Goal: Check status: Check status

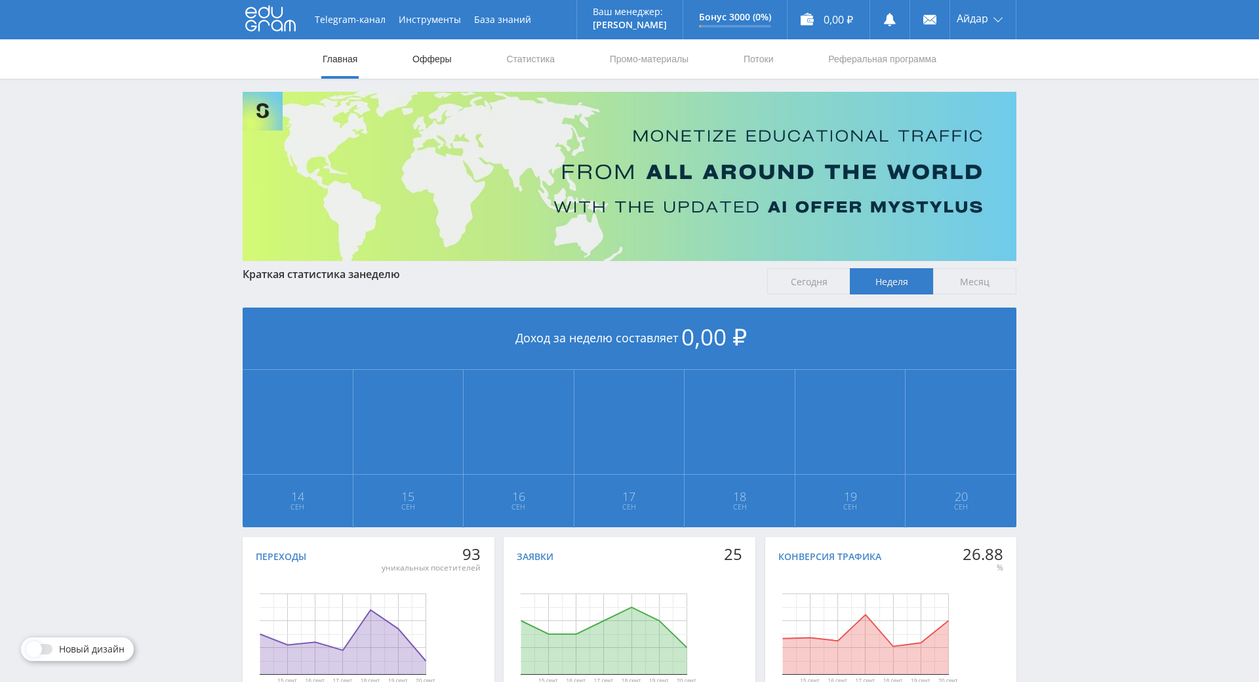
click at [417, 64] on link "Офферы" at bounding box center [432, 58] width 42 height 39
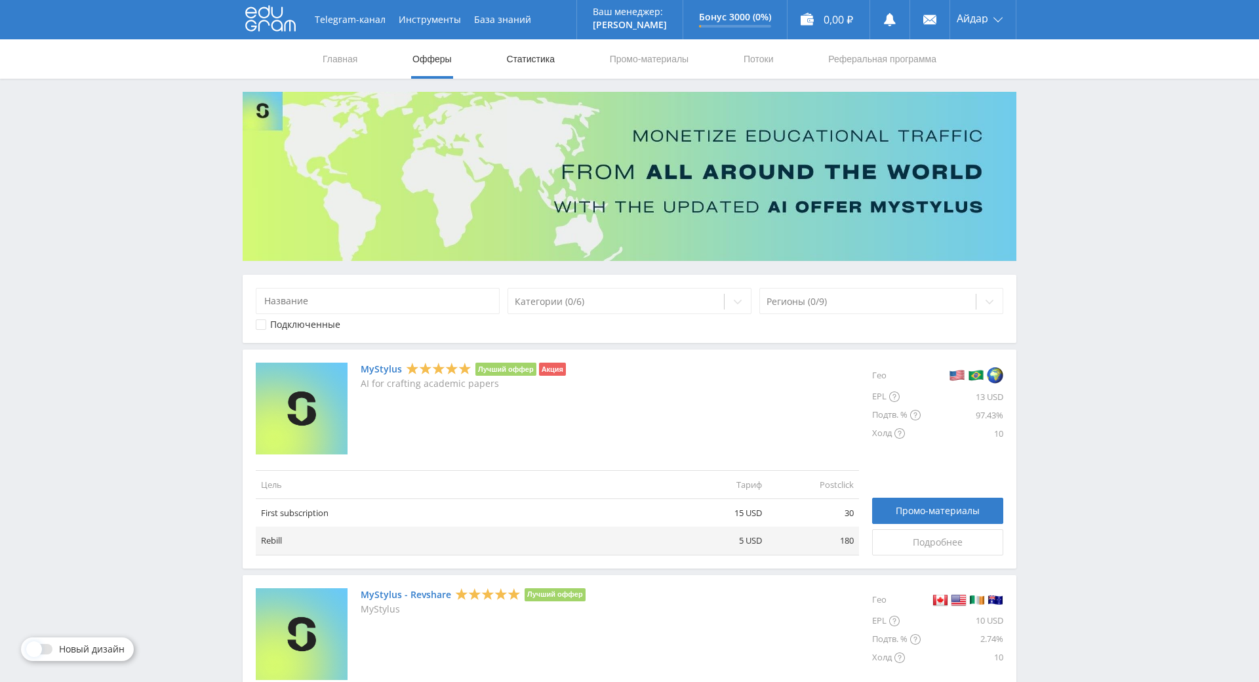
click at [514, 61] on link "Статистика" at bounding box center [530, 58] width 51 height 39
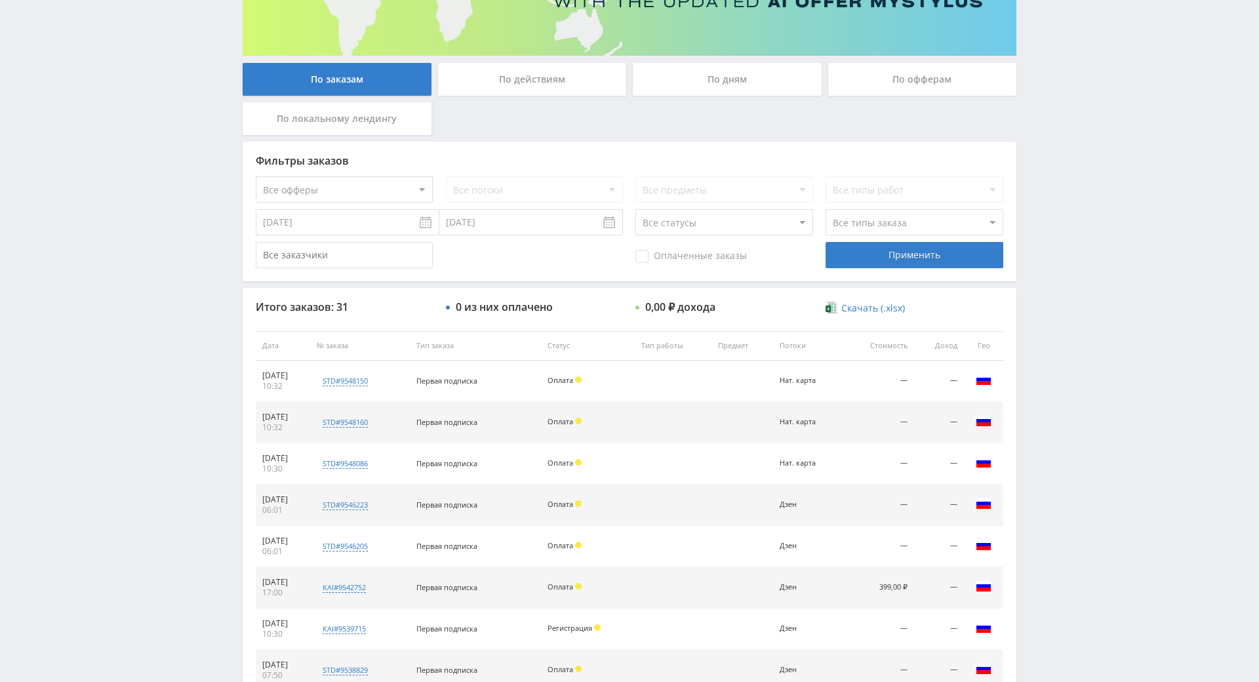
scroll to position [230, 0]
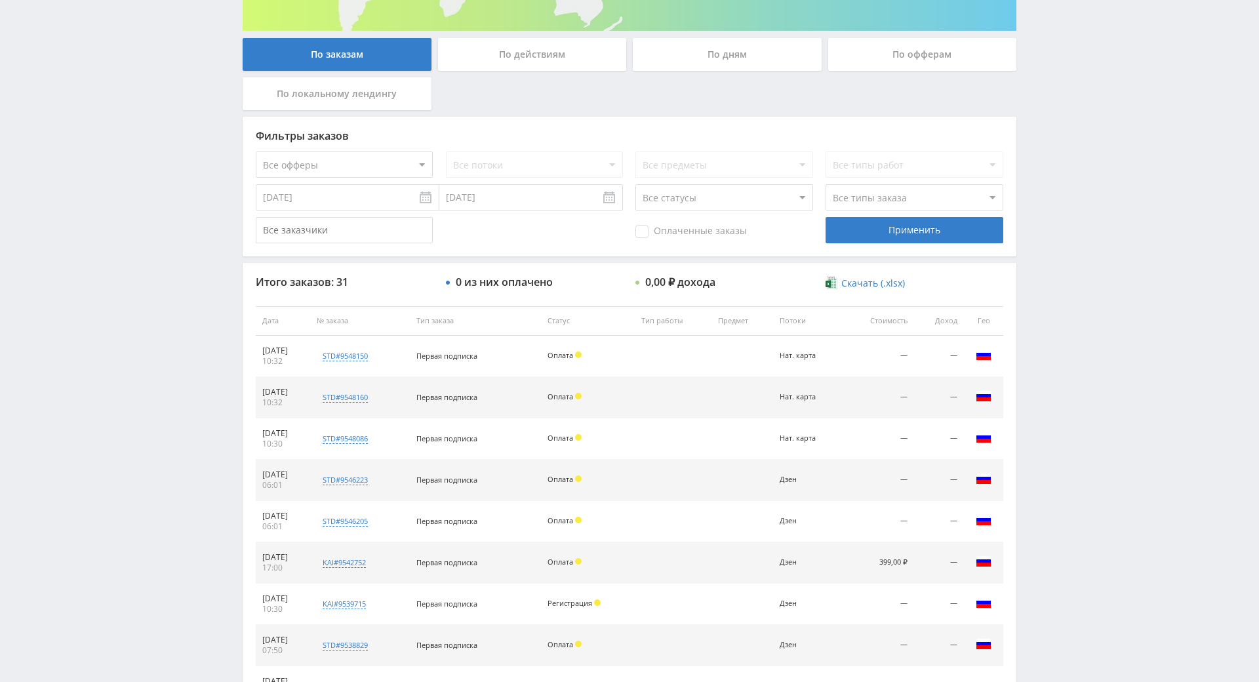
drag, startPoint x: 1104, startPoint y: 350, endPoint x: 1091, endPoint y: 326, distance: 27.3
click at [1070, 270] on div "Telegram-канал Инструменты База знаний Ваш менеджер: Alex Alex Online @edugram_…" at bounding box center [629, 320] width 1259 height 1101
click at [1090, 283] on div "Telegram-канал Инструменты База знаний Ваш менеджер: Alex Alex Online @edugram_…" at bounding box center [629, 320] width 1259 height 1101
click at [1091, 283] on div "Telegram-канал Инструменты База знаний Ваш менеджер: Alex Alex Online @edugram_…" at bounding box center [629, 320] width 1259 height 1101
click at [1089, 234] on div "Telegram-канал Инструменты База знаний Ваш менеджер: Alex Alex Online @edugram_…" at bounding box center [629, 320] width 1259 height 1101
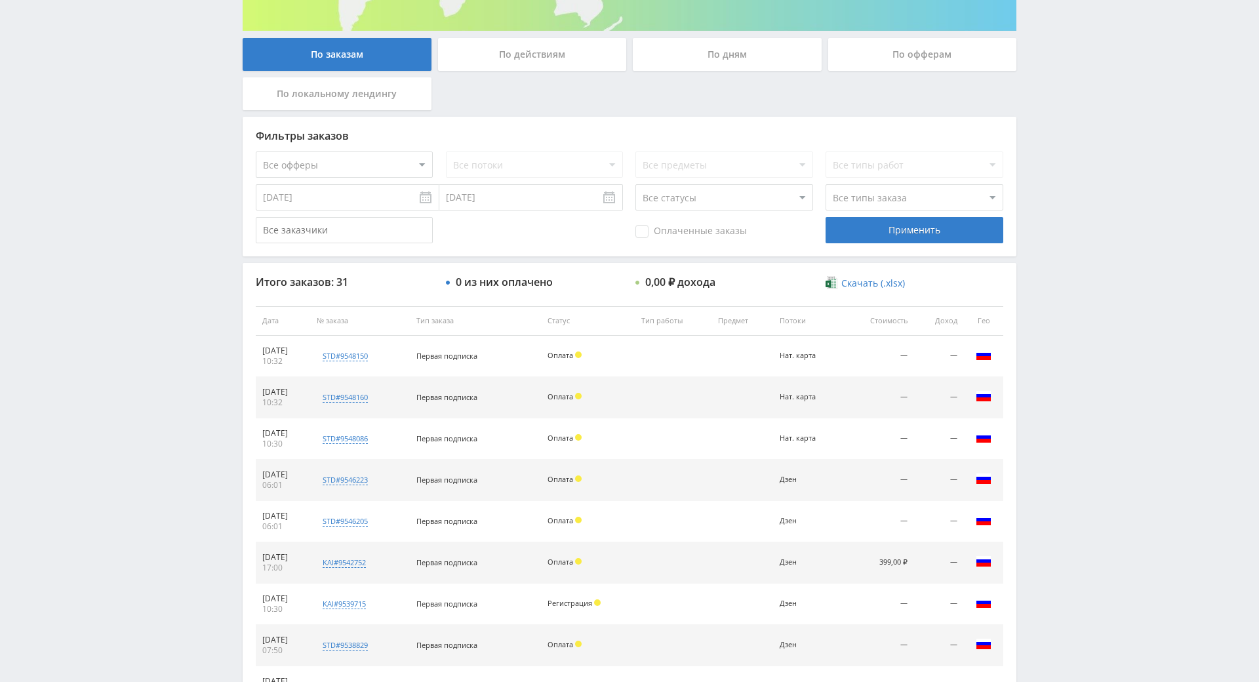
click at [1089, 243] on div "Telegram-канал Инструменты База знаний Ваш менеджер: Alex Alex Online @edugram_…" at bounding box center [629, 320] width 1259 height 1101
click at [1078, 216] on div "Telegram-канал Инструменты База знаний Ваш менеджер: Alex Alex Online @edugram_…" at bounding box center [629, 320] width 1259 height 1101
click at [1079, 226] on div "Telegram-канал Инструменты База знаний Ваш менеджер: Alex Alex Online @edugram_…" at bounding box center [629, 320] width 1259 height 1101
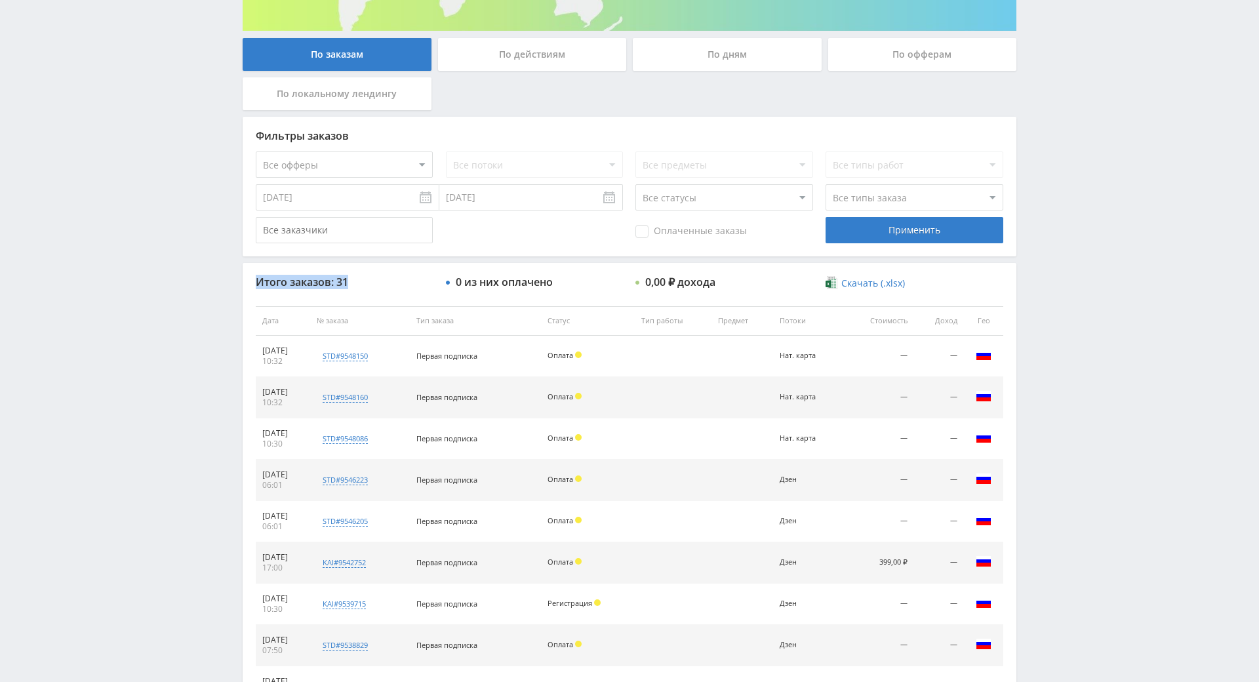
click at [1079, 226] on div "Telegram-канал Инструменты База знаний Ваш менеджер: Alex Alex Online @edugram_…" at bounding box center [629, 320] width 1259 height 1101
click at [1070, 205] on div "Telegram-канал Инструменты База знаний Ваш менеджер: Alex Alex Online @edugram_…" at bounding box center [629, 320] width 1259 height 1101
click at [1071, 204] on div "Telegram-канал Инструменты База знаний Ваш менеджер: Alex Alex Online @edugram_…" at bounding box center [629, 320] width 1259 height 1101
click at [1053, 173] on div "Telegram-канал Инструменты База знаний Ваш менеджер: Alex Alex Online @edugram_…" at bounding box center [629, 320] width 1259 height 1101
drag, startPoint x: 1091, startPoint y: 265, endPoint x: 1111, endPoint y: 197, distance: 71.0
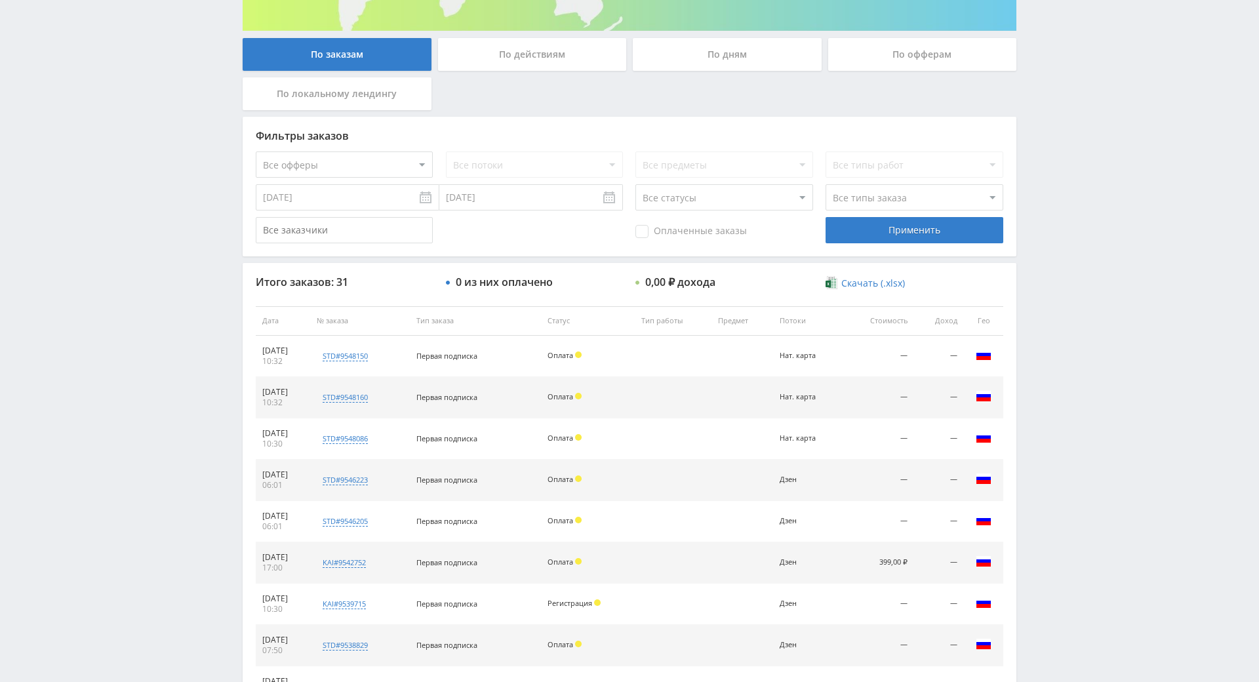
click at [1110, 197] on div "Telegram-канал Инструменты База знаний Ваш менеджер: Alex Alex Online @edugram_…" at bounding box center [629, 320] width 1259 height 1101
click at [1091, 230] on div "Telegram-канал Инструменты База знаний Ваш менеджер: Alex Alex Online @edugram_…" at bounding box center [629, 320] width 1259 height 1101
drag, startPoint x: 1078, startPoint y: 232, endPoint x: 1075, endPoint y: 157, distance: 75.5
click at [1076, 142] on div "Telegram-канал Инструменты База знаний Ваш менеджер: Alex Alex Online @edugram_…" at bounding box center [629, 320] width 1259 height 1101
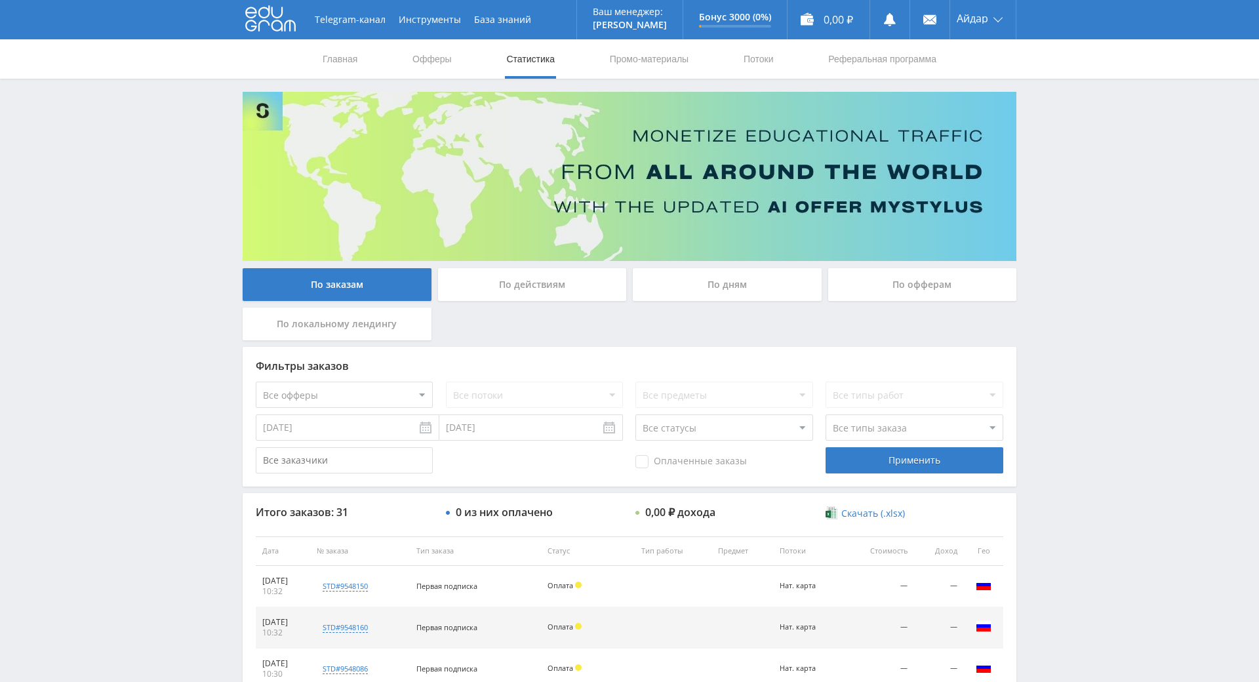
click at [1082, 115] on div "Telegram-канал Инструменты База знаний Ваш менеджер: [PERSON_NAME] Online @edug…" at bounding box center [629, 550] width 1259 height 1101
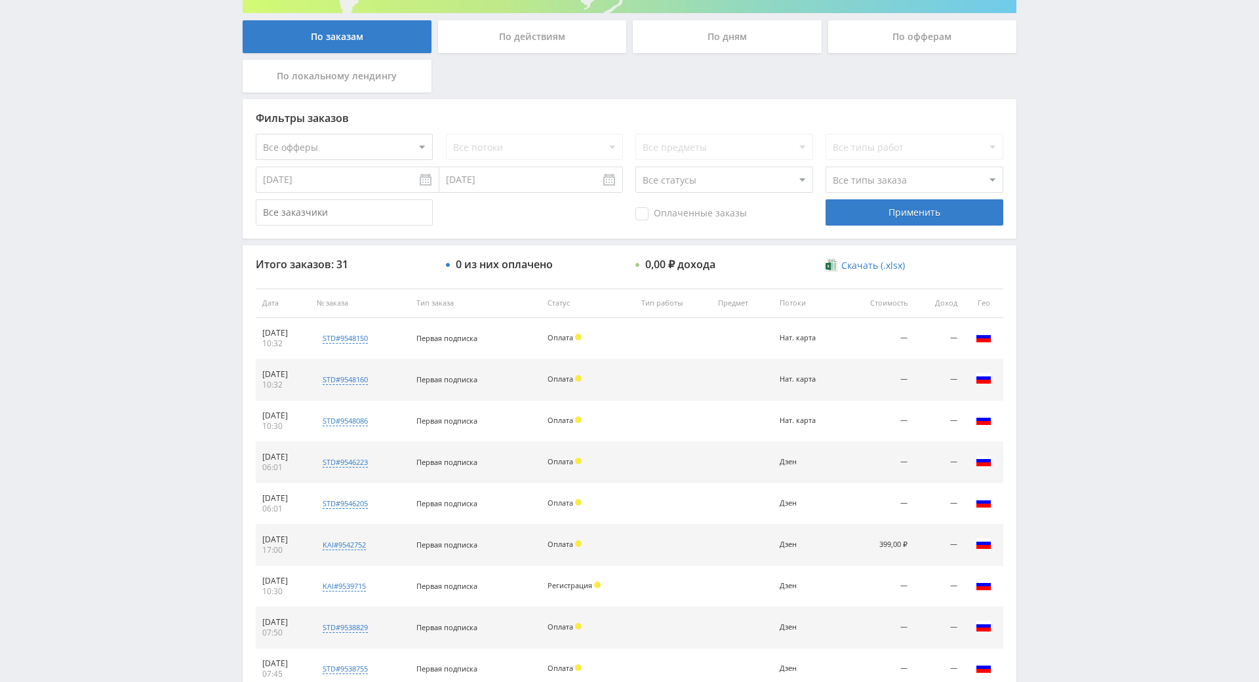
drag, startPoint x: 1076, startPoint y: 157, endPoint x: 1074, endPoint y: 188, distance: 31.5
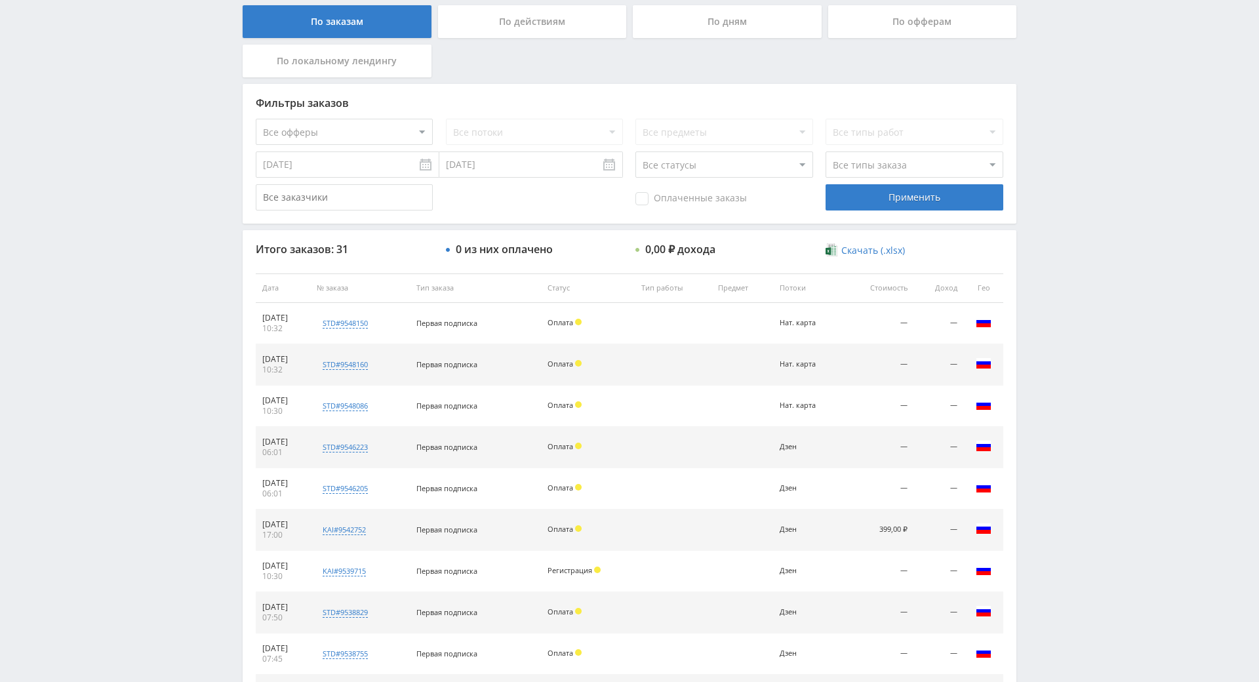
scroll to position [259, 0]
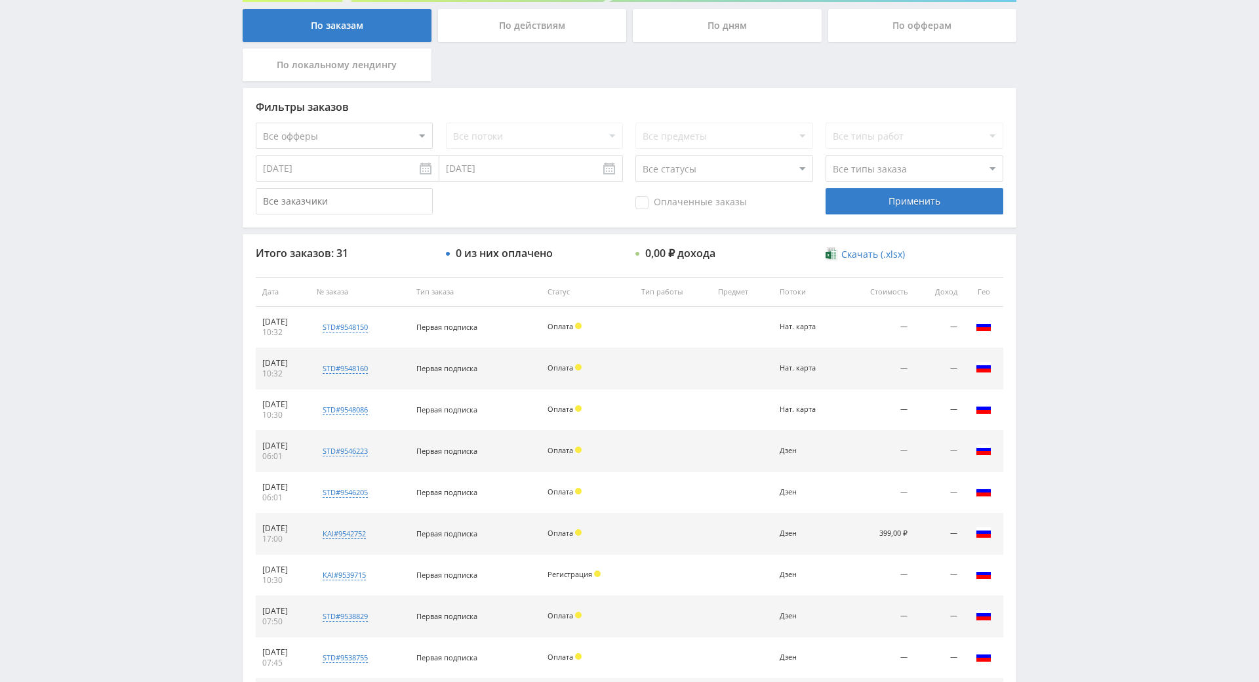
drag, startPoint x: 1065, startPoint y: 264, endPoint x: 1066, endPoint y: 245, distance: 19.1
drag, startPoint x: 1066, startPoint y: 245, endPoint x: 1068, endPoint y: 197, distance: 48.6
click at [1068, 197] on div "Telegram-канал Инструменты База знаний Ваш менеджер: [PERSON_NAME] Online @edug…" at bounding box center [629, 291] width 1259 height 1101
click at [1073, 165] on div "Telegram-канал Инструменты База знаний Ваш менеджер: [PERSON_NAME] Online @edug…" at bounding box center [629, 291] width 1259 height 1101
click at [1073, 142] on div "Telegram-канал Инструменты База знаний Ваш менеджер: [PERSON_NAME] Online @edug…" at bounding box center [629, 291] width 1259 height 1101
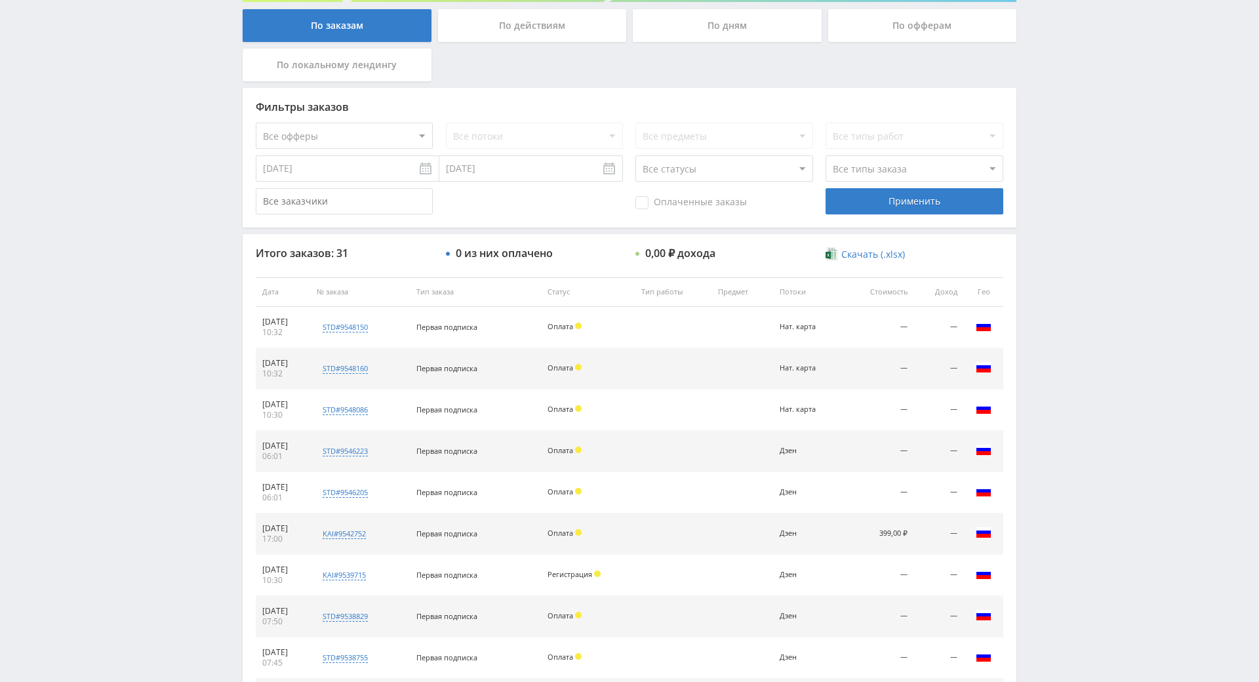
drag, startPoint x: 1071, startPoint y: 140, endPoint x: 1065, endPoint y: 107, distance: 34.1
click at [1065, 107] on div "Telegram-канал Инструменты База знаний Ваш менеджер: [PERSON_NAME] Online @edug…" at bounding box center [629, 291] width 1259 height 1101
drag, startPoint x: 1067, startPoint y: 373, endPoint x: 1078, endPoint y: 275, distance: 97.7
drag, startPoint x: 1078, startPoint y: 275, endPoint x: 1073, endPoint y: 290, distance: 15.8
click at [1075, 286] on div "Telegram-канал Инструменты База знаний Ваш менеджер: [PERSON_NAME] Online @edug…" at bounding box center [629, 291] width 1259 height 1101
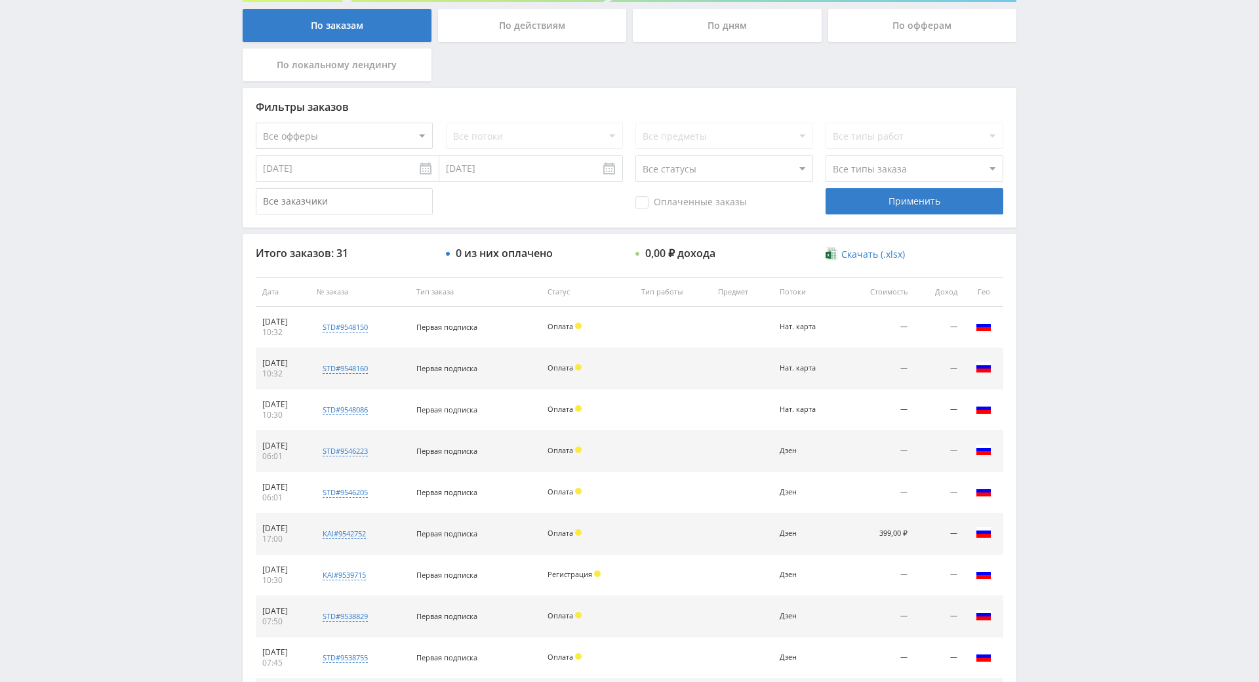
click at [1070, 300] on div "Telegram-канал Инструменты База знаний Ваш менеджер: [PERSON_NAME] Online @edug…" at bounding box center [629, 291] width 1259 height 1101
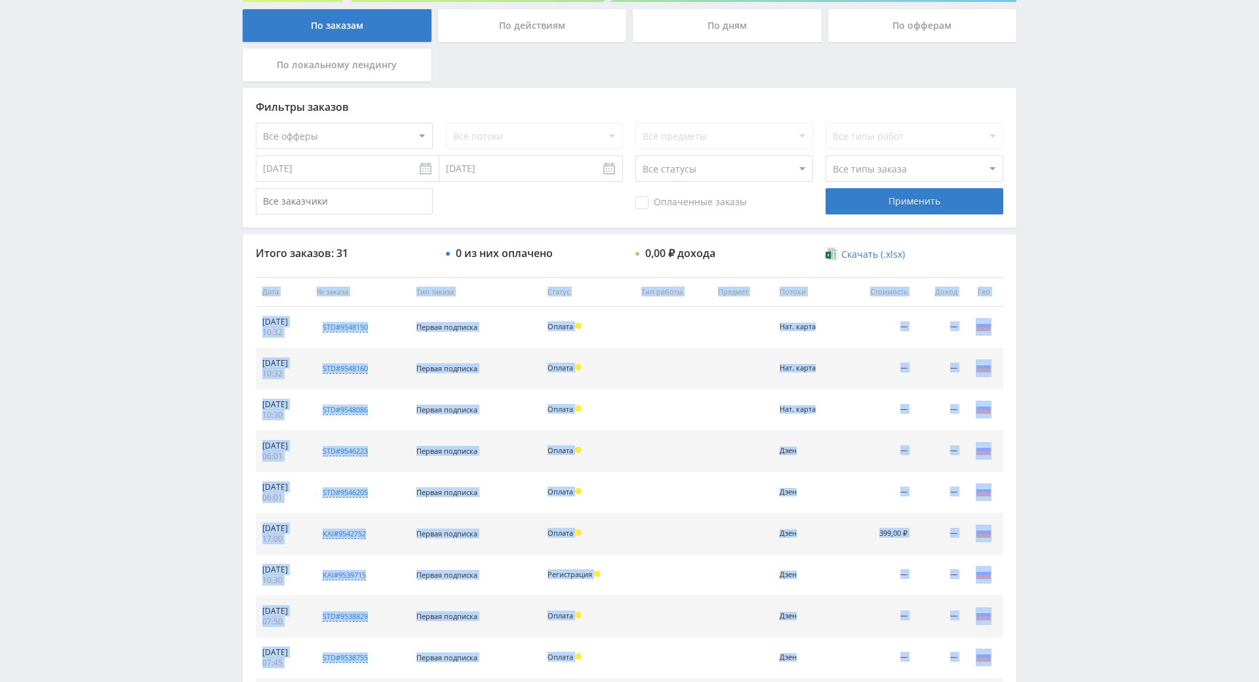
click at [1070, 300] on div "Telegram-канал Инструменты База знаний Ваш менеджер: [PERSON_NAME] Online @edug…" at bounding box center [629, 291] width 1259 height 1101
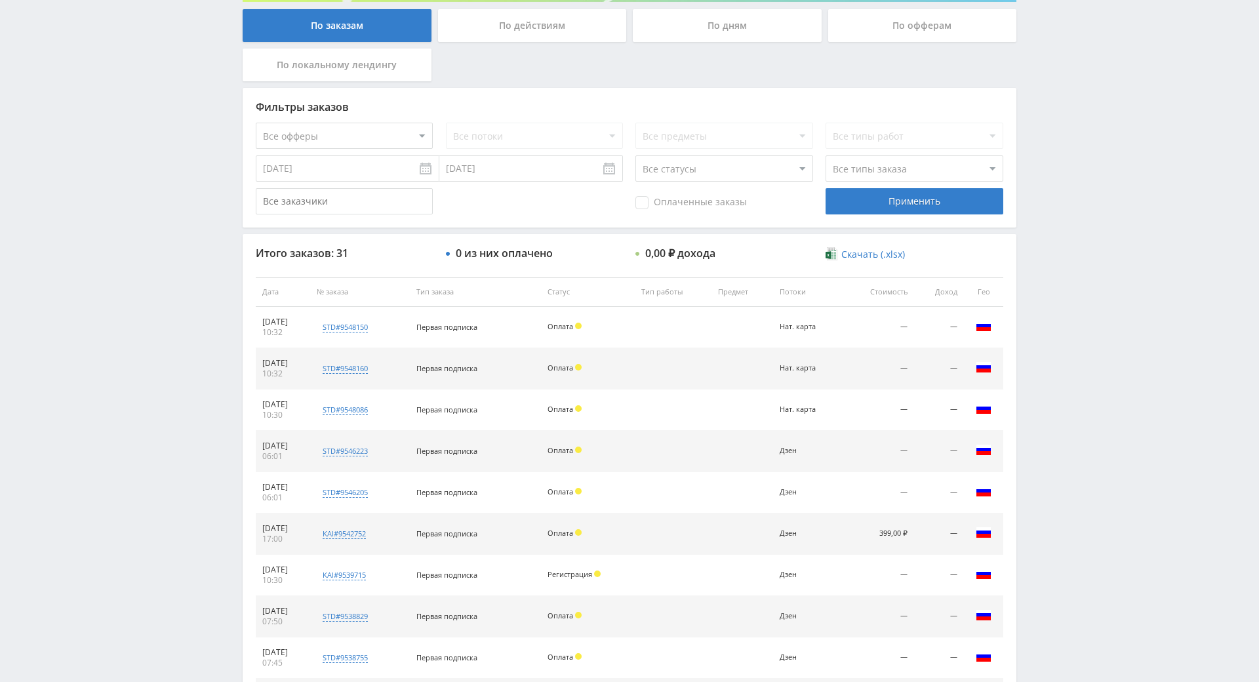
click at [1091, 248] on div "Telegram-канал Инструменты База знаний Ваш менеджер: [PERSON_NAME] Online @edug…" at bounding box center [629, 291] width 1259 height 1101
click at [1091, 235] on div "Telegram-канал Инструменты База знаний Ваш менеджер: [PERSON_NAME] Online @edug…" at bounding box center [629, 291] width 1259 height 1101
click at [1093, 243] on div "Telegram-канал Инструменты База знаний Ваш менеджер: [PERSON_NAME] Online @edug…" at bounding box center [629, 291] width 1259 height 1101
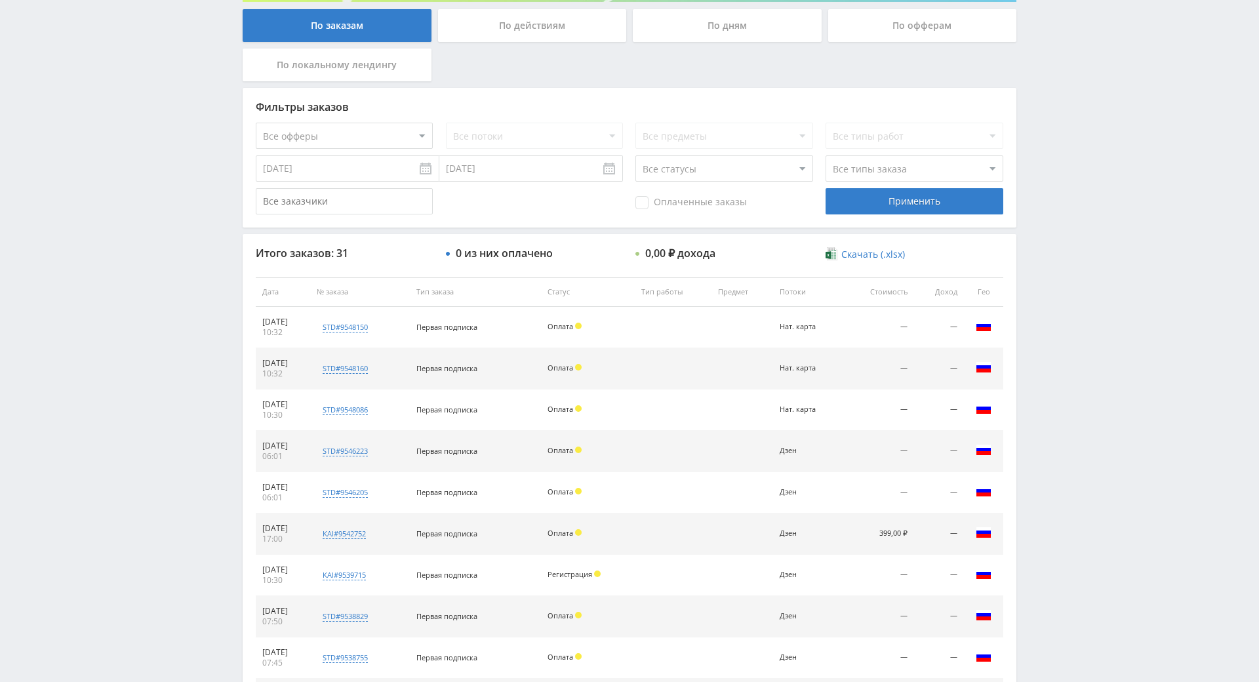
click at [1093, 243] on div "Telegram-канал Инструменты База знаний Ваш менеджер: [PERSON_NAME] Online @edug…" at bounding box center [629, 291] width 1259 height 1101
click at [1086, 193] on div "Telegram-канал Инструменты База знаний Ваш менеджер: [PERSON_NAME] Online @edug…" at bounding box center [629, 291] width 1259 height 1101
drag, startPoint x: 1080, startPoint y: 171, endPoint x: 1080, endPoint y: 160, distance: 10.5
click at [1077, 151] on div "Telegram-канал Инструменты База знаний Ваш менеджер: [PERSON_NAME] Online @edug…" at bounding box center [629, 291] width 1259 height 1101
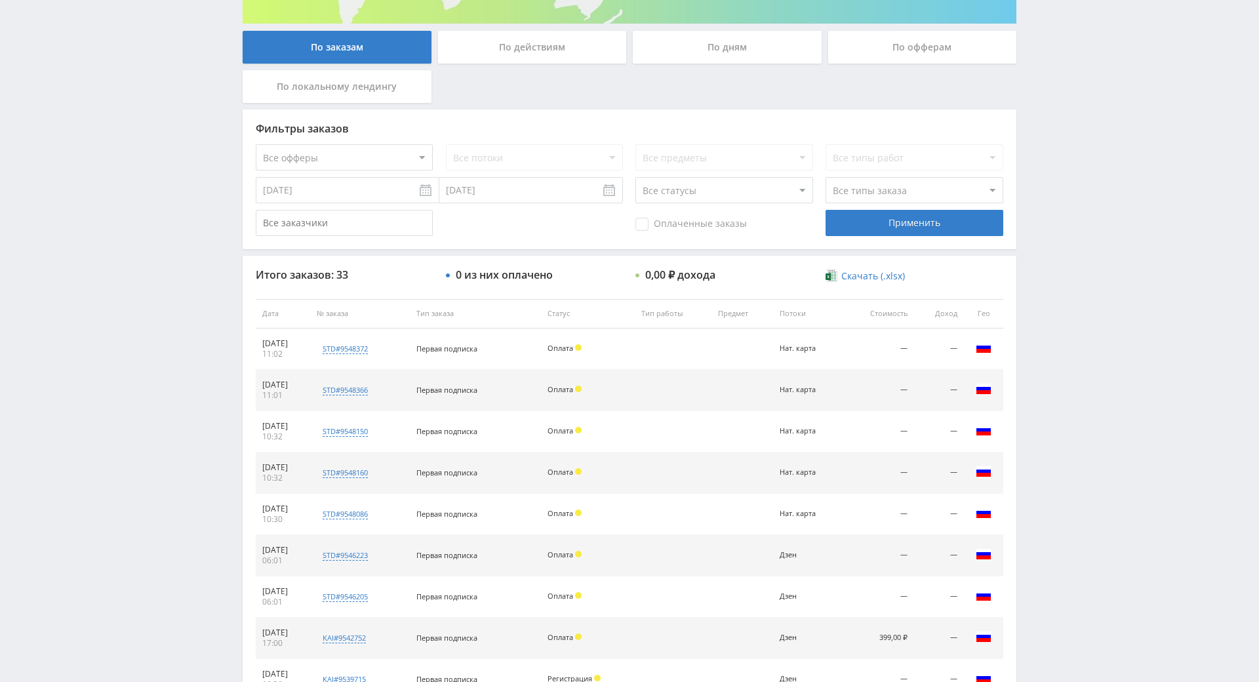
drag, startPoint x: 1085, startPoint y: 432, endPoint x: 1086, endPoint y: 491, distance: 58.4
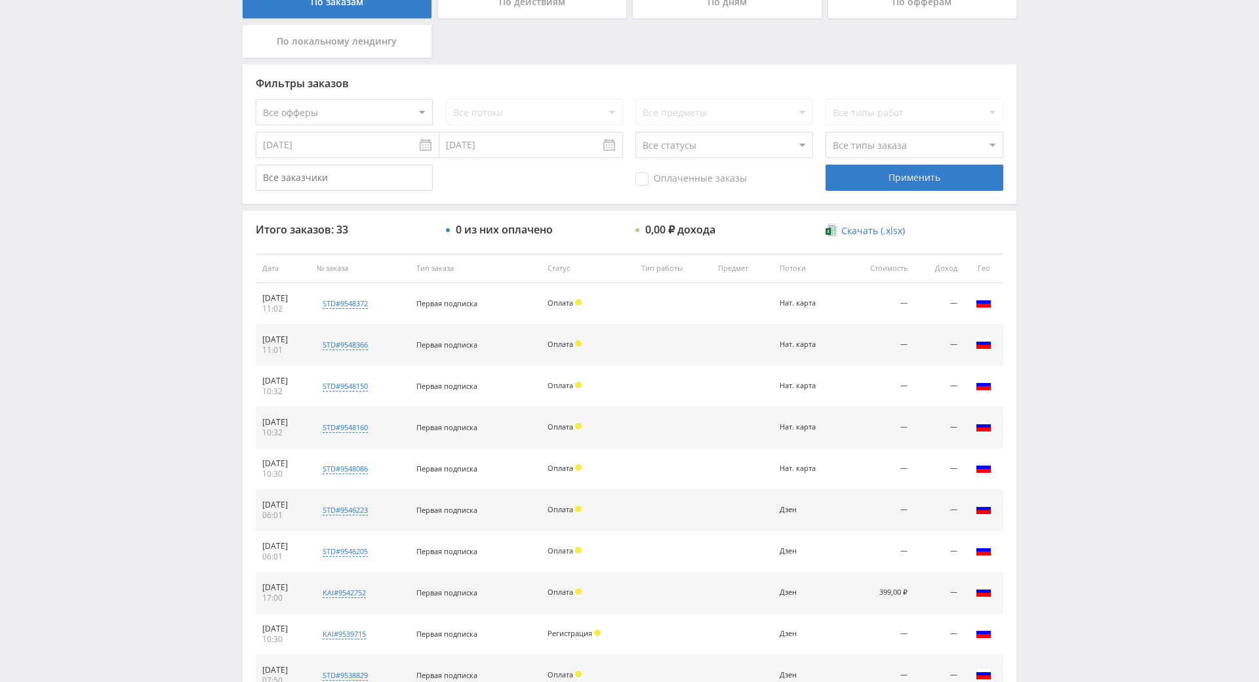
drag, startPoint x: 1088, startPoint y: 489, endPoint x: 1066, endPoint y: 350, distance: 140.2
click at [1066, 350] on div "Telegram-канал Инструменты База знаний Ваш менеджер: Alex Alex Online @edugram_…" at bounding box center [629, 267] width 1259 height 1101
drag, startPoint x: 1070, startPoint y: 353, endPoint x: 1074, endPoint y: 358, distance: 7.0
click at [1074, 358] on div "Telegram-канал Инструменты База знаний Ваш менеджер: Alex Alex Online @edugram_…" at bounding box center [629, 267] width 1259 height 1101
drag, startPoint x: 1074, startPoint y: 358, endPoint x: 1076, endPoint y: 310, distance: 47.9
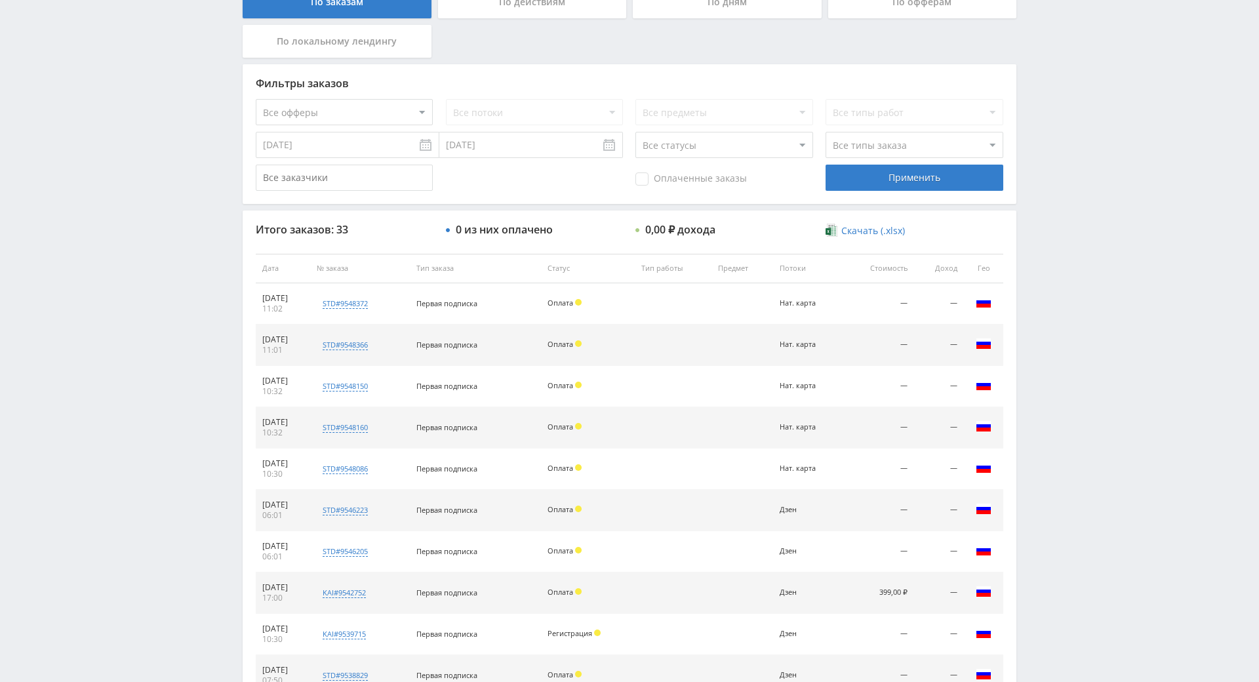
click at [1076, 310] on div "Telegram-канал Инструменты База знаний Ваш менеджер: [PERSON_NAME] Online @edug…" at bounding box center [629, 267] width 1259 height 1101
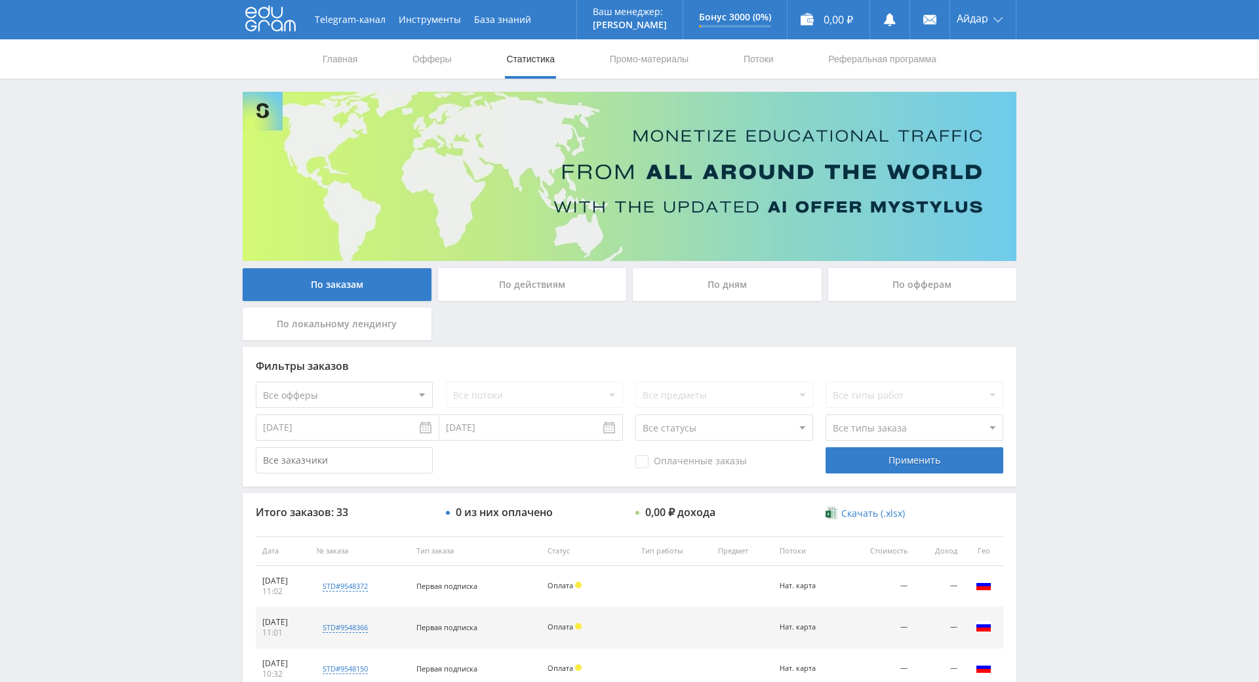
drag, startPoint x: 681, startPoint y: 329, endPoint x: 465, endPoint y: 119, distance: 301.0
click at [430, 66] on link "Офферы" at bounding box center [432, 58] width 42 height 39
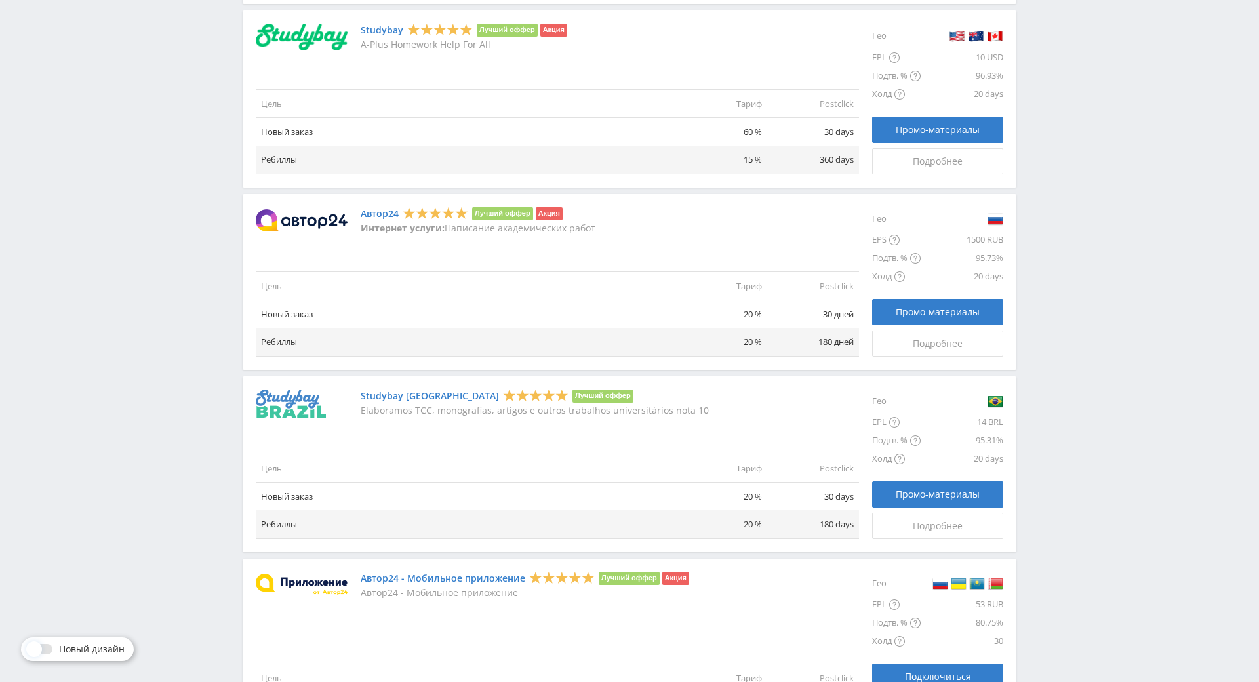
scroll to position [999, 0]
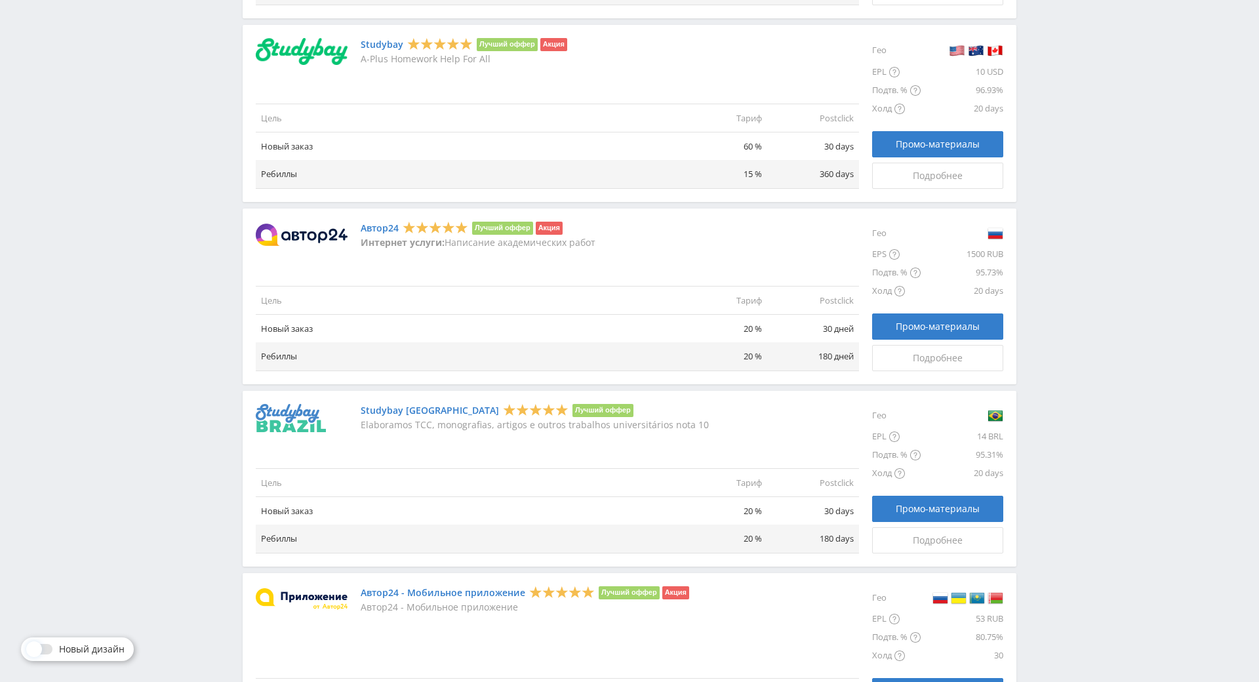
drag, startPoint x: 1081, startPoint y: 369, endPoint x: 1028, endPoint y: 218, distance: 159.7
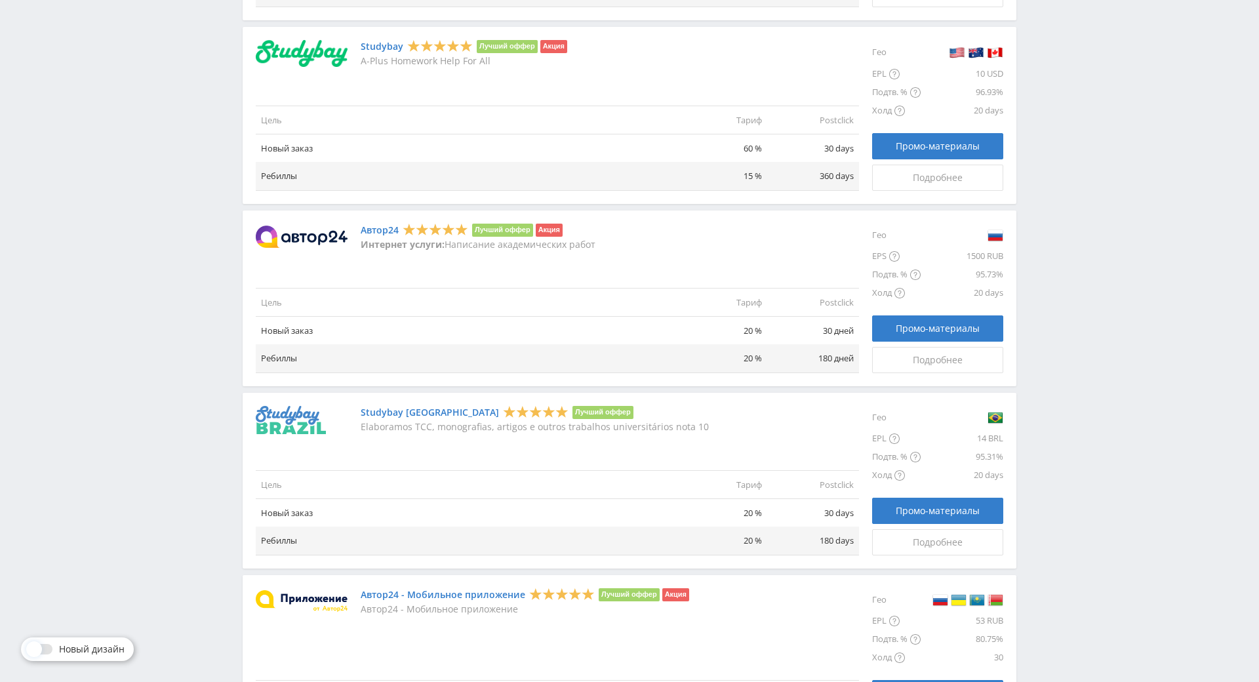
drag, startPoint x: 1036, startPoint y: 311, endPoint x: 1055, endPoint y: 262, distance: 53.0
click at [1036, 310] on div "Telegram-канал Инструменты База знаний Ваш менеджер: [PERSON_NAME] Online @edug…" at bounding box center [629, 17] width 1259 height 2033
click at [1062, 254] on div "Telegram-канал Инструменты База знаний Ваш менеджер: [PERSON_NAME] Online @edug…" at bounding box center [629, 17] width 1259 height 2033
click at [1071, 240] on div "Telegram-канал Инструменты База знаний Ваш менеджер: [PERSON_NAME] Online @edug…" at bounding box center [629, 17] width 1259 height 2033
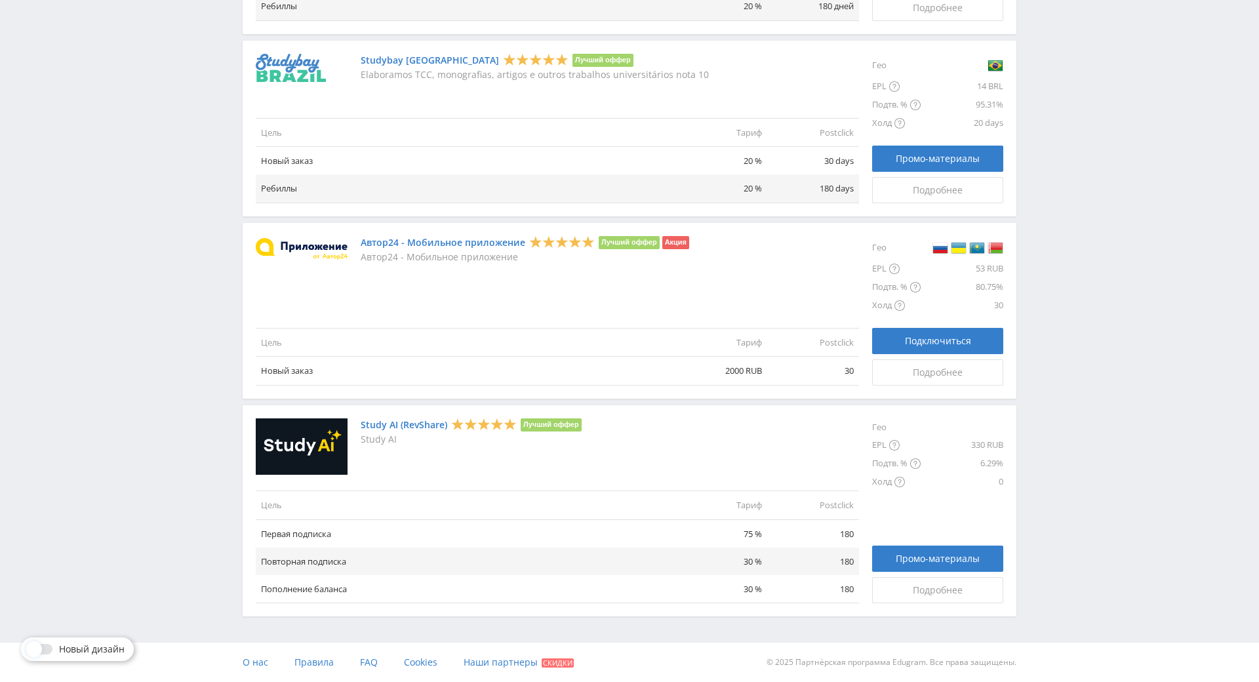
drag, startPoint x: 1071, startPoint y: 240, endPoint x: 1083, endPoint y: 353, distance: 113.4
drag, startPoint x: 1052, startPoint y: 403, endPoint x: 1052, endPoint y: 388, distance: 14.4
drag, startPoint x: 1051, startPoint y: 359, endPoint x: 1036, endPoint y: 336, distance: 27.8
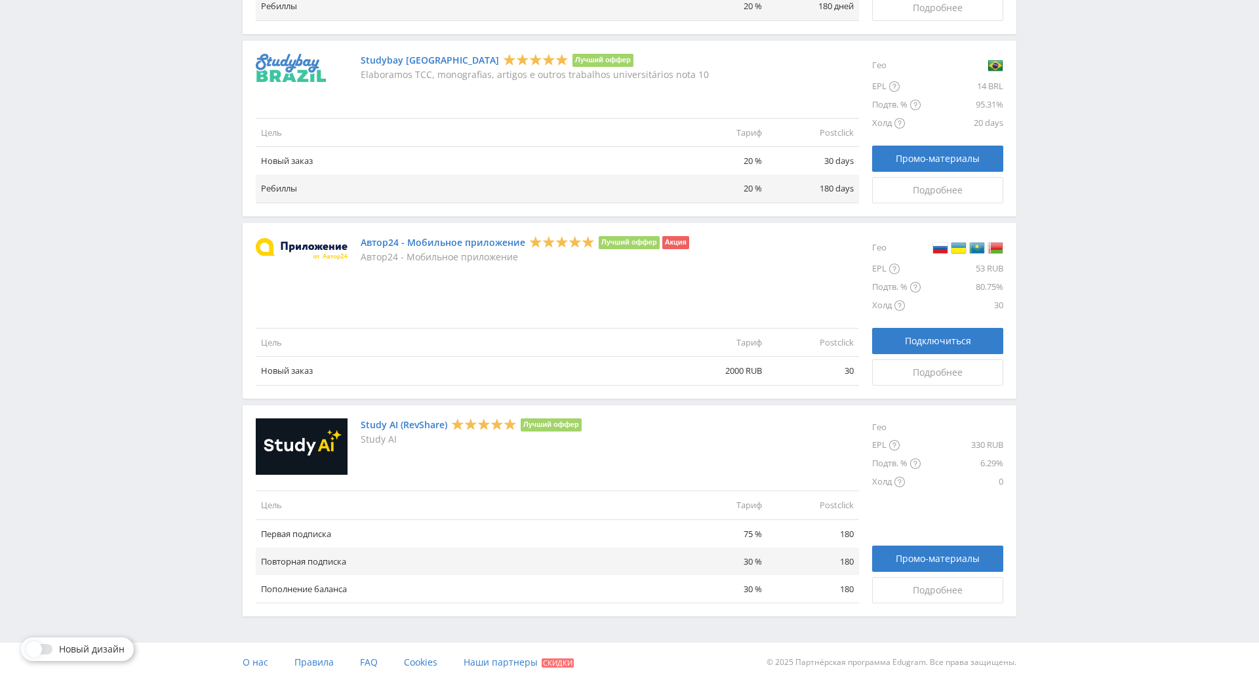
drag, startPoint x: 1106, startPoint y: 362, endPoint x: 1003, endPoint y: 383, distance: 105.1
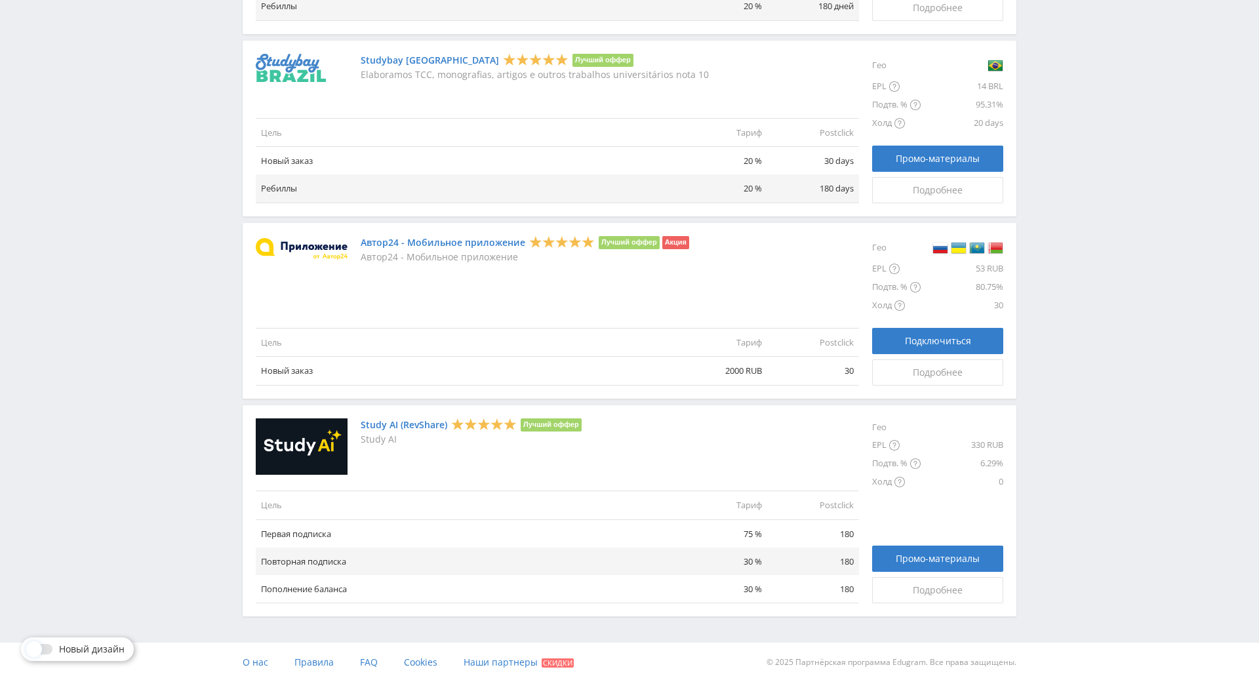
drag, startPoint x: 1059, startPoint y: 401, endPoint x: 1106, endPoint y: 345, distance: 72.6
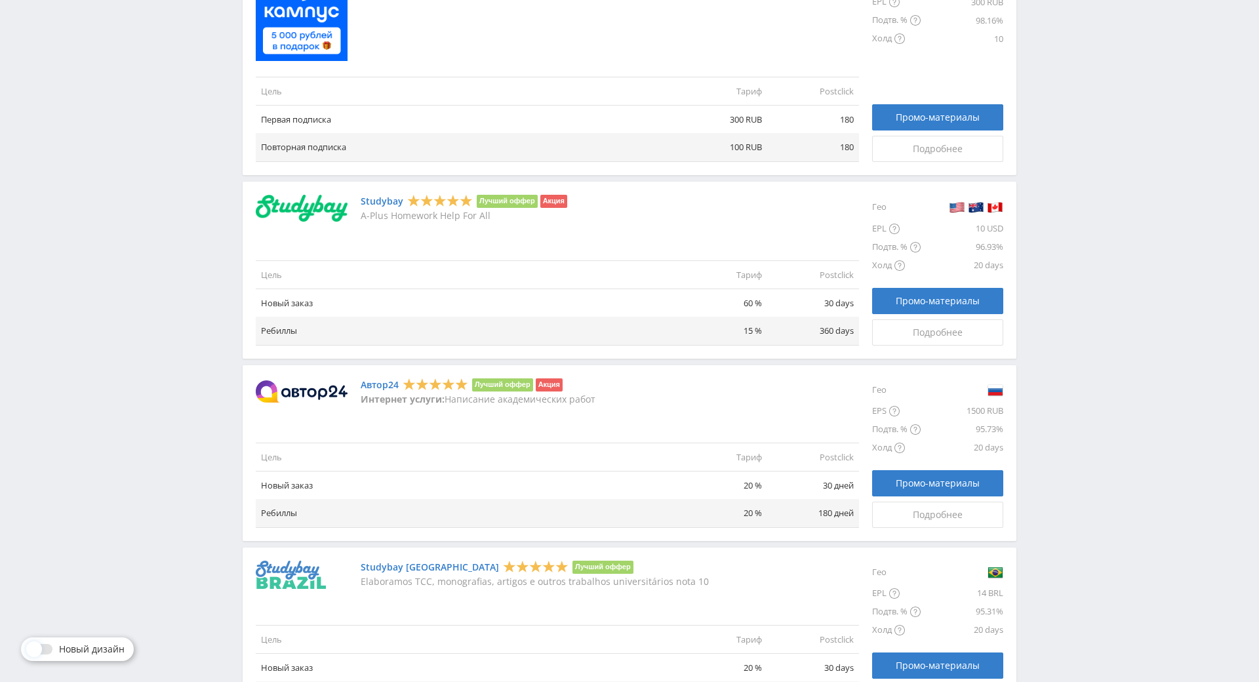
scroll to position [838, 0]
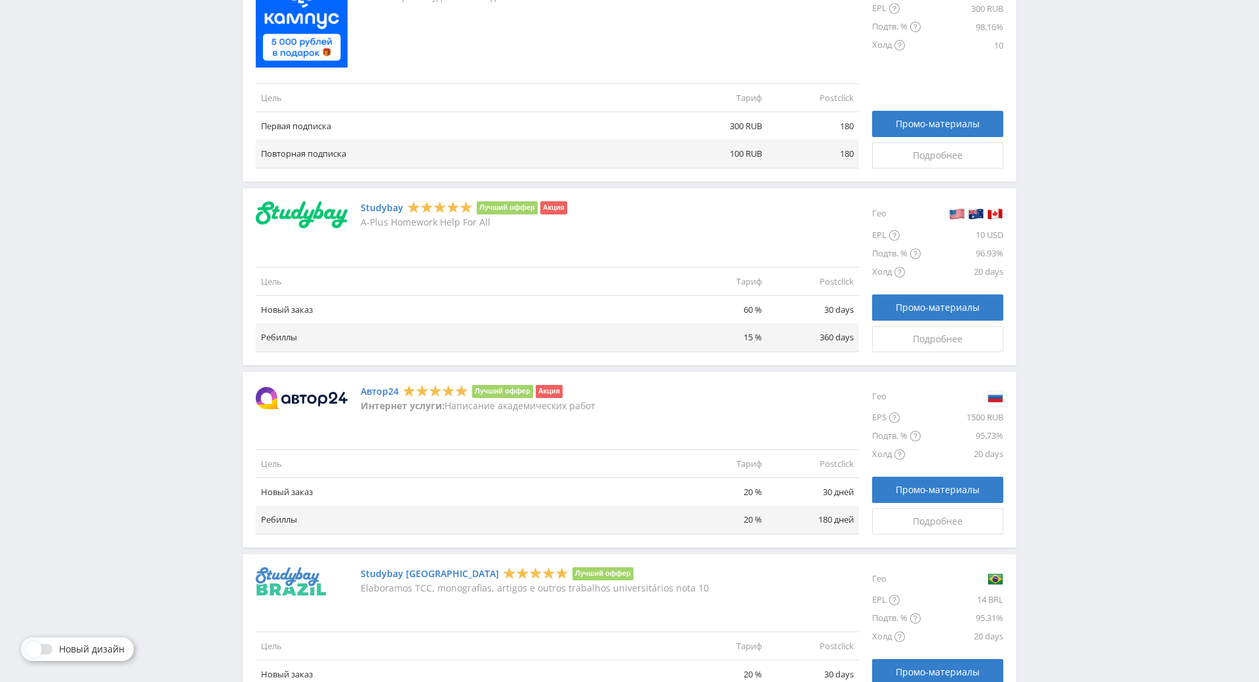
drag, startPoint x: 1064, startPoint y: 369, endPoint x: 1042, endPoint y: 375, distance: 22.9
drag, startPoint x: 1042, startPoint y: 375, endPoint x: 1029, endPoint y: 310, distance: 66.1
click at [1029, 310] on div "Telegram-канал Инструменты База знаний Ваш менеджер: [PERSON_NAME] Online @edug…" at bounding box center [629, 178] width 1259 height 2033
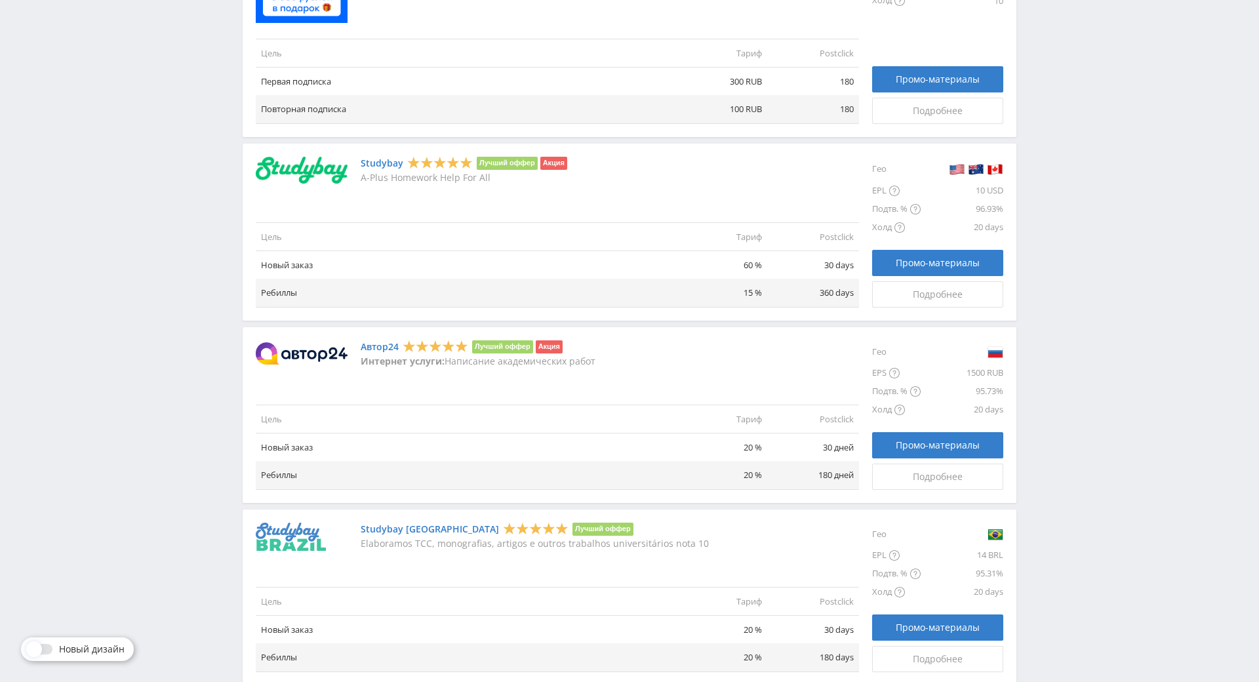
scroll to position [951, 0]
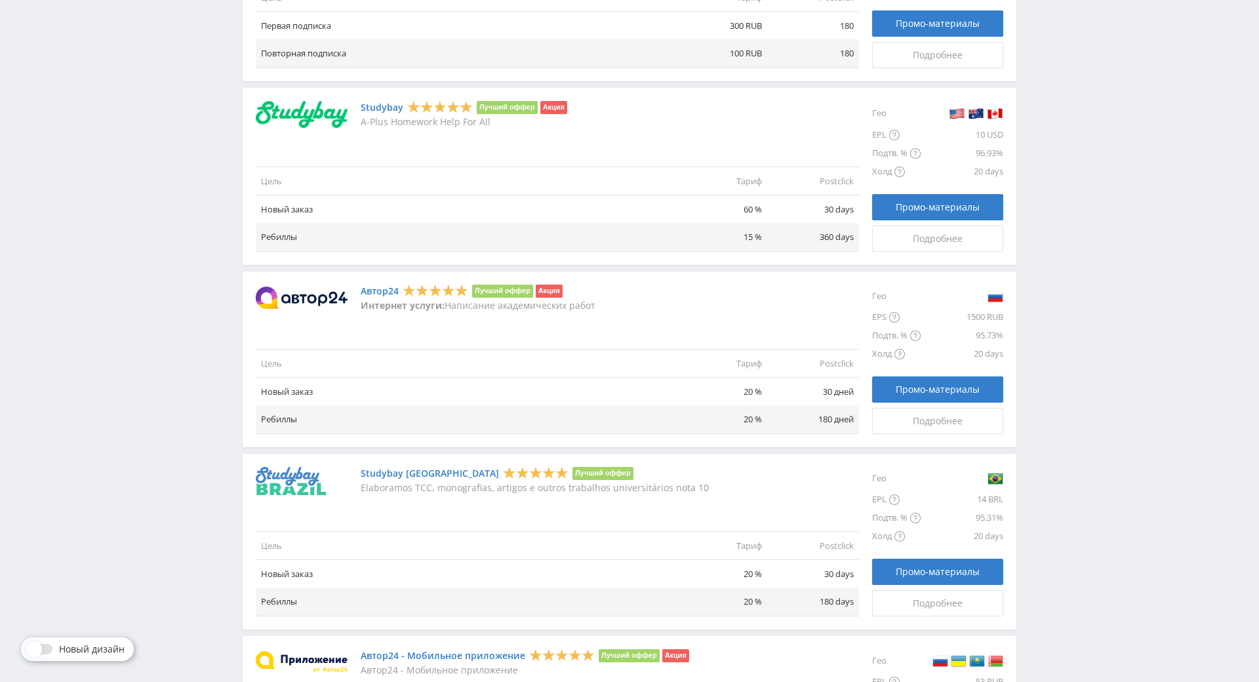
drag, startPoint x: 1030, startPoint y: 313, endPoint x: 1046, endPoint y: 364, distance: 53.3
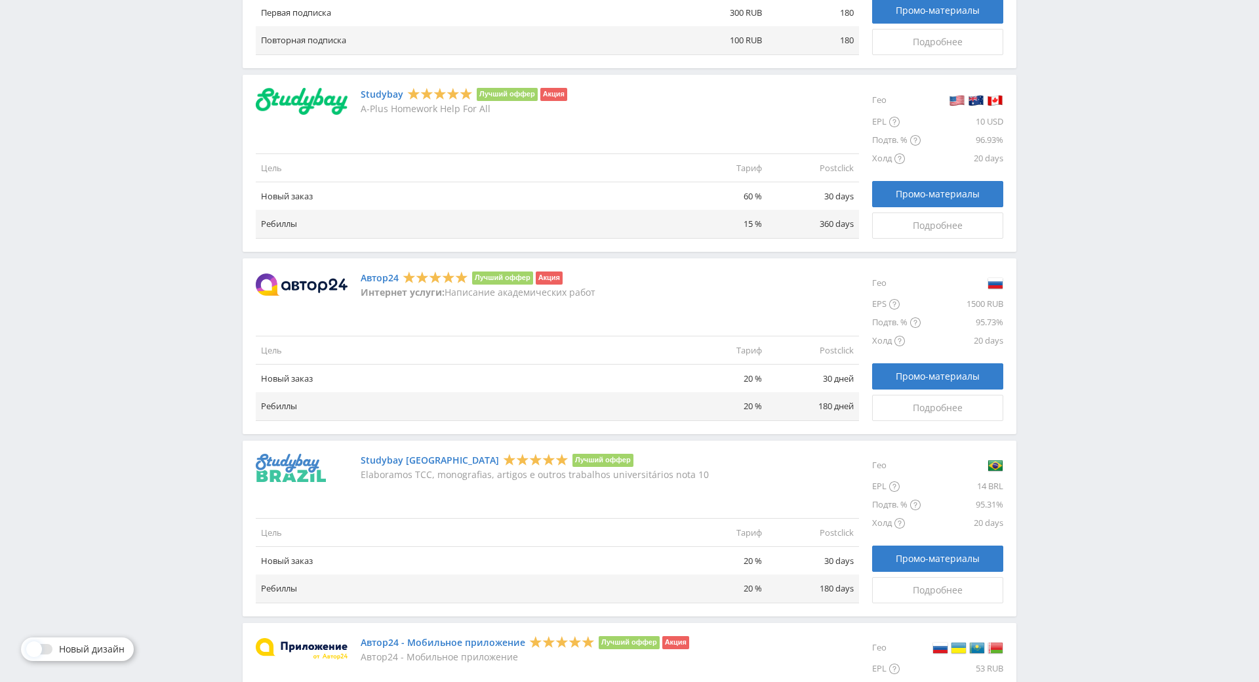
drag, startPoint x: 1049, startPoint y: 363, endPoint x: 1035, endPoint y: 290, distance: 74.1
click at [1035, 290] on div "Telegram-канал Инструменты База знаний Ваш менеджер: Alex Alex Online @edugram_…" at bounding box center [629, 65] width 1259 height 2033
click at [1044, 296] on div "Telegram-канал Инструменты База знаний Ваш менеджер: Alex Alex Online @edugram_…" at bounding box center [629, 65] width 1259 height 2033
click at [1039, 211] on div "Telegram-канал Инструменты База знаний Ваш менеджер: Alex Alex Online @edugram_…" at bounding box center [629, 65] width 1259 height 2033
click at [1125, 333] on div "Telegram-канал Инструменты База знаний Ваш менеджер: Alex Alex Online @edugram_…" at bounding box center [629, 65] width 1259 height 2033
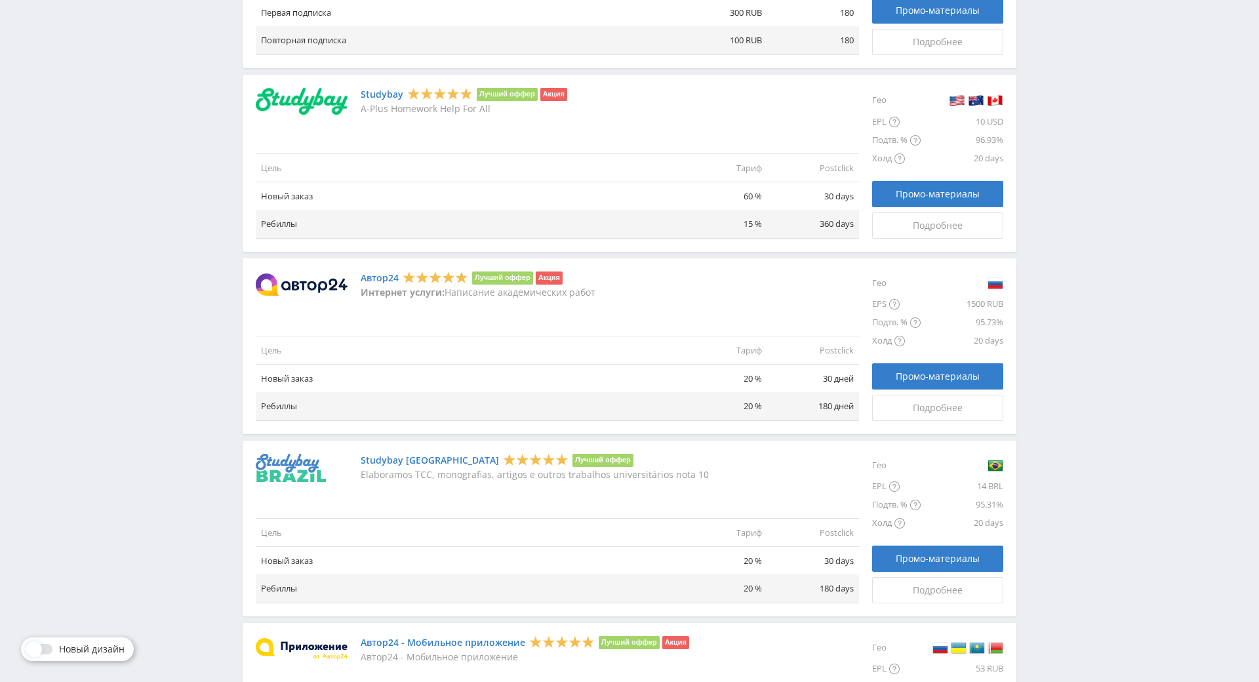
drag, startPoint x: 1107, startPoint y: 470, endPoint x: 1097, endPoint y: 391, distance: 79.2
click at [1097, 391] on div "Telegram-канал Инструменты База знаний Ваш менеджер: Alex Alex Online @edugram_…" at bounding box center [629, 65] width 1259 height 2033
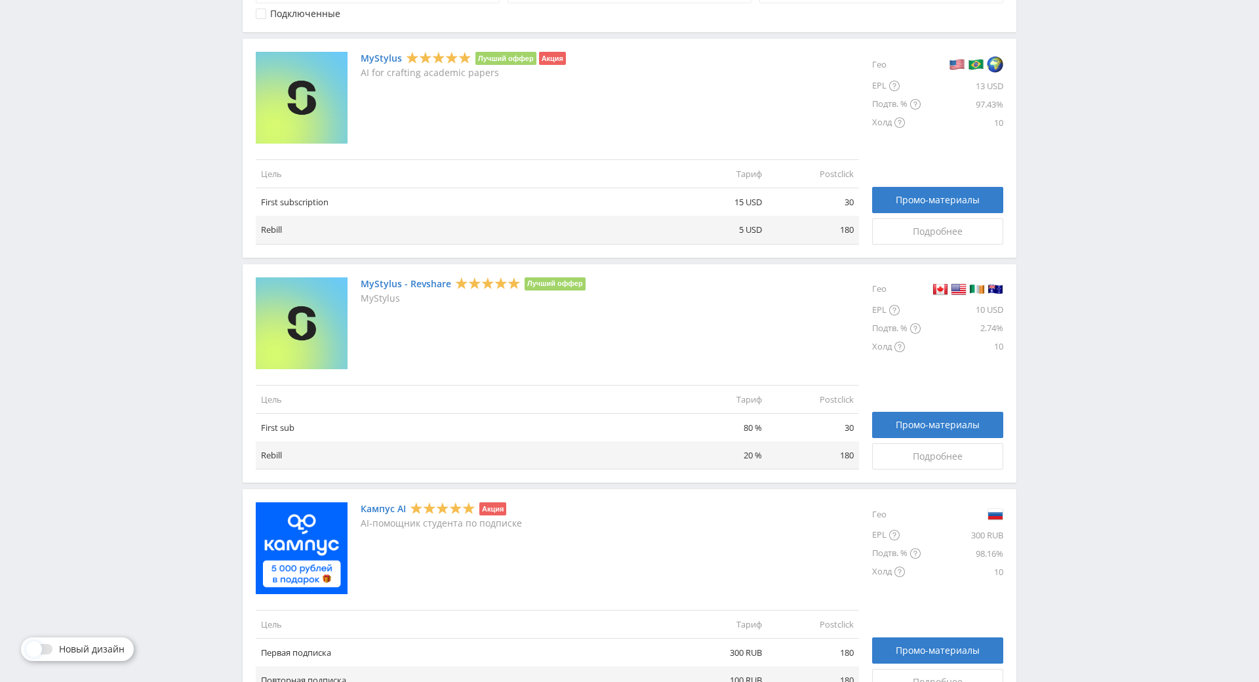
scroll to position [0, 0]
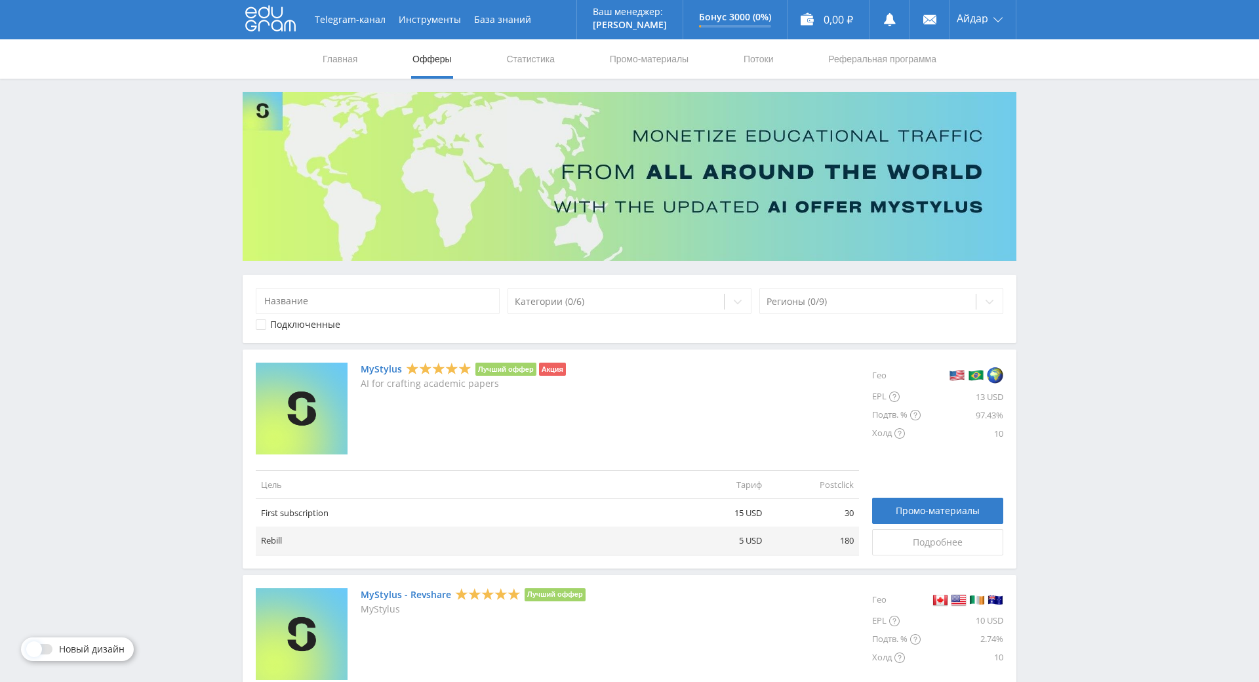
drag, startPoint x: 1095, startPoint y: 406, endPoint x: 1006, endPoint y: 131, distance: 289.8
drag, startPoint x: 165, startPoint y: 200, endPoint x: 129, endPoint y: 177, distance: 42.8
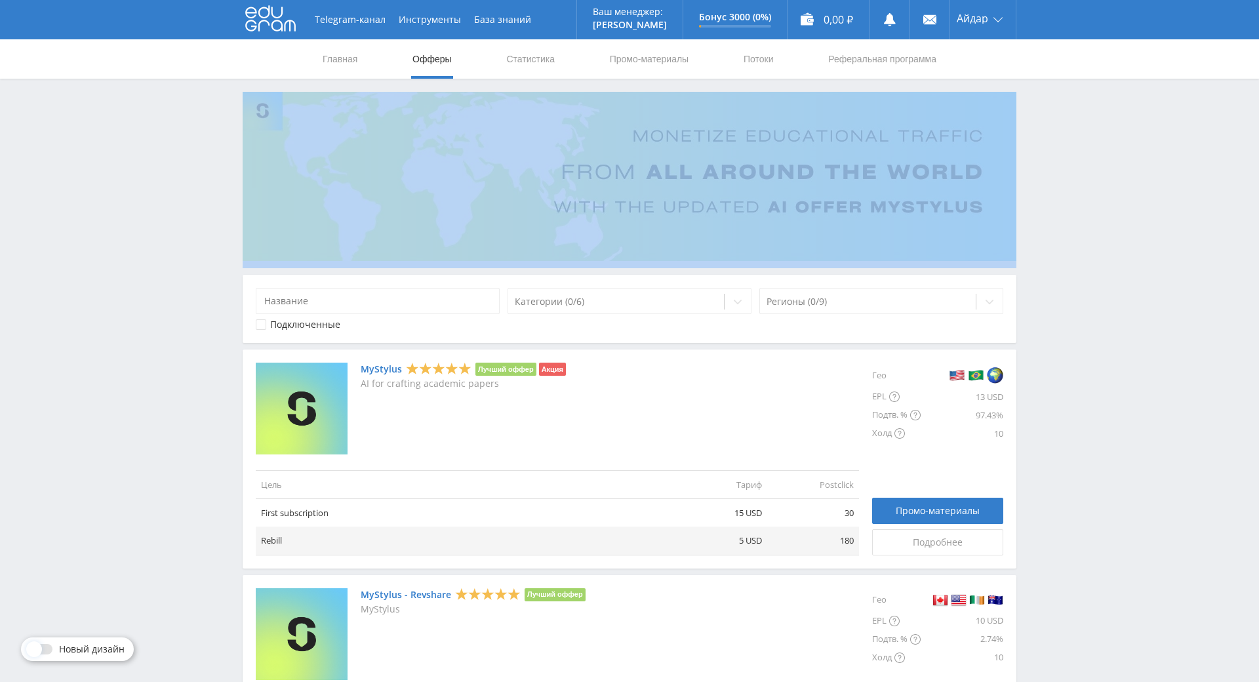
drag, startPoint x: 129, startPoint y: 177, endPoint x: 118, endPoint y: 163, distance: 17.3
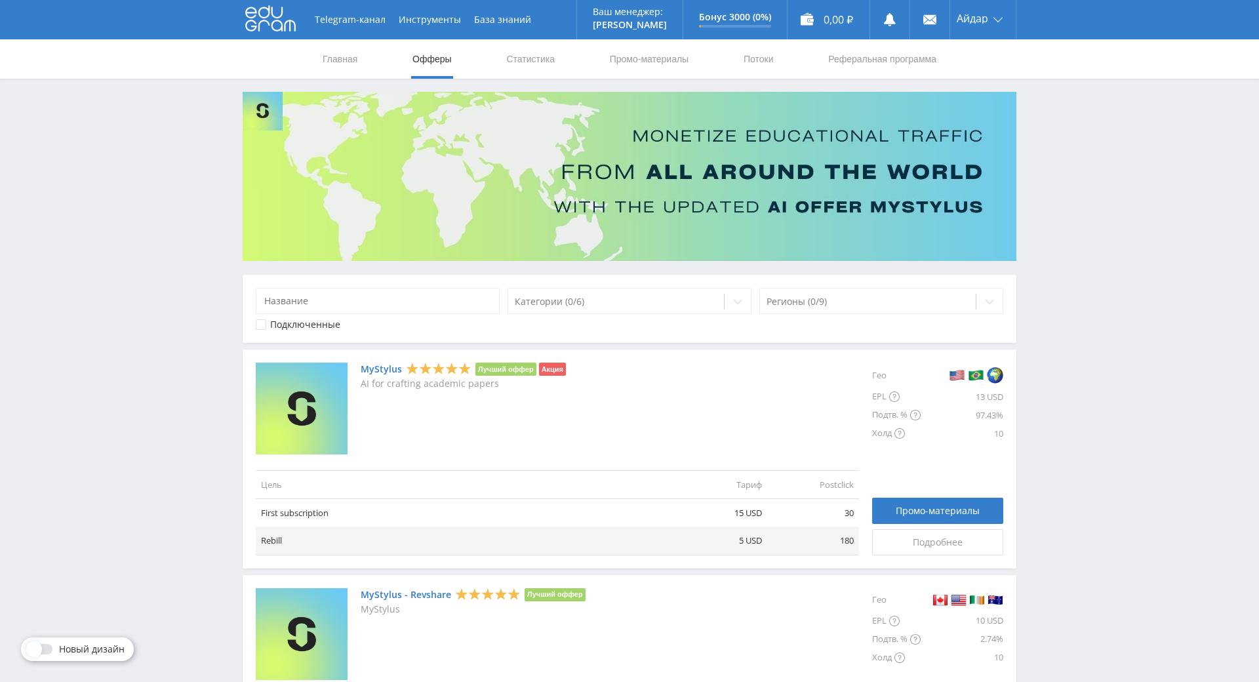
click at [546, 56] on link "Статистика" at bounding box center [530, 58] width 51 height 39
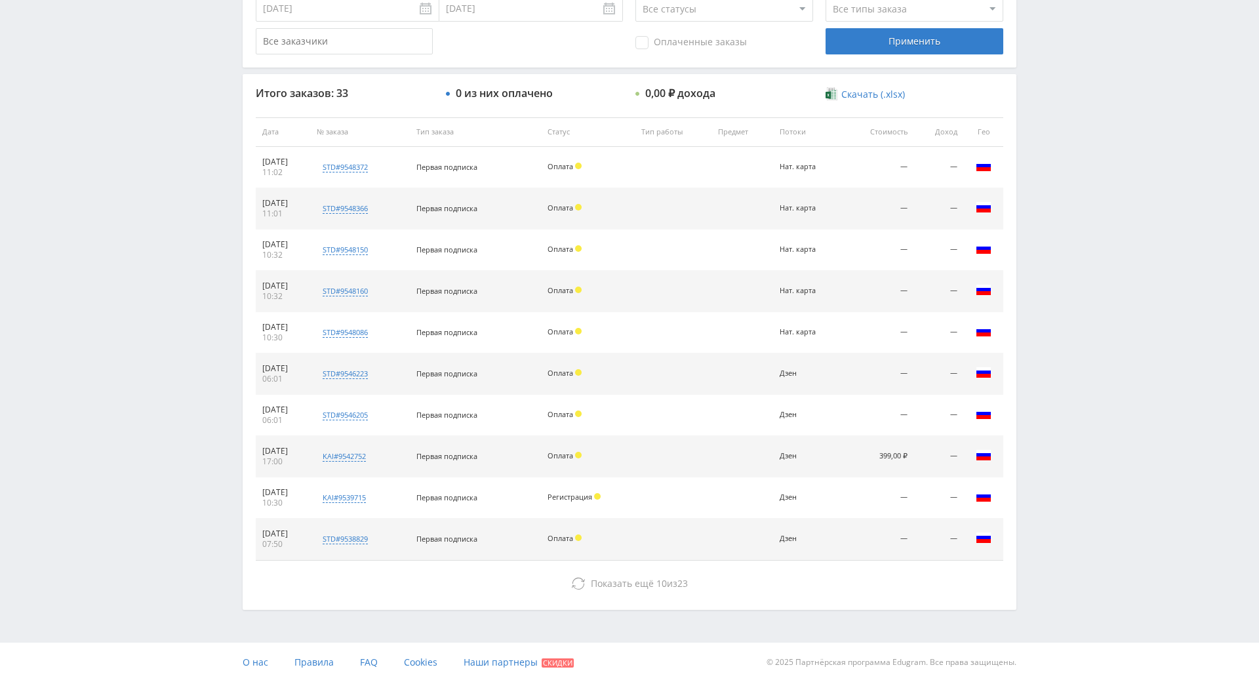
scroll to position [456, 0]
drag, startPoint x: 1080, startPoint y: 257, endPoint x: 1068, endPoint y: 256, distance: 11.2
drag, startPoint x: 1071, startPoint y: 243, endPoint x: 1053, endPoint y: 140, distance: 104.0
click at [1053, 140] on div "Telegram-канал Инструменты База знаний Ваш менеджер: Alex Alex Online @edugram_…" at bounding box center [629, 131] width 1259 height 1101
drag, startPoint x: 1057, startPoint y: 168, endPoint x: 1039, endPoint y: 120, distance: 51.1
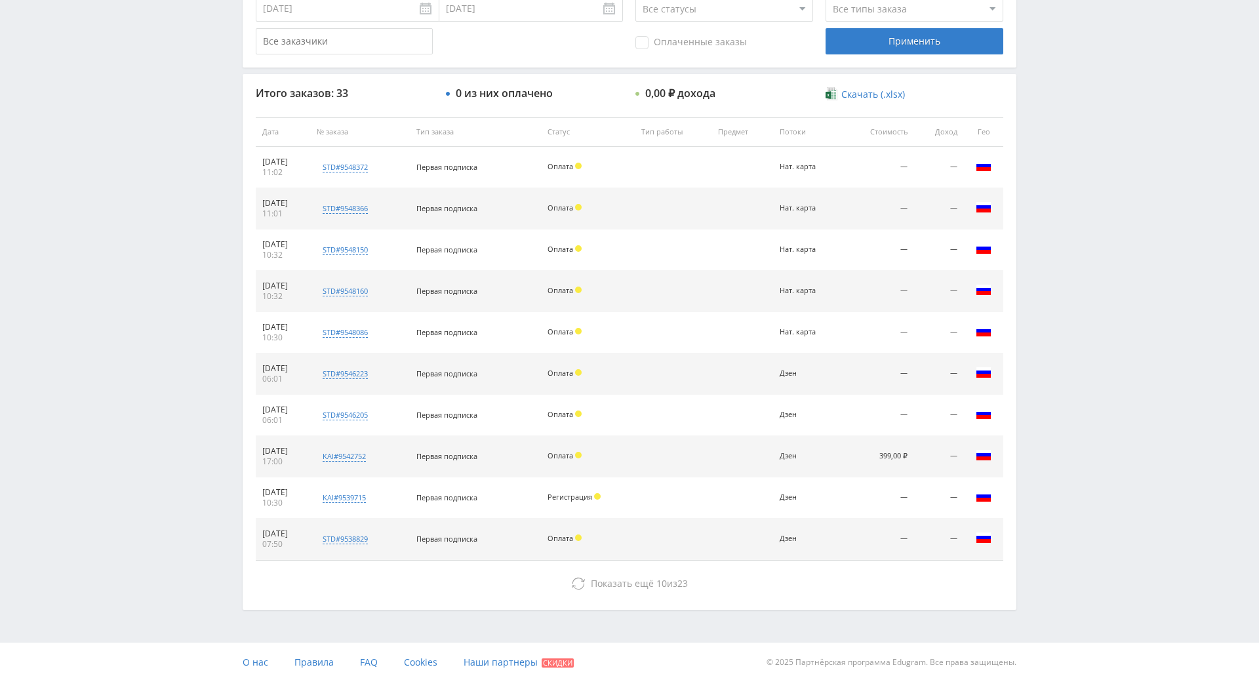
click at [1039, 120] on div "Telegram-канал Инструменты База знаний Ваш менеджер: Alex Alex Online @edugram_…" at bounding box center [629, 131] width 1259 height 1101
click at [1036, 138] on div "Telegram-канал Инструменты База знаний Ваш менеджер: Alex Alex Online @edugram_…" at bounding box center [629, 131] width 1259 height 1101
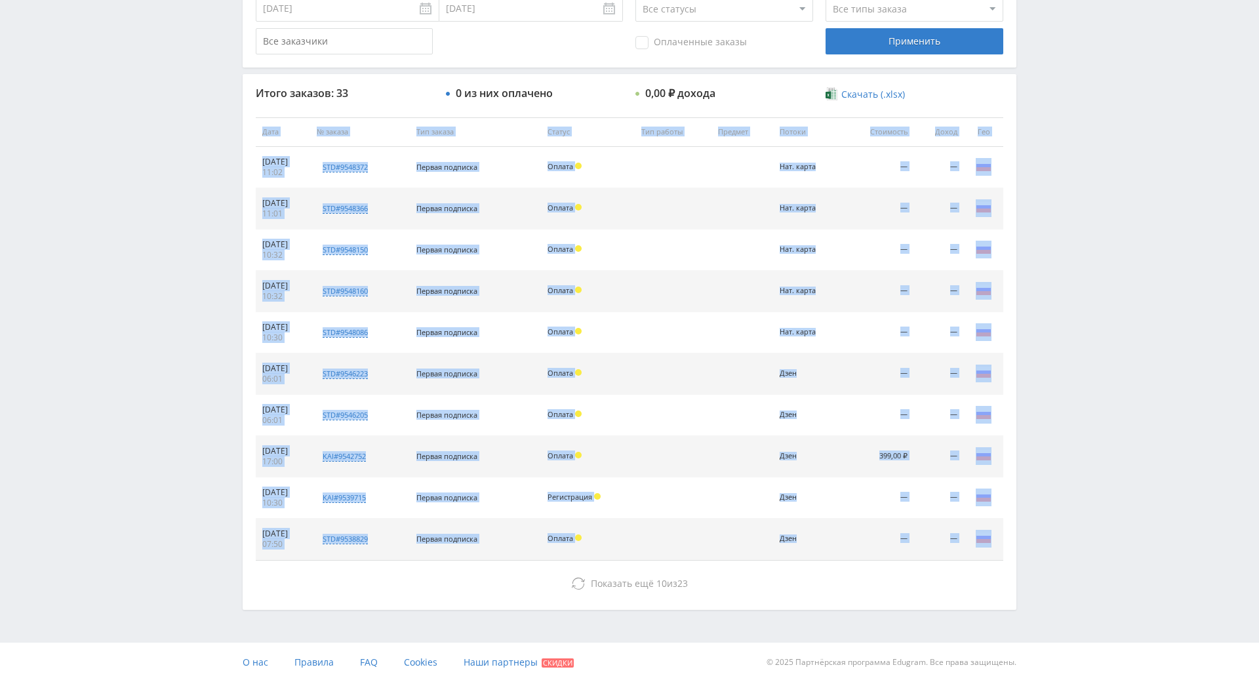
click at [1034, 142] on div "Telegram-канал Инструменты База знаний Ваш менеджер: Alex Alex Online @edugram_…" at bounding box center [629, 131] width 1259 height 1101
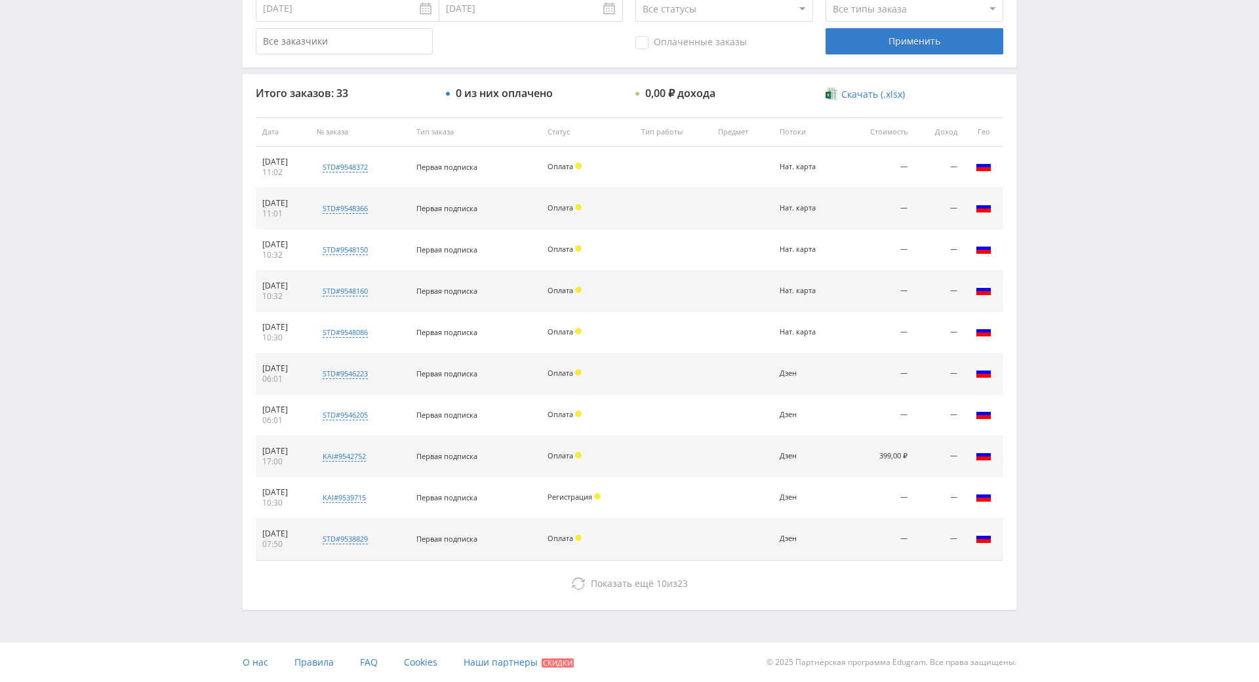
drag, startPoint x: 1013, startPoint y: 79, endPoint x: 1019, endPoint y: 96, distance: 18.0
click at [1015, 84] on div "По заказам По действиям По дням По офферам По локальному лендингу Фильтры заказ…" at bounding box center [629, 141] width 787 height 937
click at [1019, 98] on div "Telegram-канал Инструменты База знаний Ваш менеджер: Alex Alex Online @edugram_…" at bounding box center [629, 131] width 1259 height 1101
click at [1008, 82] on div "Итого заказов: 33 0 из них оплачено 0,00 ₽ дохода Скачать (.xlsx) Дата № заказа…" at bounding box center [630, 341] width 774 height 535
click at [1009, 84] on div "Итого заказов: 33 0 из них оплачено 0,00 ₽ дохода Скачать (.xlsx) Дата № заказа…" at bounding box center [630, 341] width 774 height 535
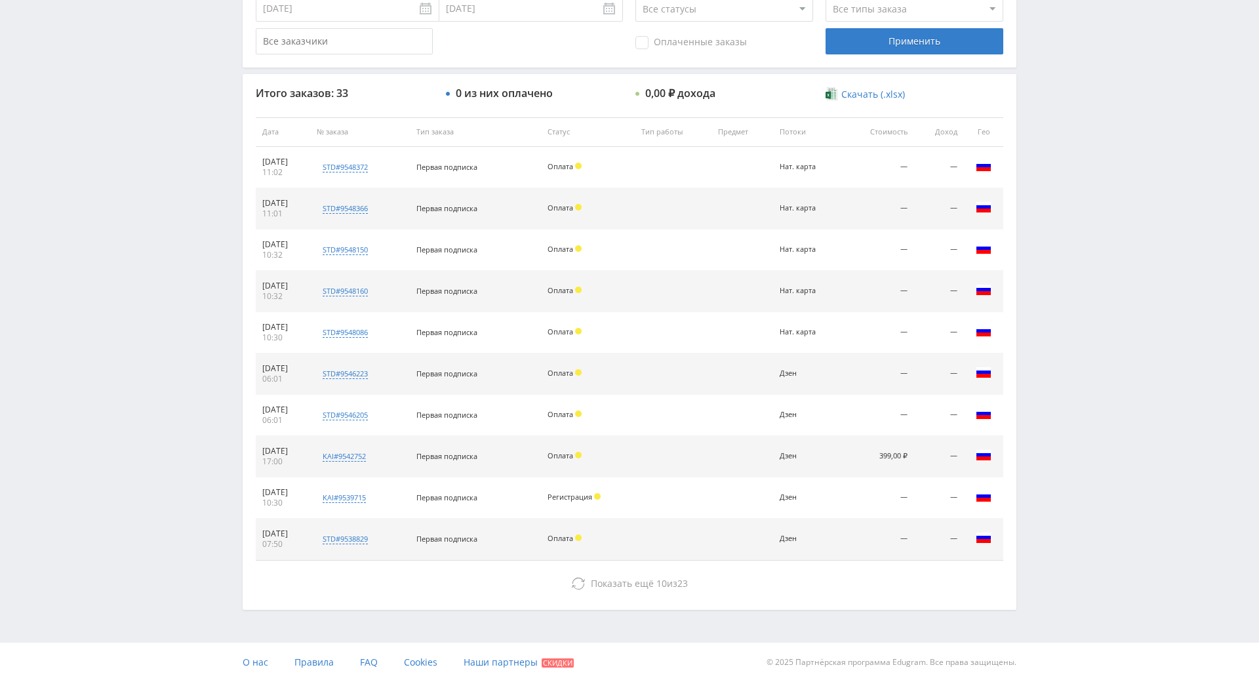
click at [1003, 74] on div "Итого заказов: 33 0 из них оплачено 0,00 ₽ дохода Скачать (.xlsx) Дата № заказа…" at bounding box center [630, 341] width 774 height 535
click at [1004, 74] on div "Итого заказов: 33 0 из них оплачено 0,00 ₽ дохода Скачать (.xlsx) Дата № заказа…" at bounding box center [630, 341] width 774 height 535
drag, startPoint x: 1061, startPoint y: 47, endPoint x: 1061, endPoint y: 55, distance: 7.9
click at [1061, 47] on div "Telegram-канал Инструменты База знаний Ваш менеджер: Alex Alex Online @edugram_…" at bounding box center [629, 131] width 1259 height 1101
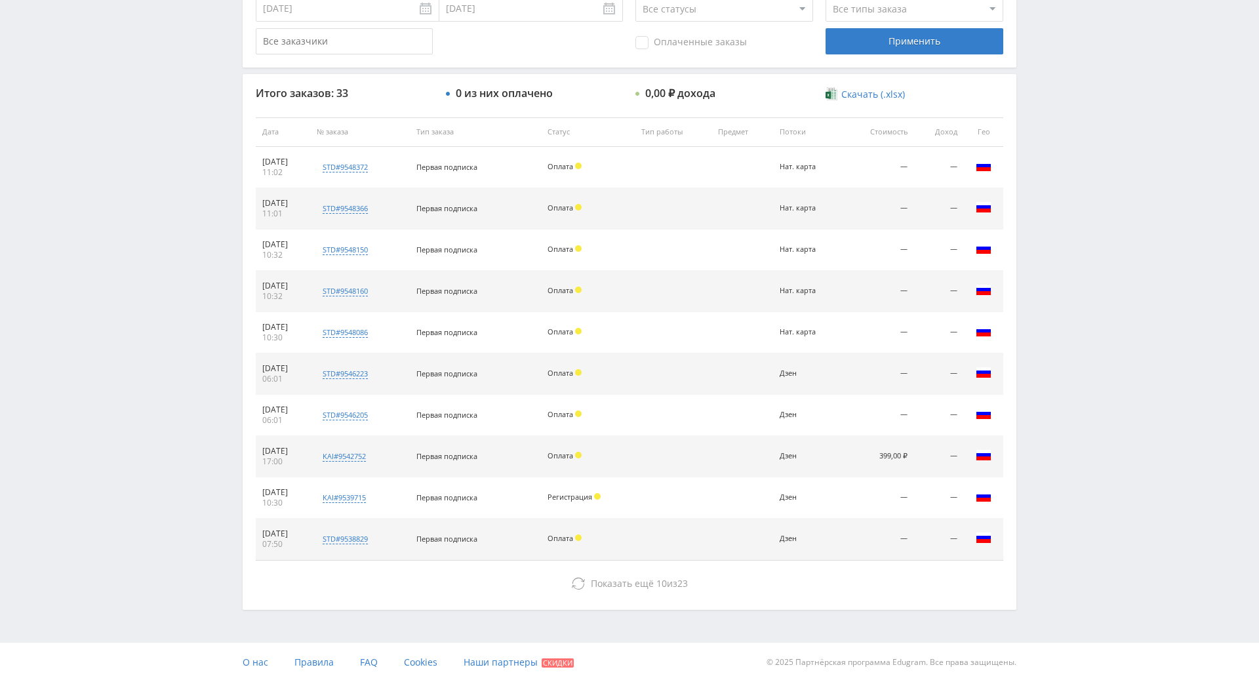
click at [1080, 157] on div "Telegram-канал Инструменты База знаний Ваш менеджер: Alex Alex Online @edugram_…" at bounding box center [629, 131] width 1259 height 1101
drag, startPoint x: 1080, startPoint y: 157, endPoint x: 1074, endPoint y: 140, distance: 17.7
click at [1065, 117] on div "Telegram-канал Инструменты База знаний Ваш менеджер: Alex Alex Online @edugram_…" at bounding box center [629, 131] width 1259 height 1101
click at [1053, 75] on div "Telegram-канал Инструменты База знаний Ваш менеджер: Alex Alex Online @edugram_…" at bounding box center [629, 131] width 1259 height 1101
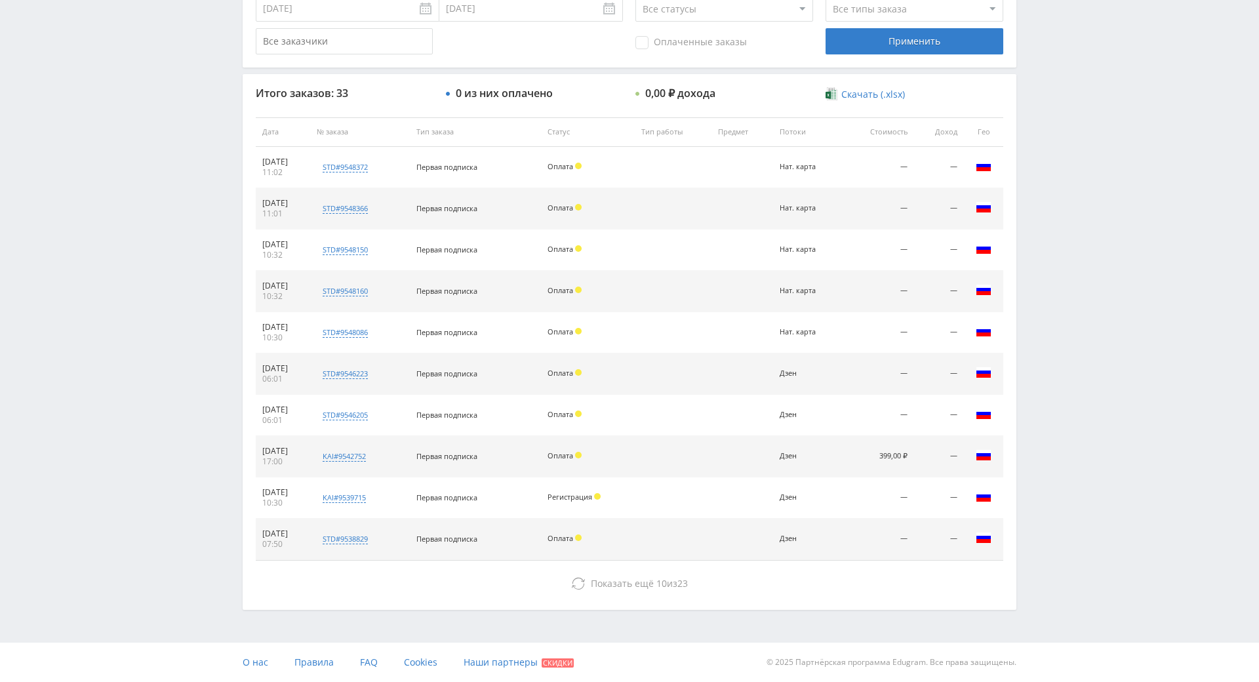
click at [1053, 90] on div "Telegram-канал Инструменты База знаний Ваш менеджер: Alex Alex Online @edugram_…" at bounding box center [629, 131] width 1259 height 1101
click at [1053, 92] on div "Telegram-канал Инструменты База знаний Ваш менеджер: Alex Alex Online @edugram_…" at bounding box center [629, 131] width 1259 height 1101
click at [1049, 70] on div "Telegram-канал Инструменты База знаний Ваш менеджер: Alex Alex Online @edugram_…" at bounding box center [629, 131] width 1259 height 1101
click at [1050, 73] on div "Telegram-канал Инструменты База знаний Ваш менеджер: Alex Alex Online @edugram_…" at bounding box center [629, 131] width 1259 height 1101
click at [1047, 59] on div "Telegram-канал Инструменты База знаний Ваш менеджер: Alex Alex Online @edugram_…" at bounding box center [629, 131] width 1259 height 1101
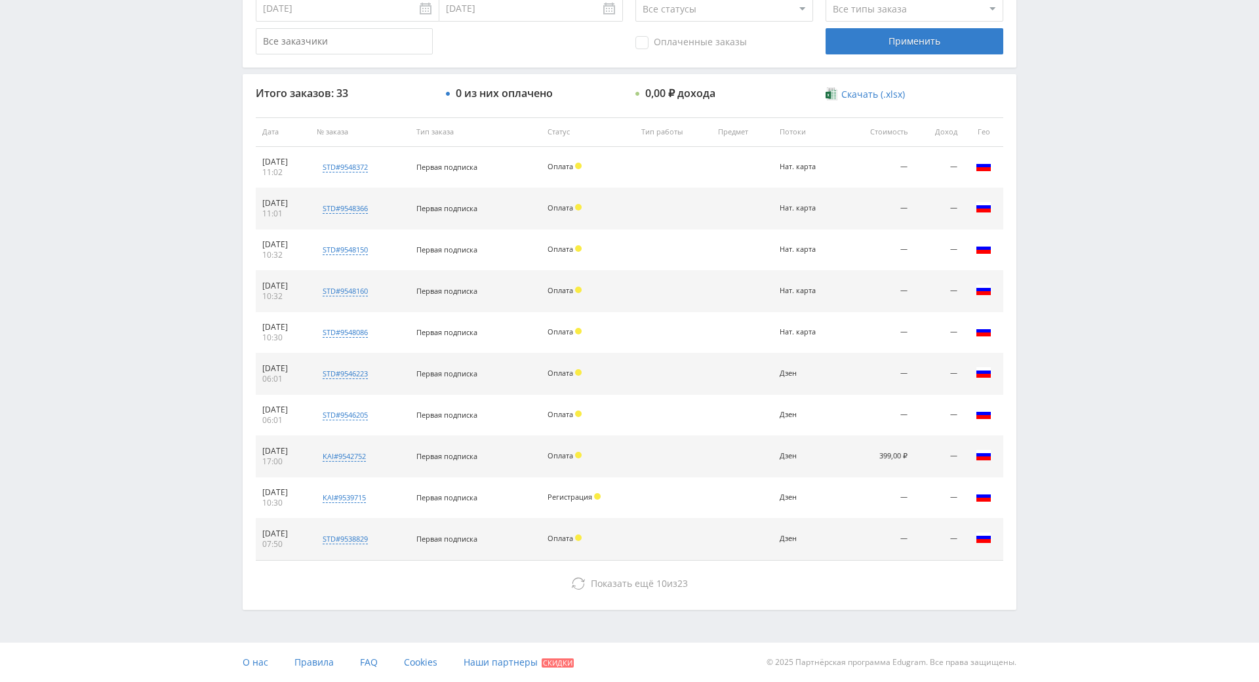
click at [1053, 77] on div "Telegram-канал Инструменты База знаний Ваш менеджер: Alex Alex Online @edugram_…" at bounding box center [629, 131] width 1259 height 1101
click at [1043, 61] on div "Telegram-канал Инструменты База знаний Ваш менеджер: Alex Alex Online @edugram_…" at bounding box center [629, 131] width 1259 height 1101
drag, startPoint x: 1044, startPoint y: 104, endPoint x: 1057, endPoint y: 171, distance: 68.2
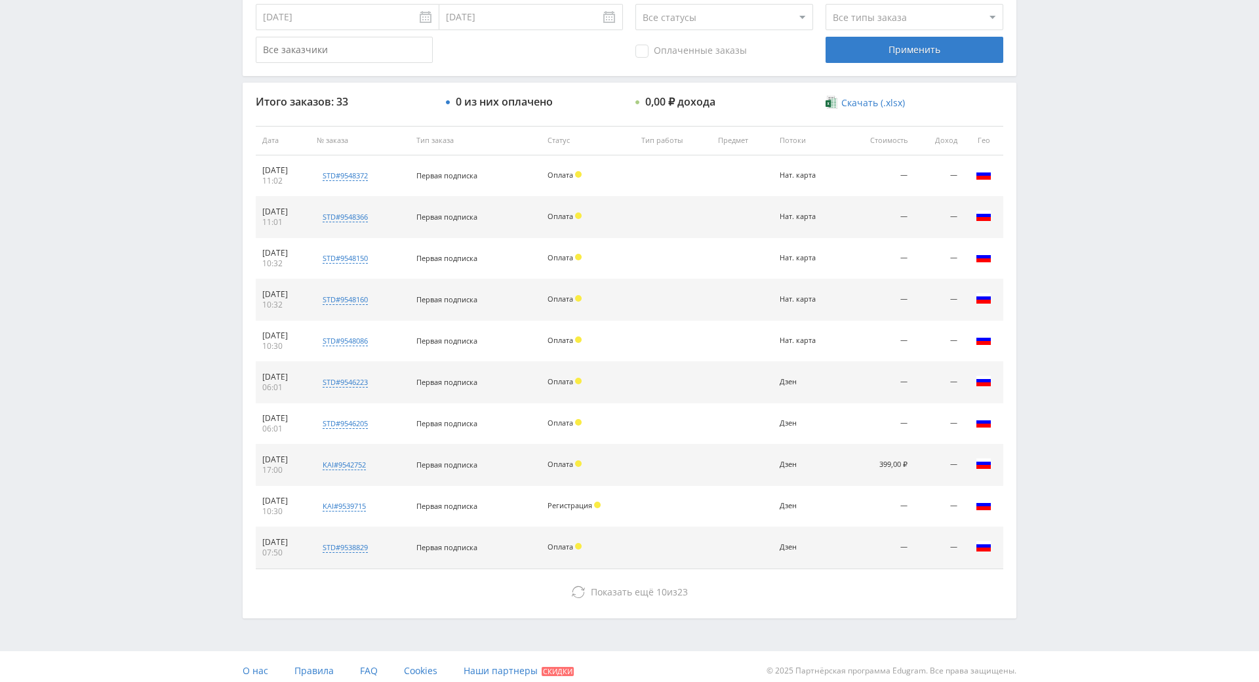
scroll to position [405, 0]
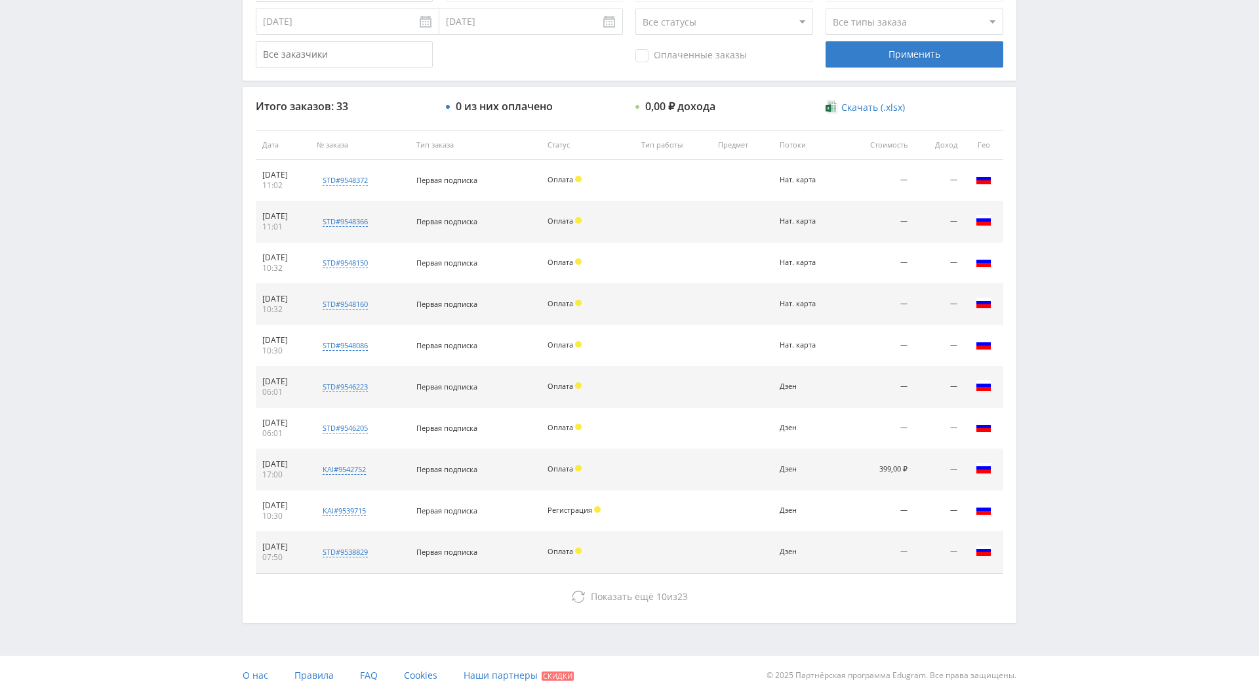
drag, startPoint x: 746, startPoint y: 451, endPoint x: 721, endPoint y: 411, distance: 47.4
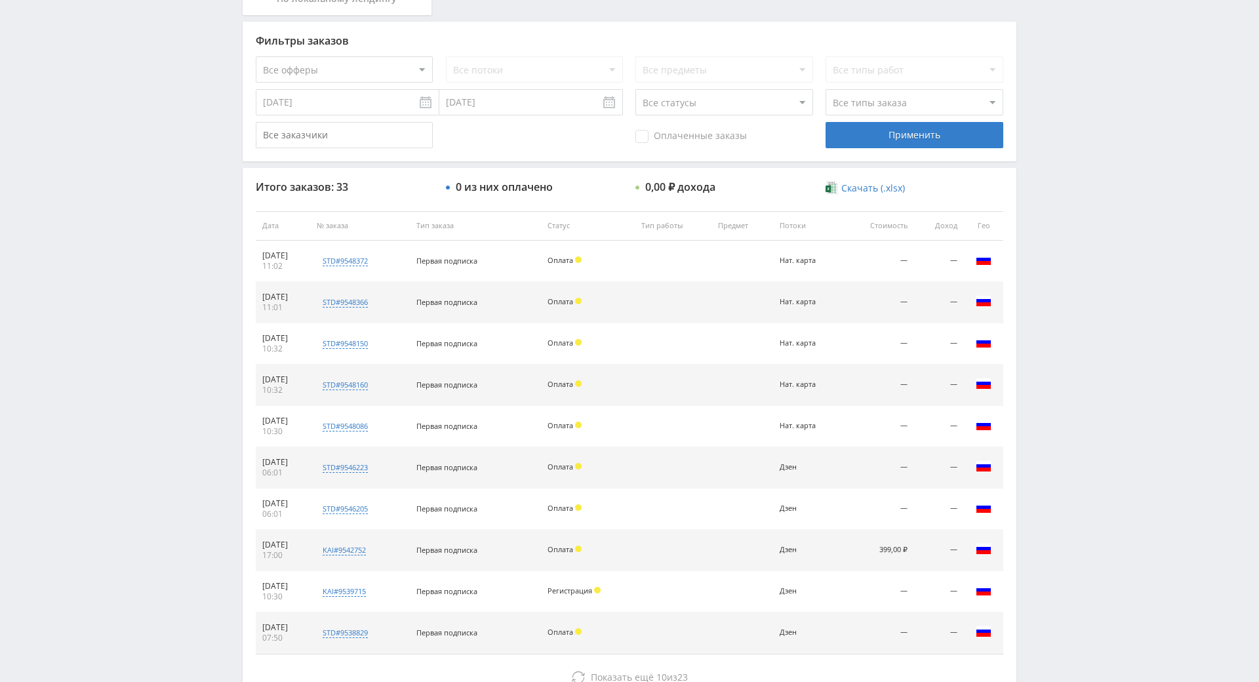
scroll to position [324, 0]
drag, startPoint x: 724, startPoint y: 357, endPoint x: 741, endPoint y: 347, distance: 19.5
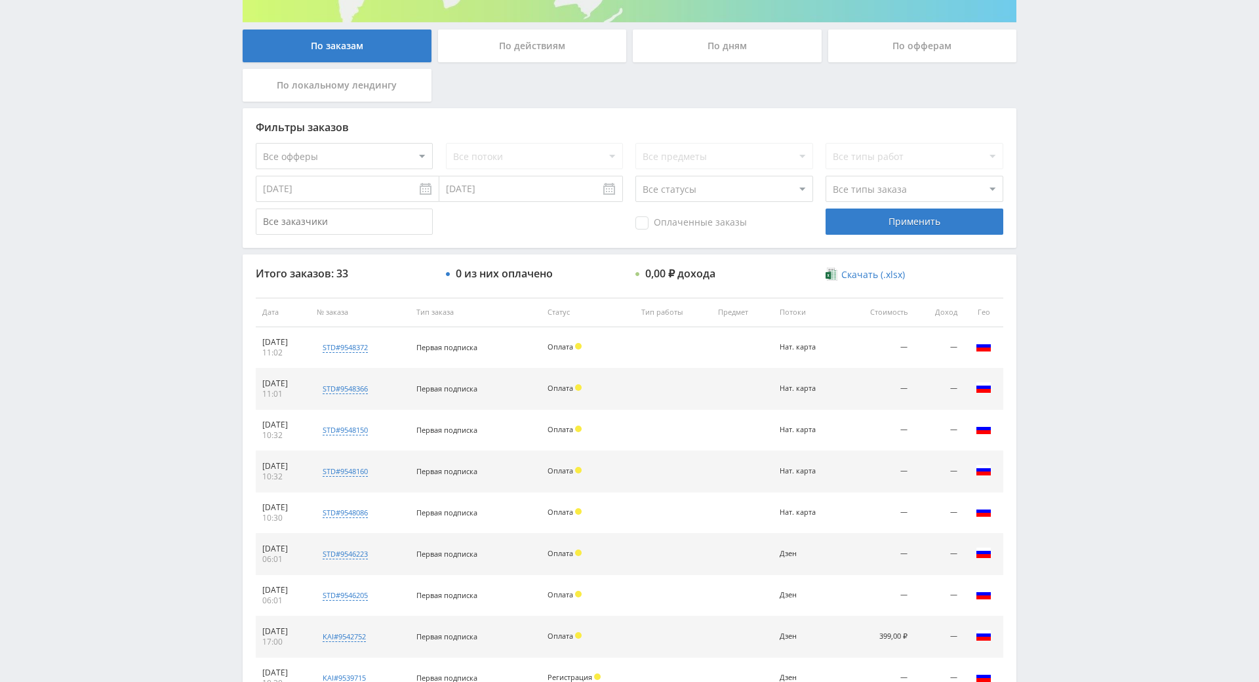
drag, startPoint x: 662, startPoint y: 135, endPoint x: 351, endPoint y: 108, distance: 312.1
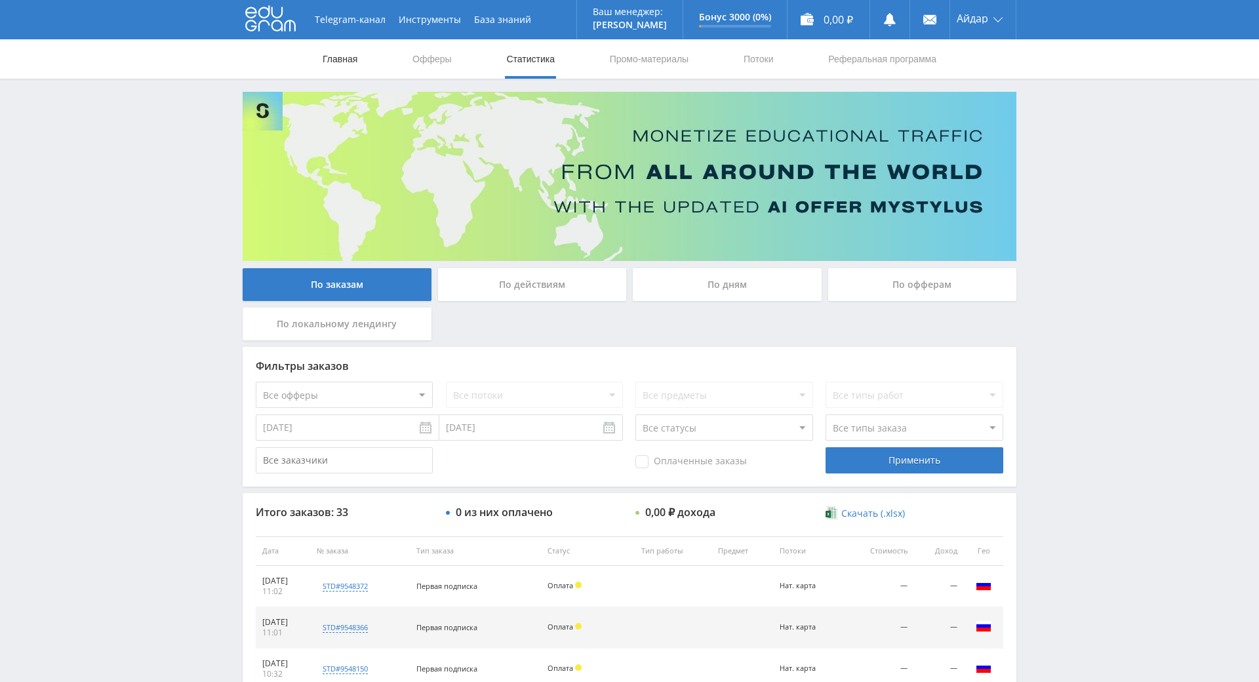
click at [341, 60] on link "Главная" at bounding box center [339, 58] width 37 height 39
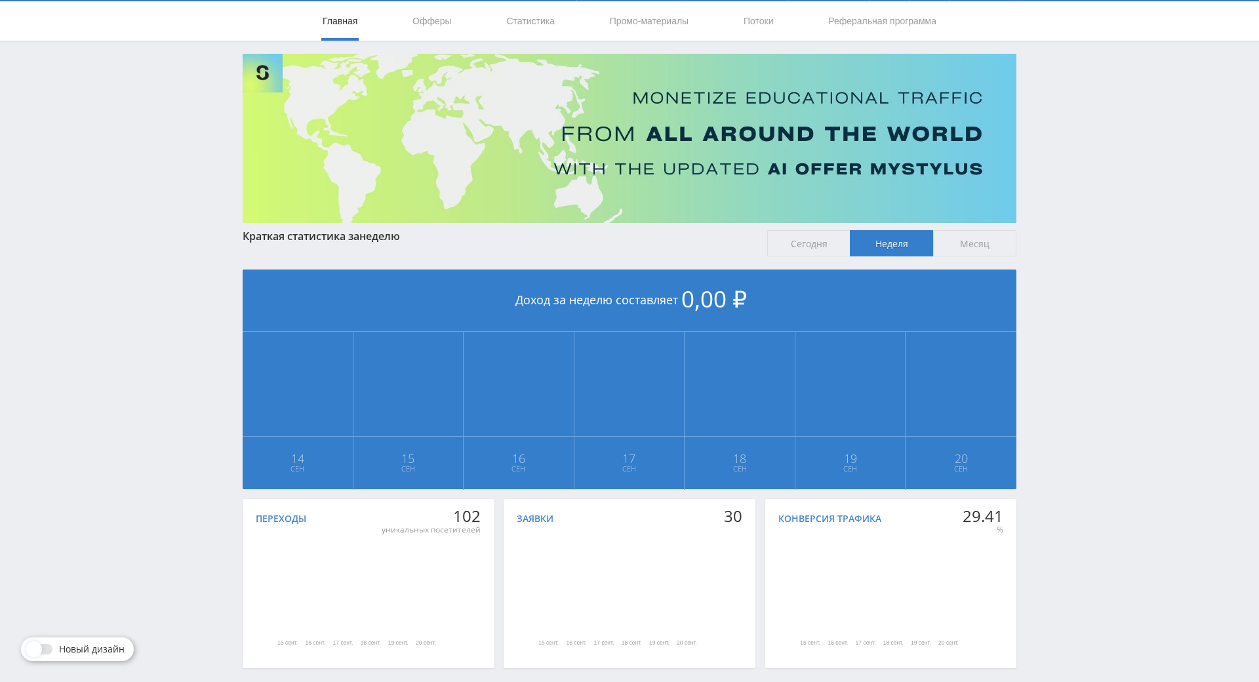
scroll to position [146, 0]
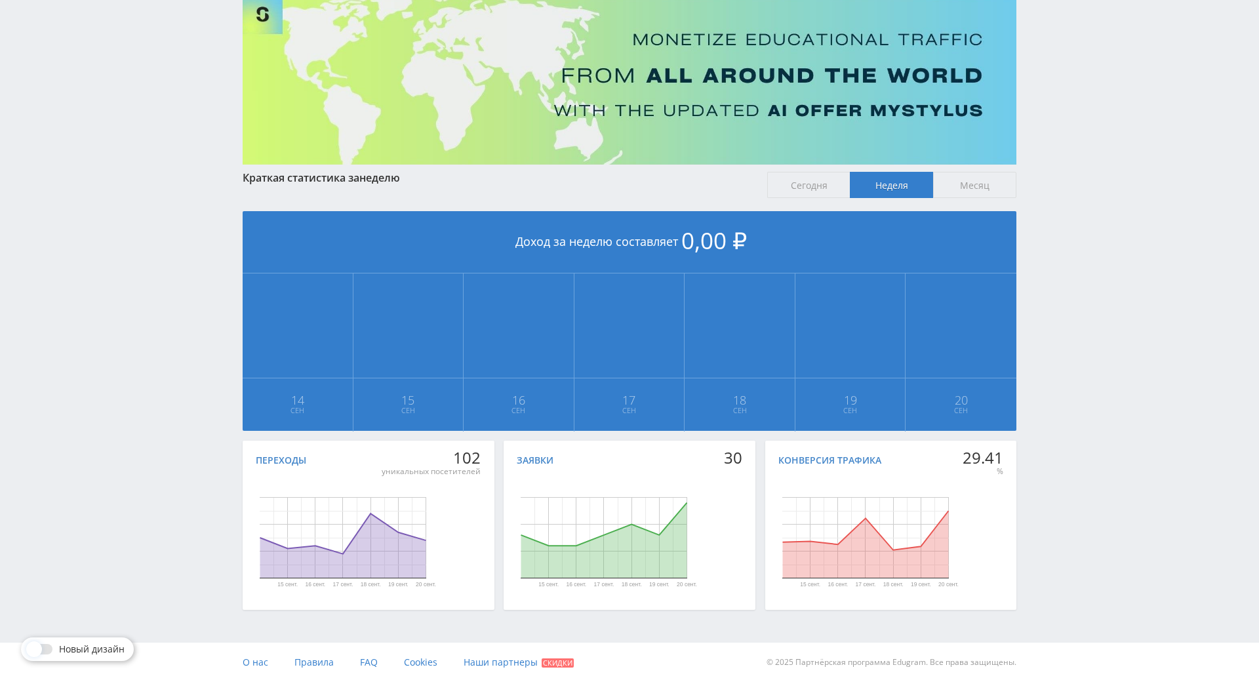
drag, startPoint x: 1056, startPoint y: 246, endPoint x: 1084, endPoint y: 380, distance: 136.7
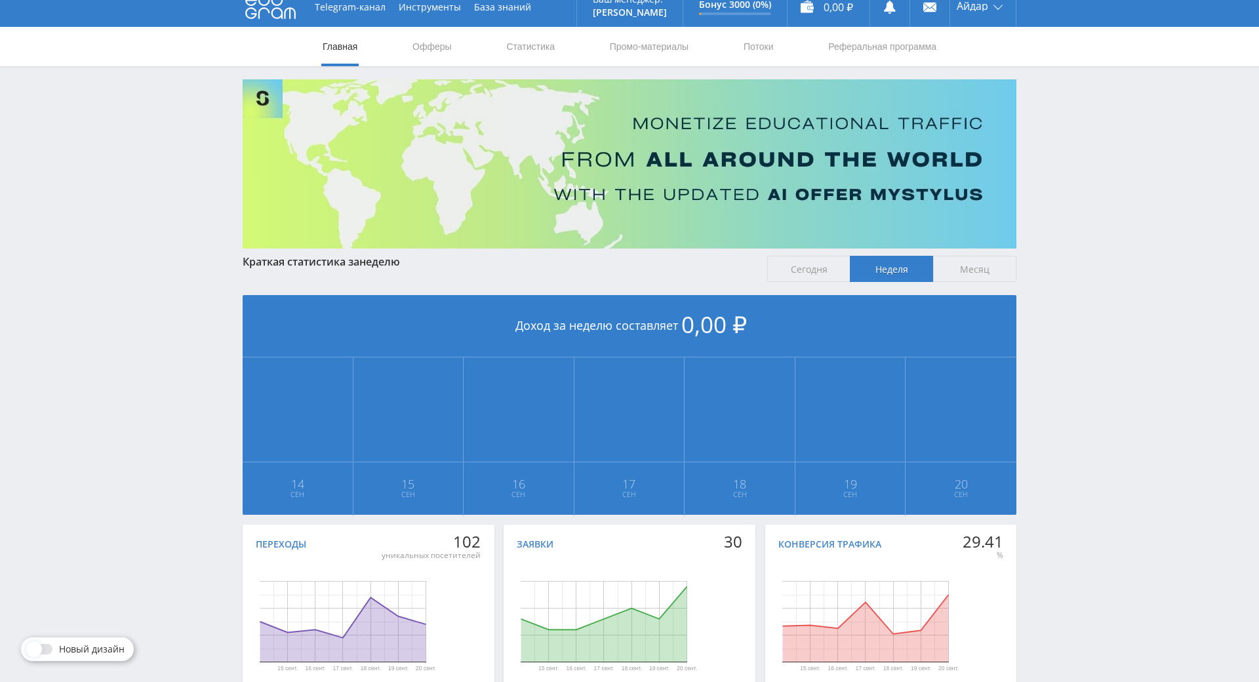
scroll to position [0, 0]
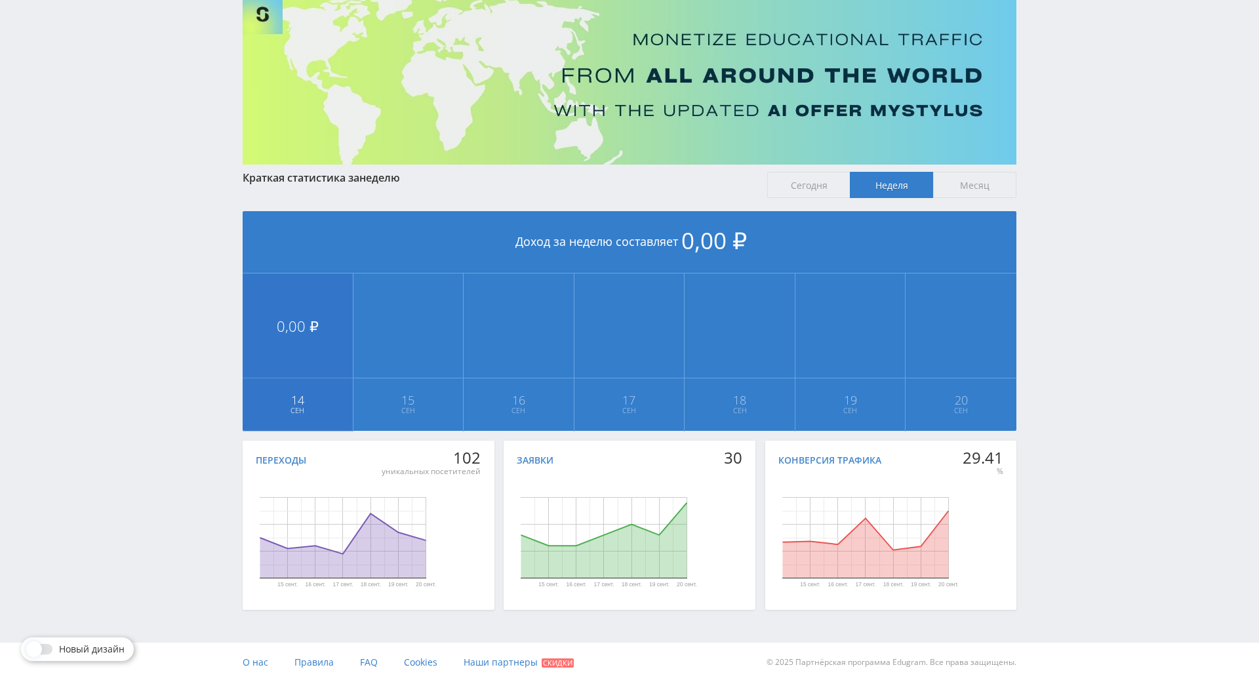
drag, startPoint x: 352, startPoint y: 263, endPoint x: 346, endPoint y: 321, distance: 58.1
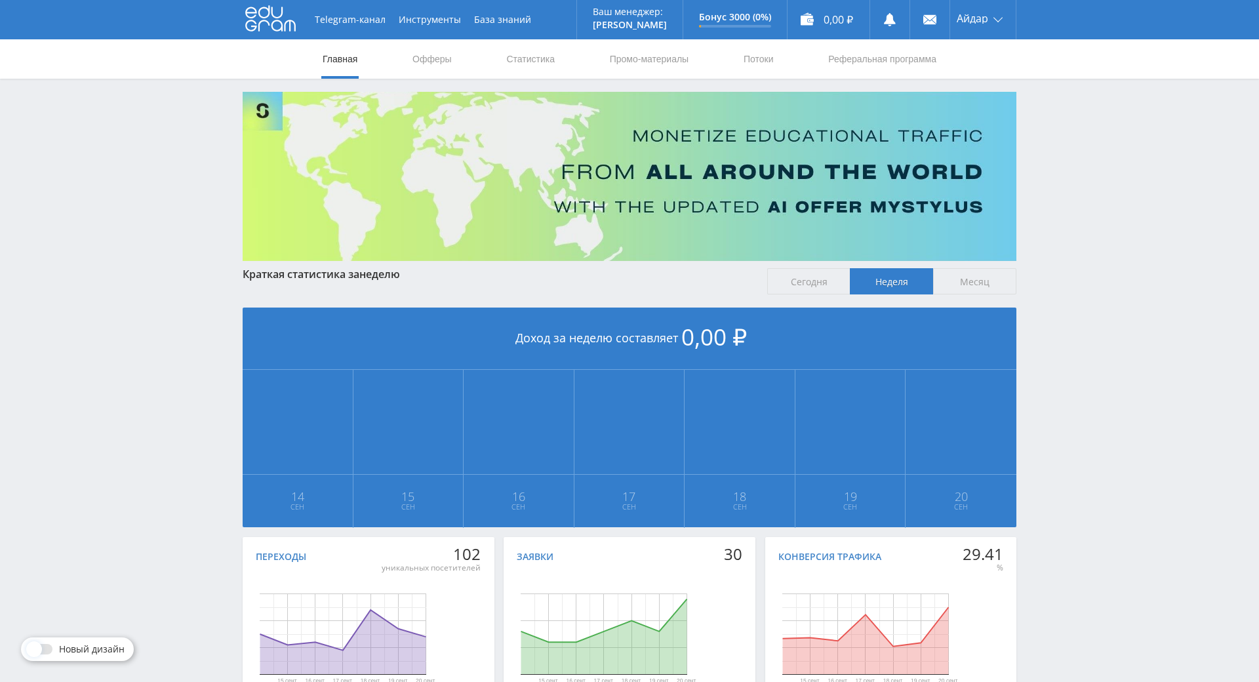
drag, startPoint x: 186, startPoint y: 382, endPoint x: 171, endPoint y: 173, distance: 210.4
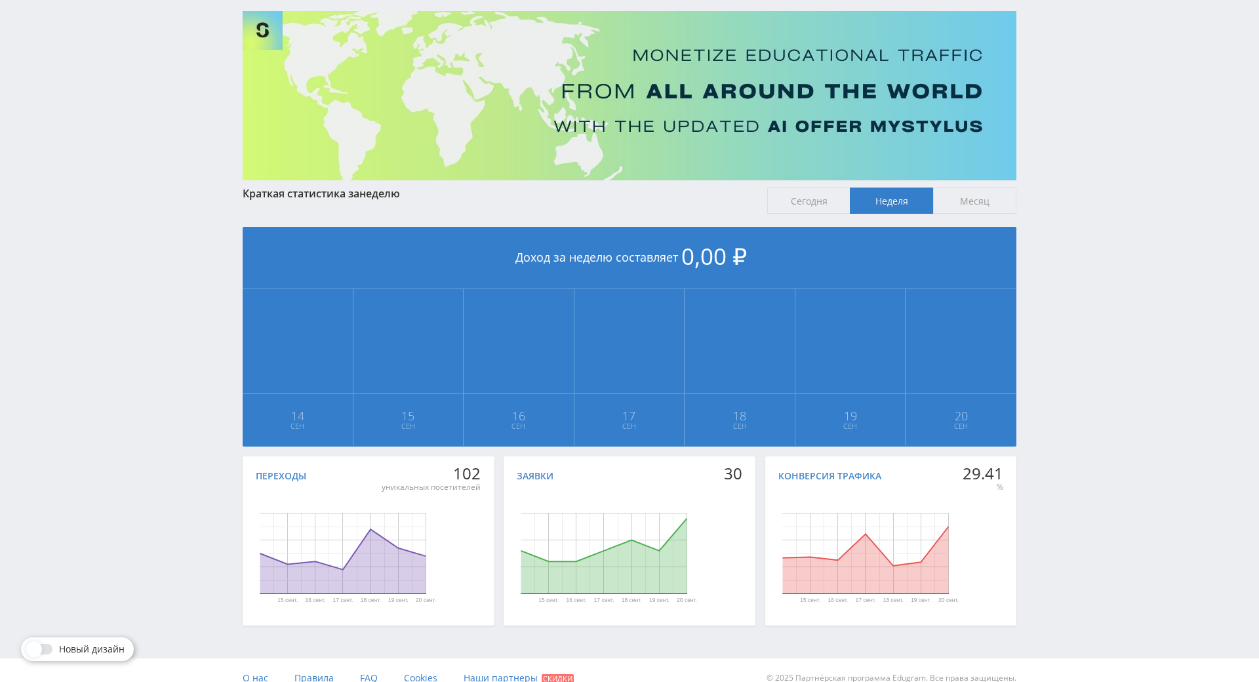
drag, startPoint x: 157, startPoint y: 98, endPoint x: 85, endPoint y: 35, distance: 95.3
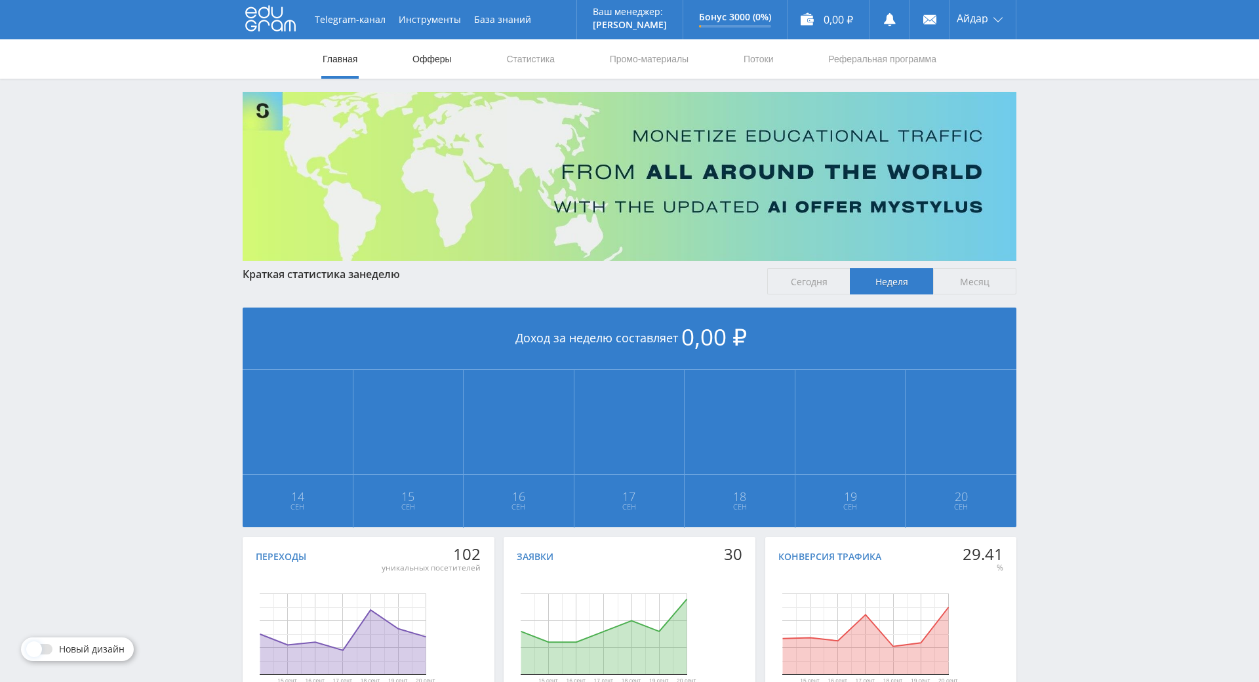
click at [415, 61] on link "Офферы" at bounding box center [432, 58] width 42 height 39
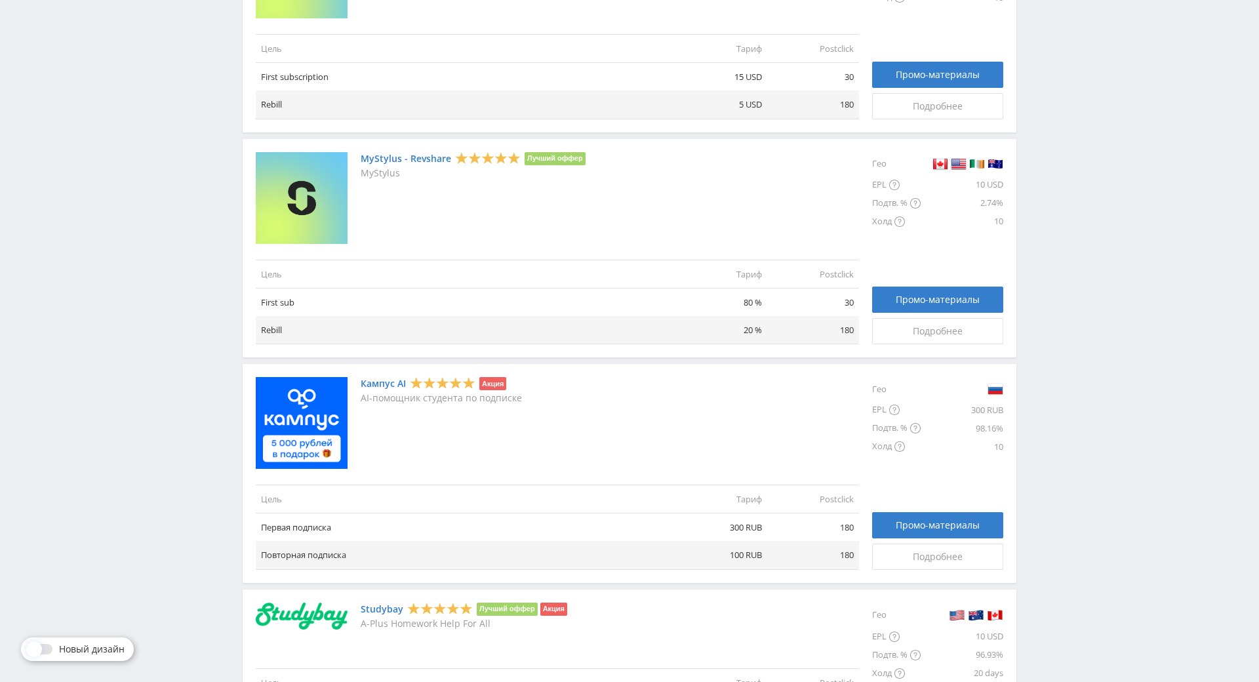
drag, startPoint x: 243, startPoint y: 224, endPoint x: 337, endPoint y: 381, distance: 183.2
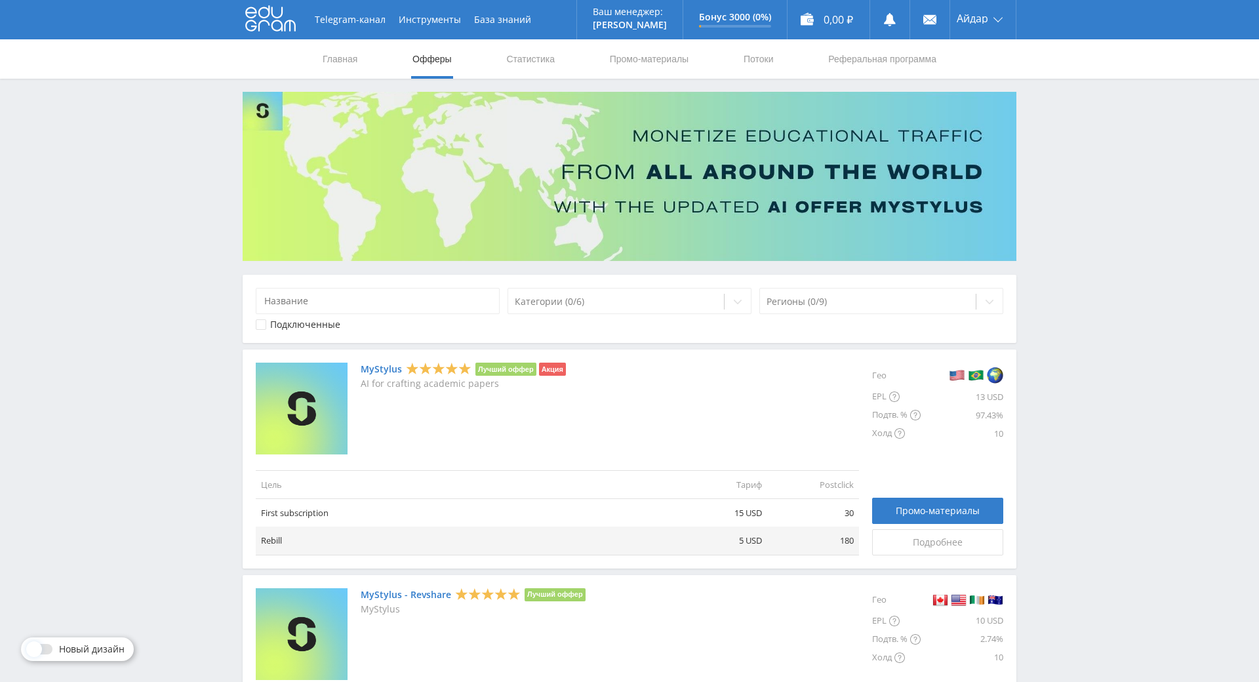
drag, startPoint x: 338, startPoint y: 272, endPoint x: 476, endPoint y: 75, distance: 239.3
click at [512, 60] on link "Статистика" at bounding box center [530, 58] width 51 height 39
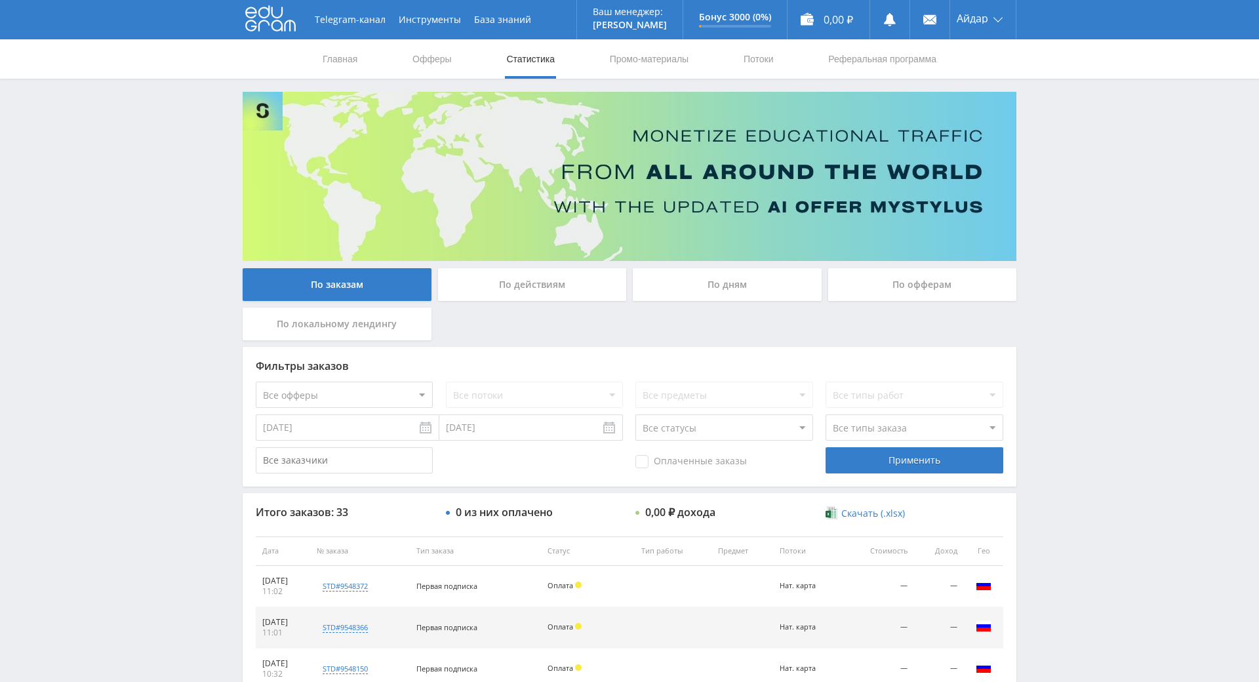
drag, startPoint x: 662, startPoint y: 423, endPoint x: 692, endPoint y: 488, distance: 71.3
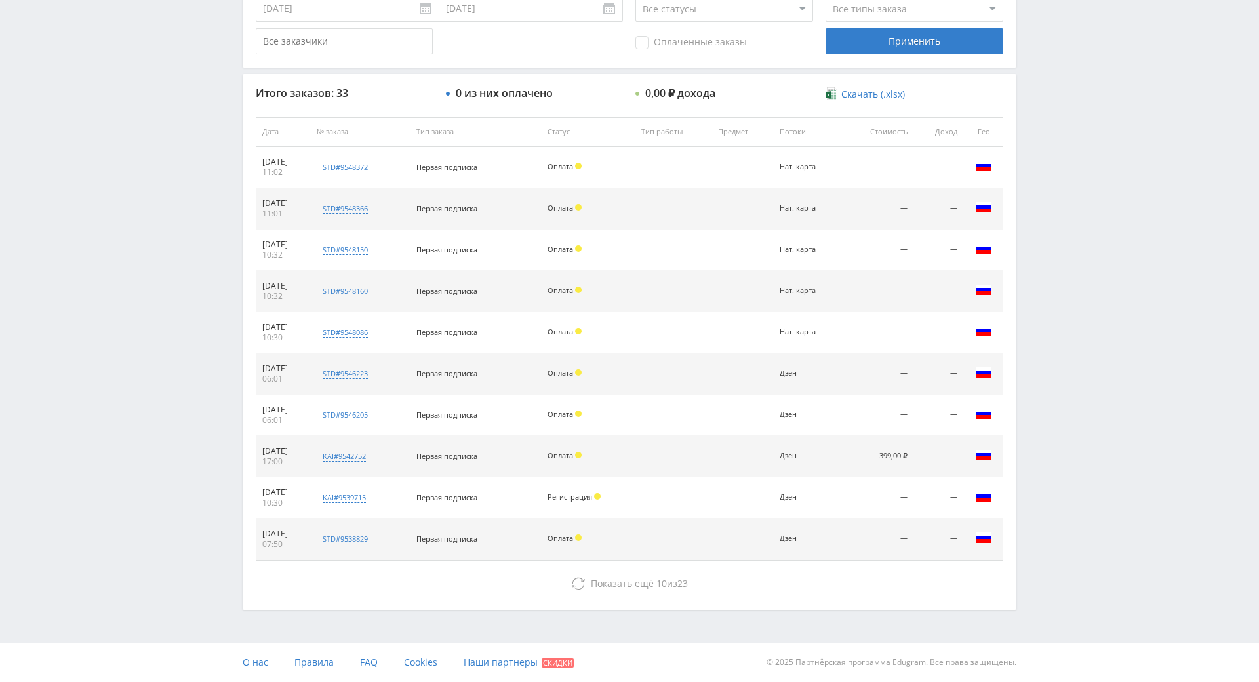
drag, startPoint x: 716, startPoint y: 568, endPoint x: 731, endPoint y: 502, distance: 67.9
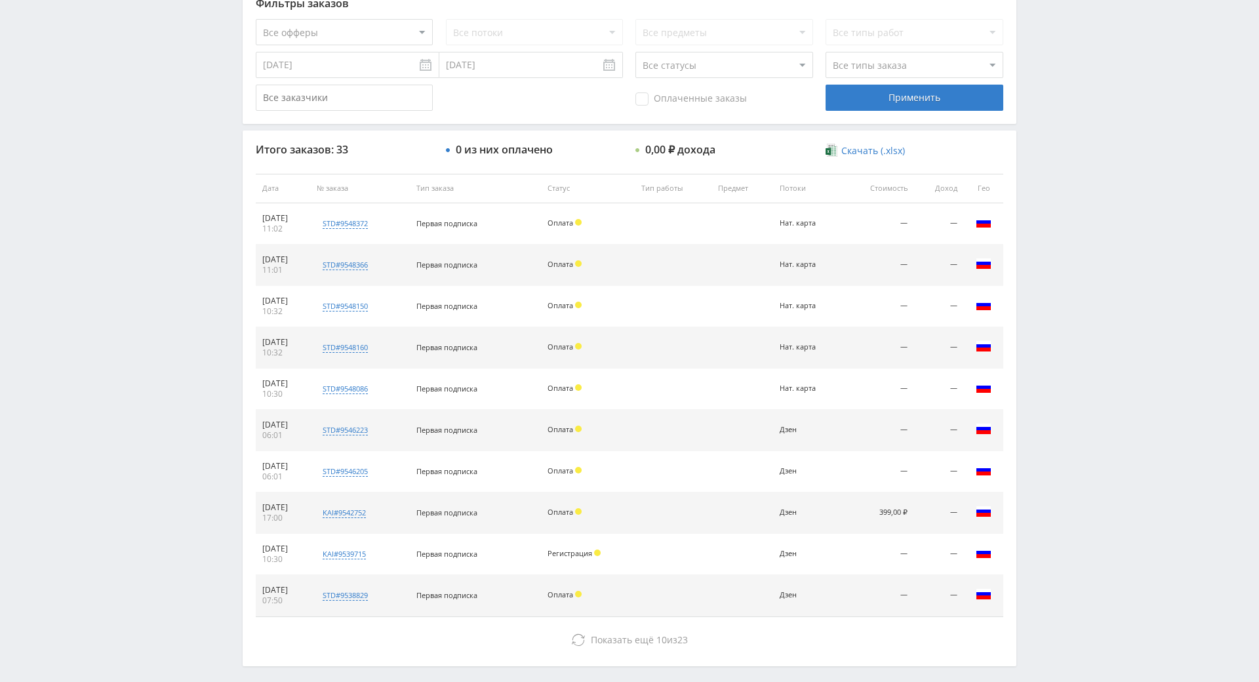
drag, startPoint x: 731, startPoint y: 502, endPoint x: 737, endPoint y: 458, distance: 43.8
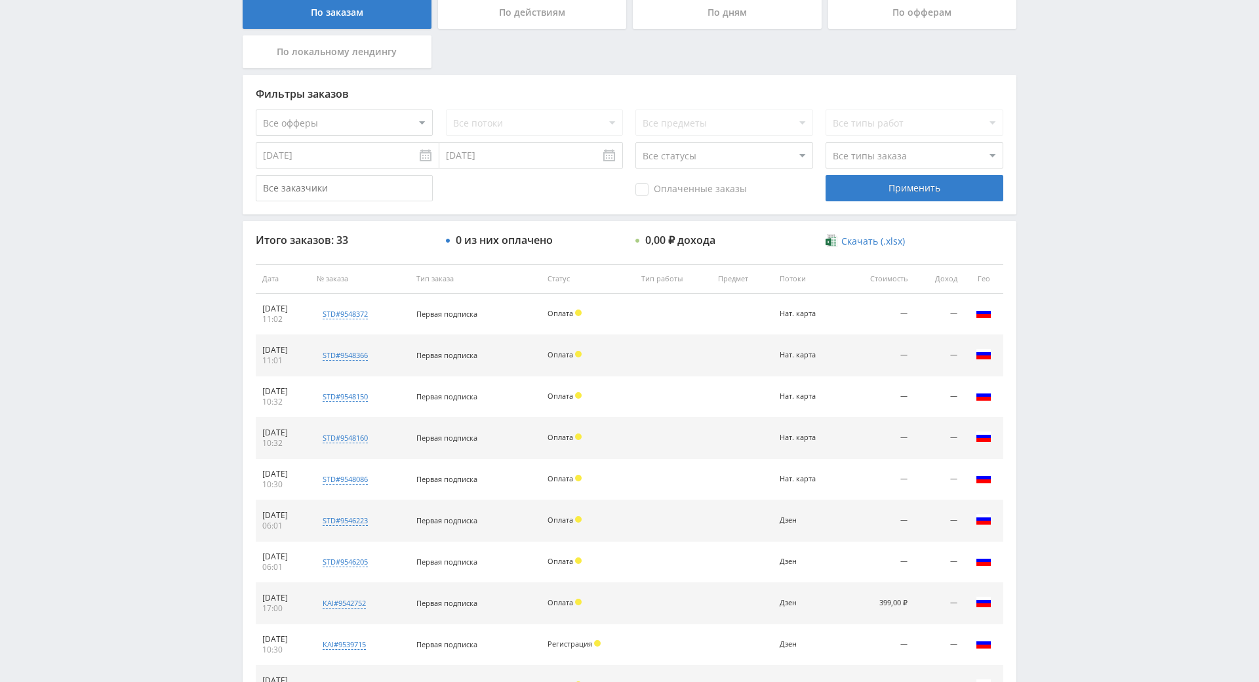
drag, startPoint x: 819, startPoint y: 414, endPoint x: 768, endPoint y: 365, distance: 70.0
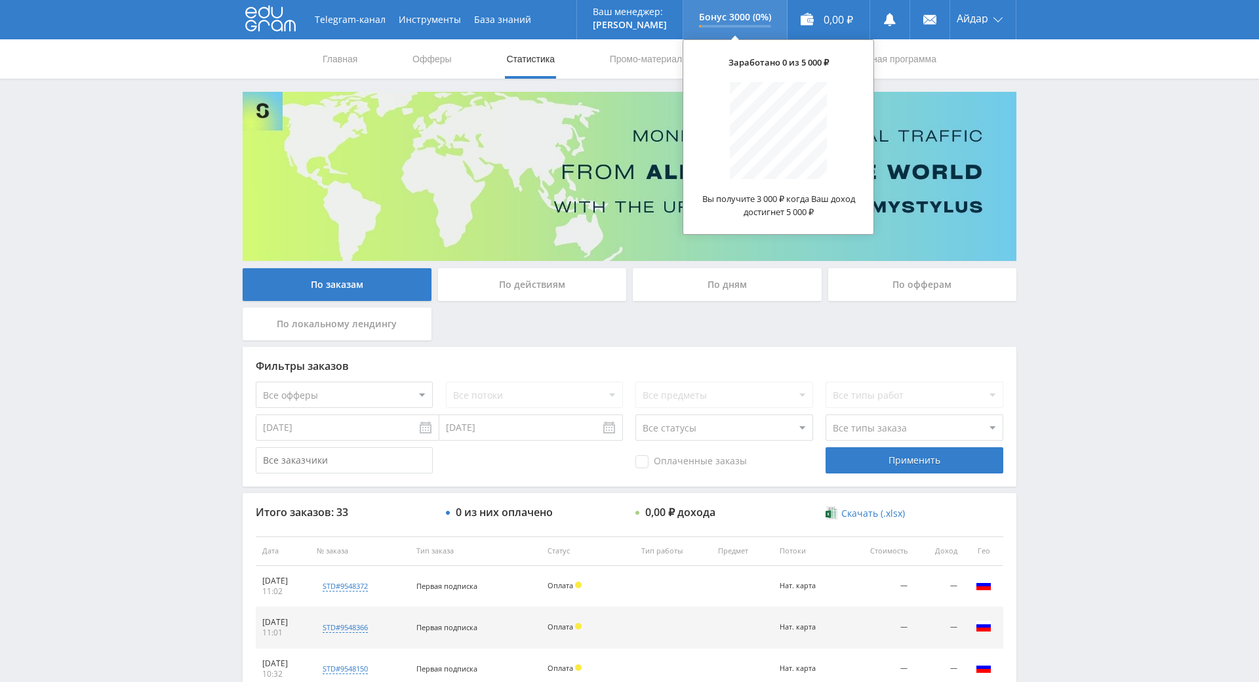
drag, startPoint x: 768, startPoint y: 365, endPoint x: 744, endPoint y: 10, distance: 356.3
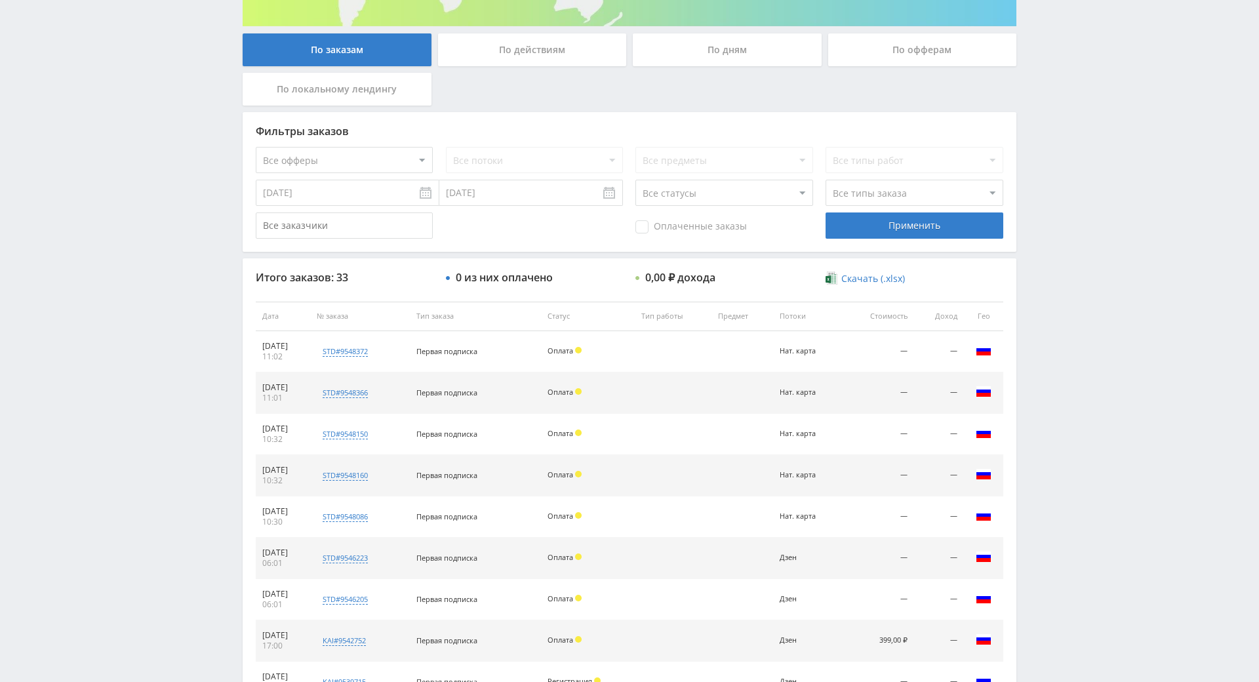
drag, startPoint x: 1007, startPoint y: 353, endPoint x: 1035, endPoint y: 384, distance: 42.3
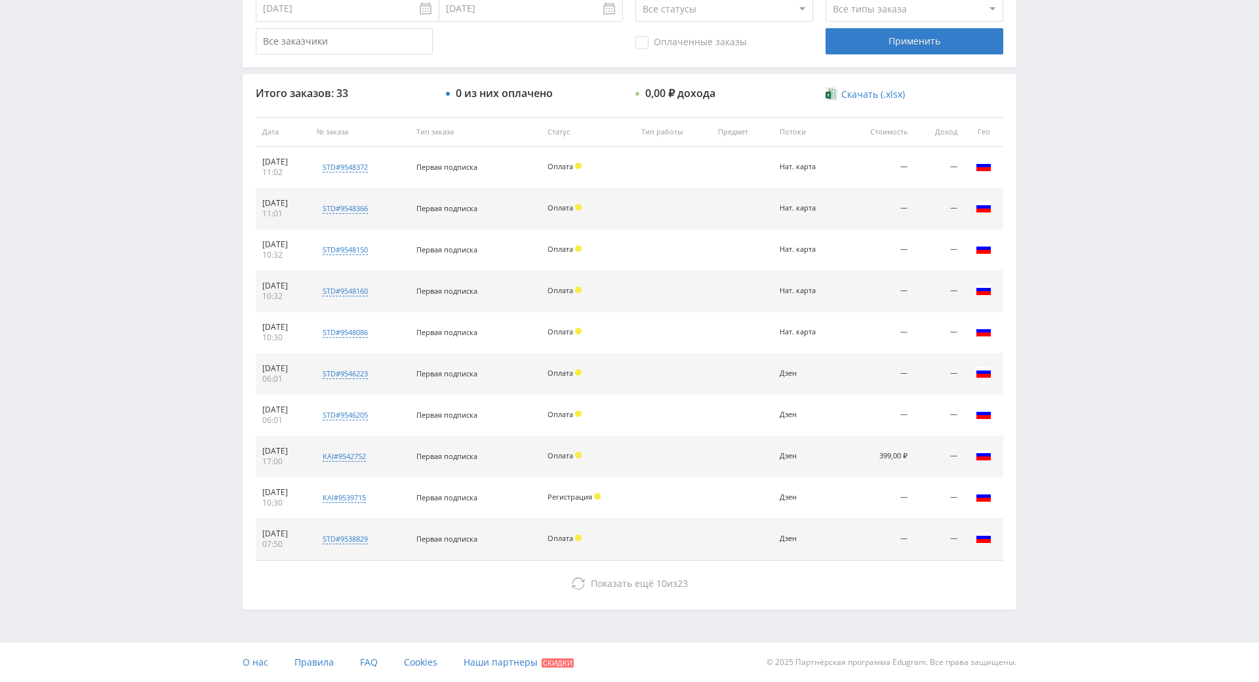
scroll to position [403, 0]
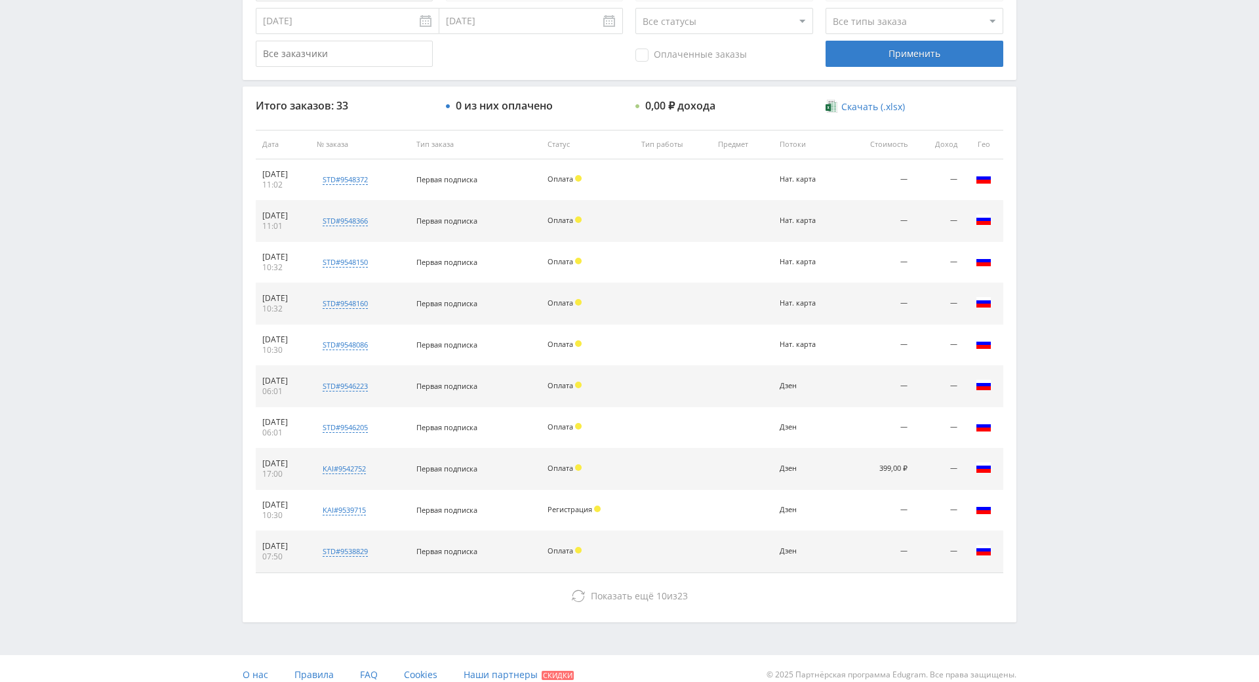
drag, startPoint x: 1035, startPoint y: 337, endPoint x: 695, endPoint y: 155, distance: 385.9
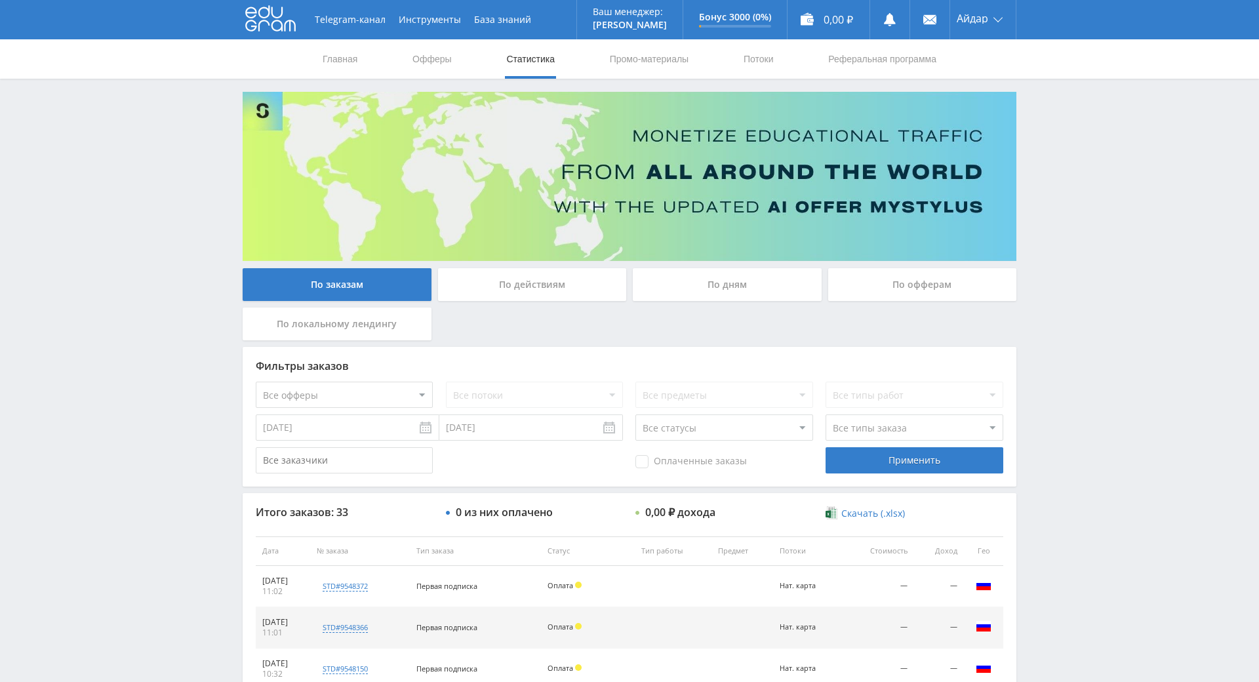
drag, startPoint x: 1081, startPoint y: 234, endPoint x: 1068, endPoint y: 165, distance: 70.1
click at [1047, 123] on div "Telegram-канал Инструменты База знаний Ваш менеджер: [PERSON_NAME] Online @edug…" at bounding box center [629, 550] width 1259 height 1101
drag, startPoint x: 1054, startPoint y: 118, endPoint x: 1053, endPoint y: 110, distance: 7.9
click at [1046, 96] on div "Telegram-канал Инструменты База знаний Ваш менеджер: [PERSON_NAME] Online @edug…" at bounding box center [629, 550] width 1259 height 1101
drag, startPoint x: 1034, startPoint y: 79, endPoint x: 1028, endPoint y: 85, distance: 9.3
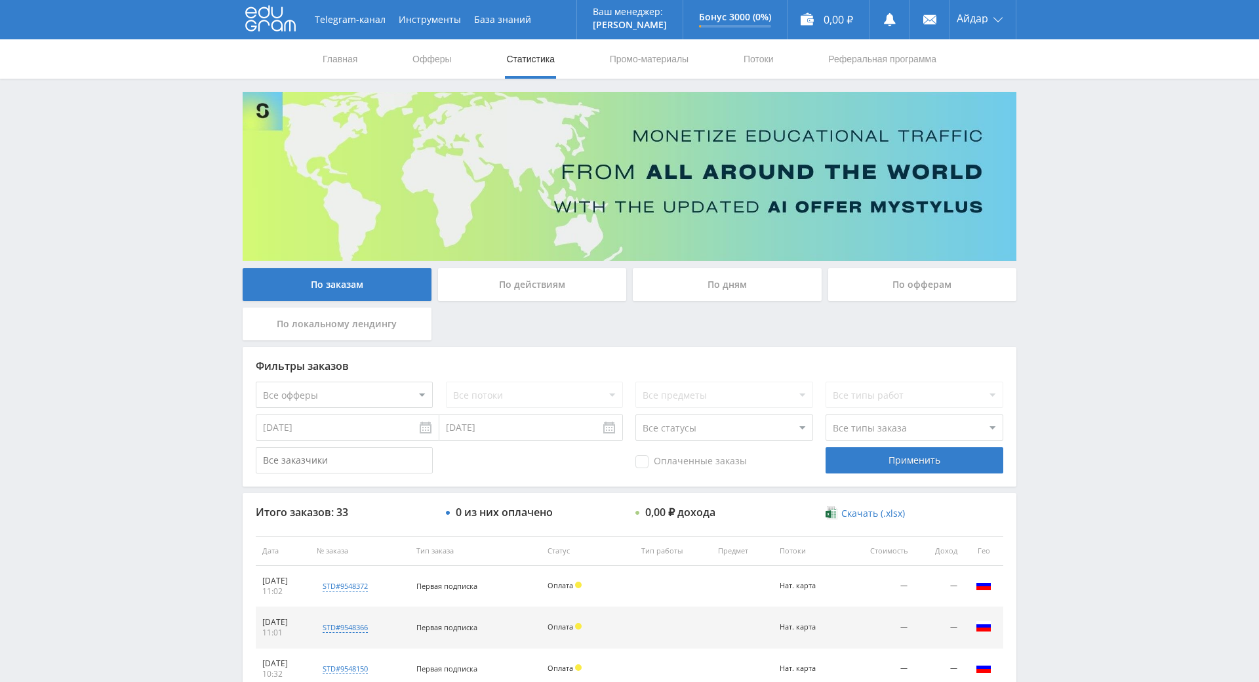
click at [1028, 60] on div "Главная Офферы Статистика Промо-материалы Потоки Реферальная программа" at bounding box center [629, 58] width 1259 height 39
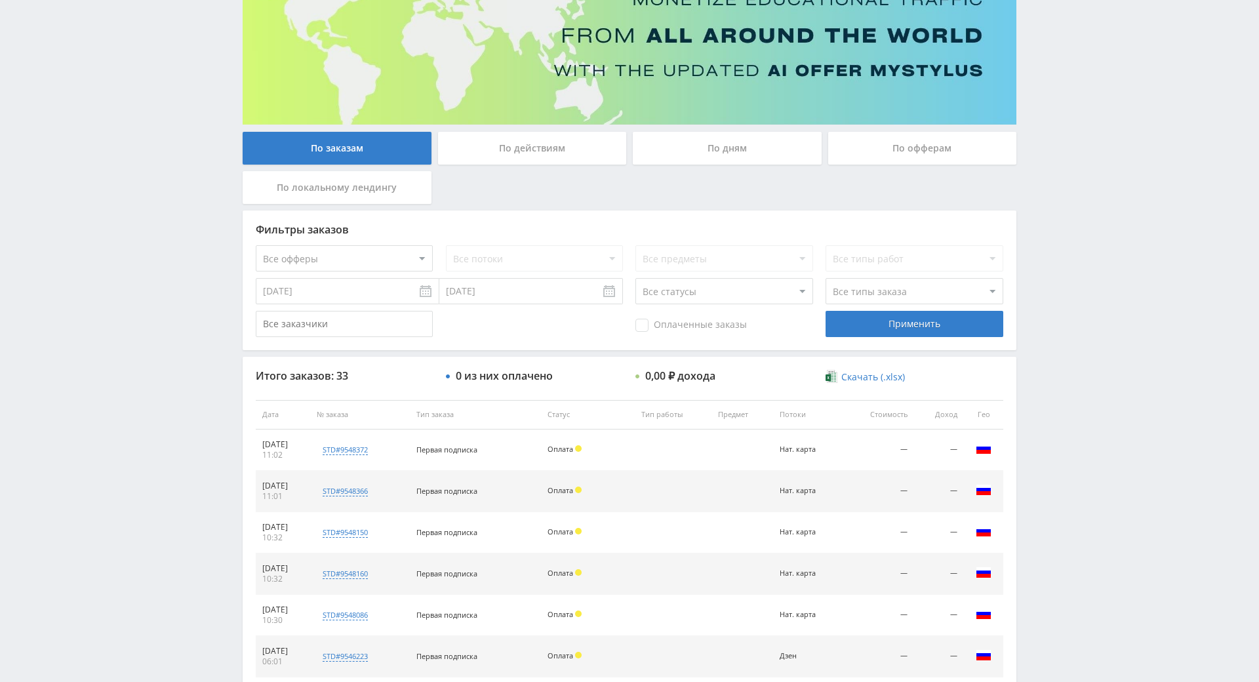
drag, startPoint x: 1054, startPoint y: 153, endPoint x: 1054, endPoint y: 180, distance: 27.5
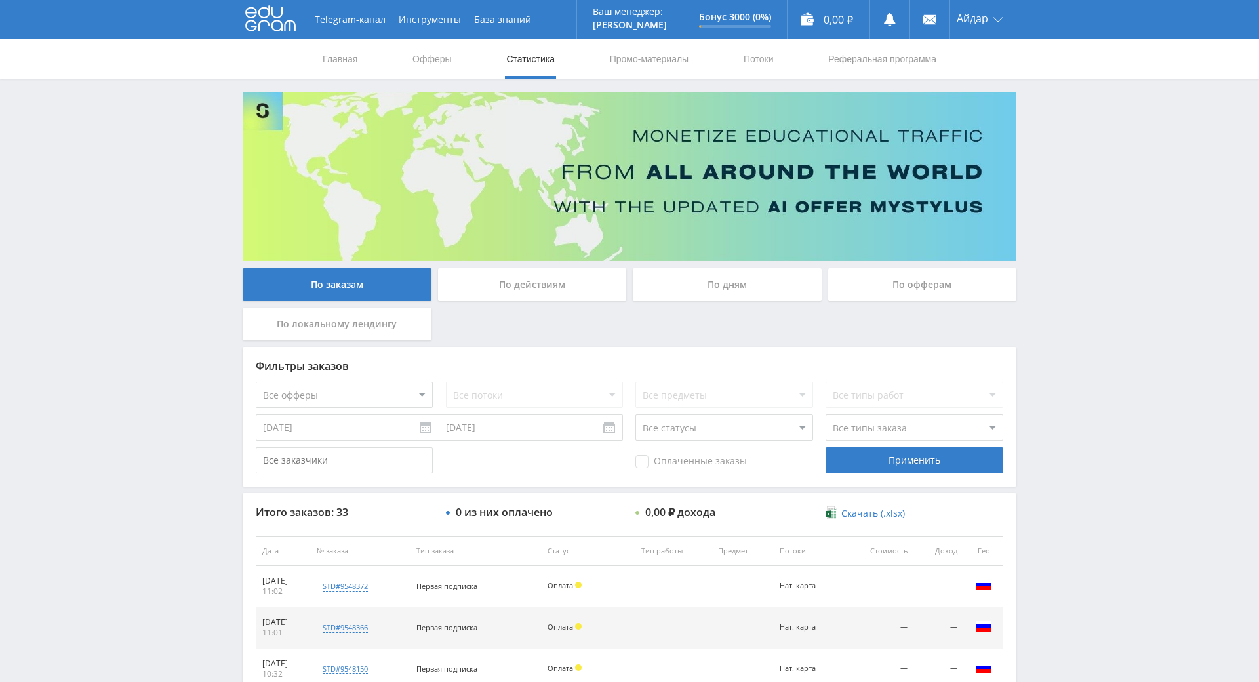
drag, startPoint x: 1052, startPoint y: 198, endPoint x: 1041, endPoint y: 124, distance: 75.0
click at [1026, 79] on div "Telegram-канал Инструменты База знаний Ваш менеджер: Alex Alex Online @edugram_…" at bounding box center [629, 550] width 1259 height 1101
click at [1021, 78] on div "Главная Офферы Статистика Промо-материалы Потоки Реферальная программа" at bounding box center [629, 58] width 1259 height 39
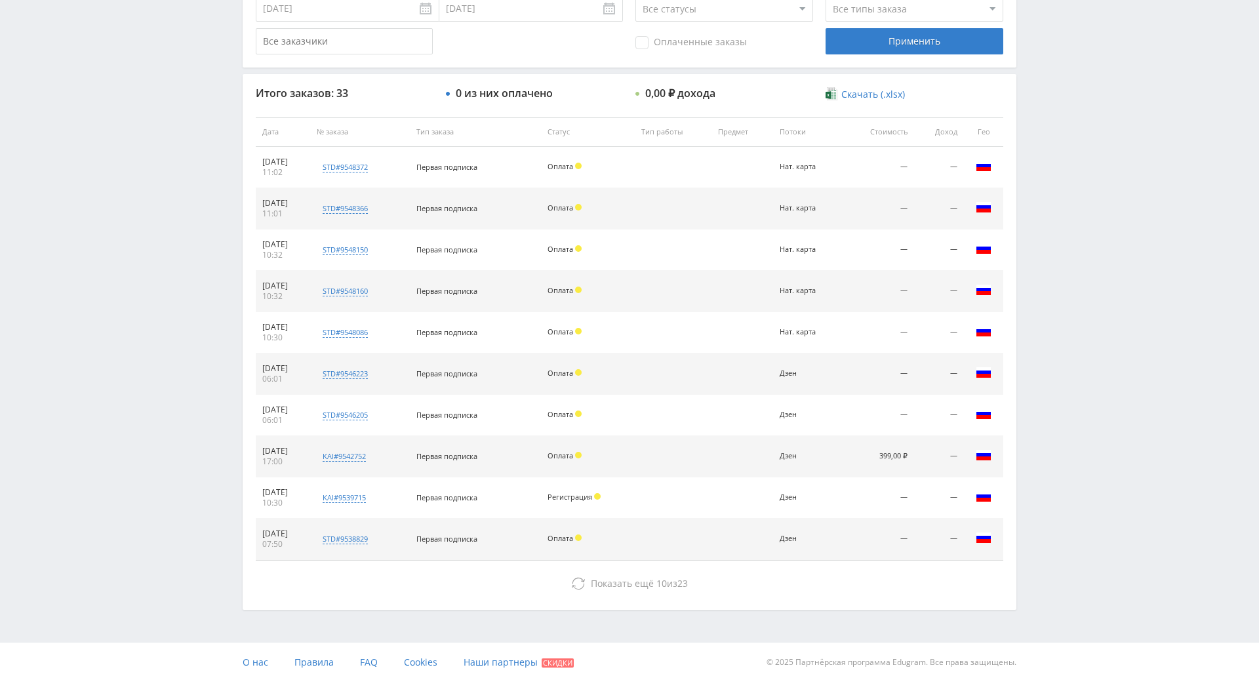
drag, startPoint x: 1045, startPoint y: 123, endPoint x: 1067, endPoint y: 204, distance: 84.3
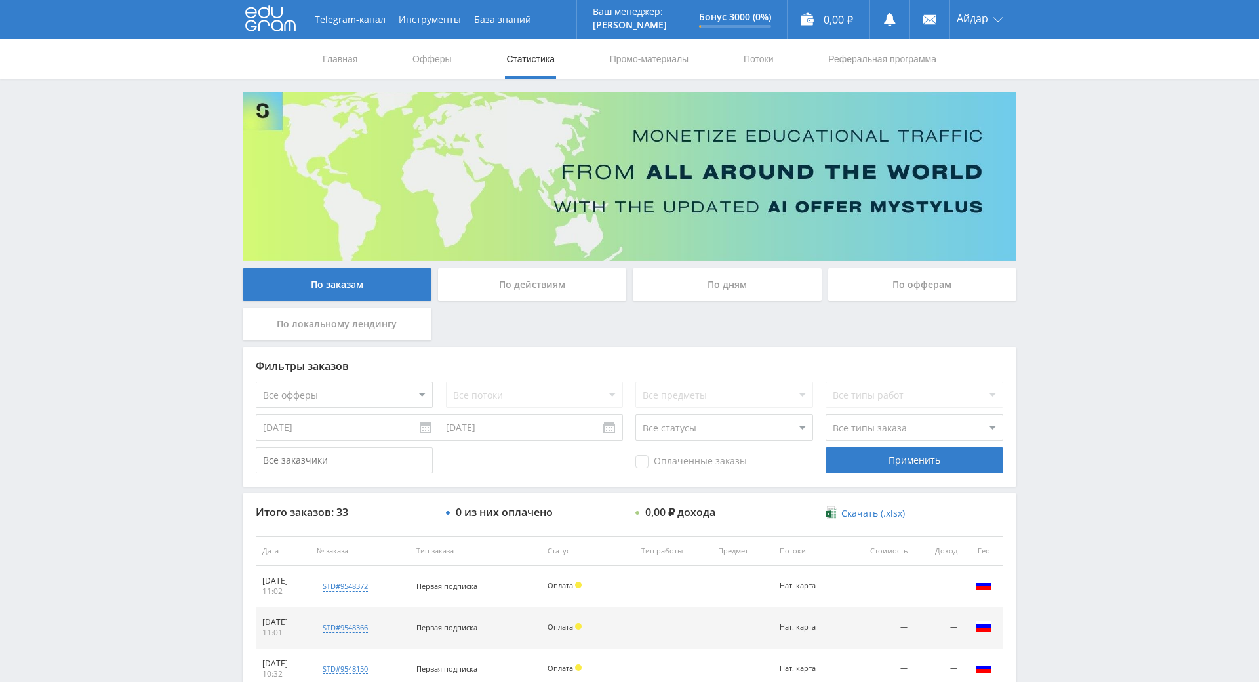
drag, startPoint x: 1070, startPoint y: 216, endPoint x: 1068, endPoint y: 112, distance: 104.3
click at [1032, 89] on div "Telegram-канал Инструменты База знаний Ваш менеджер: Alex Alex Online @edugram_…" at bounding box center [629, 550] width 1259 height 1101
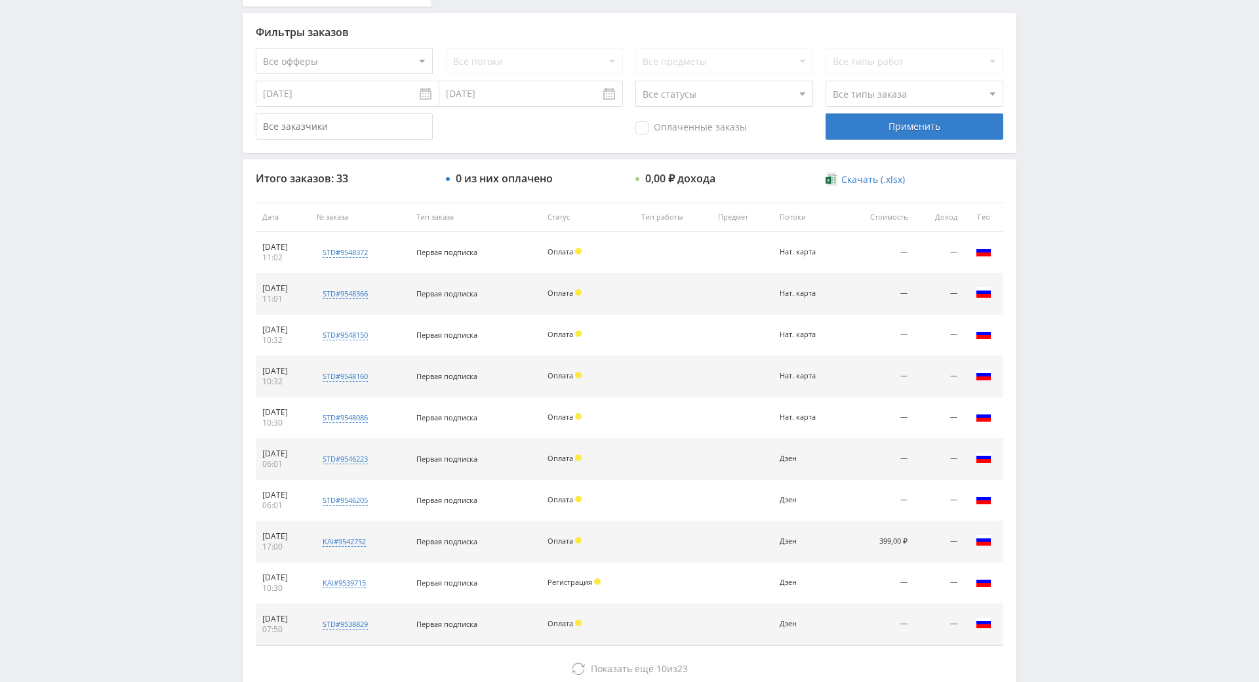
drag, startPoint x: 1039, startPoint y: 125, endPoint x: 1044, endPoint y: 170, distance: 44.8
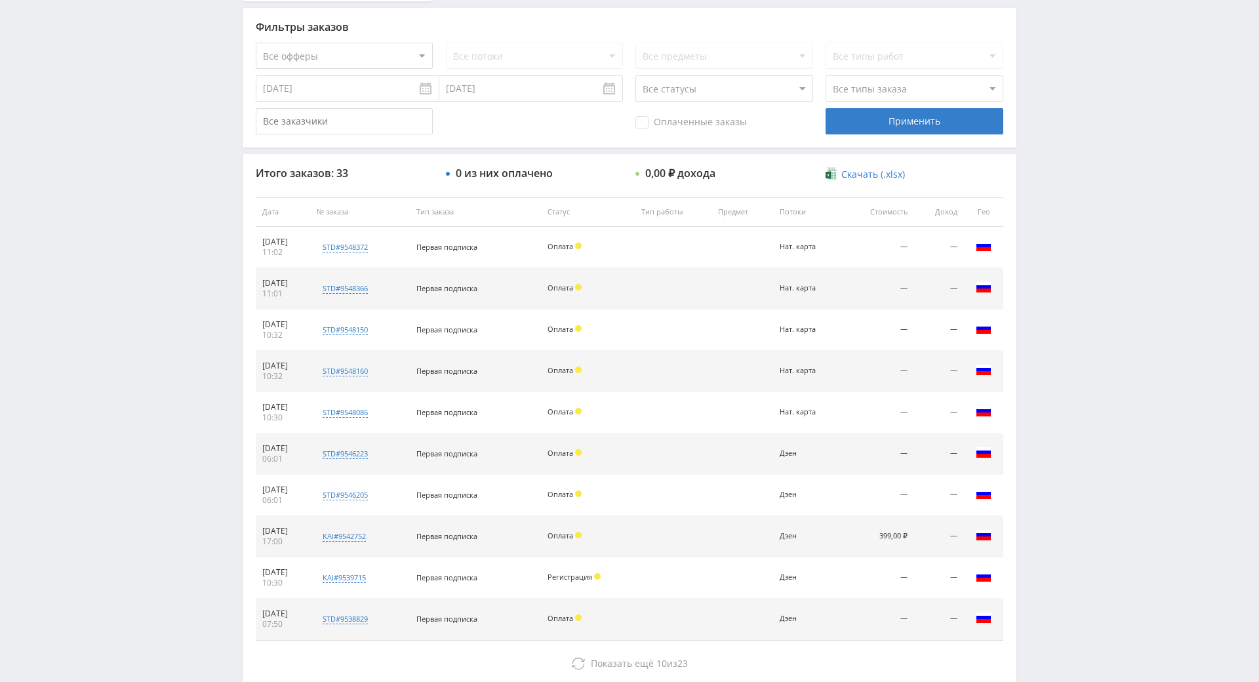
drag, startPoint x: 1055, startPoint y: 236, endPoint x: 1057, endPoint y: 207, distance: 29.6
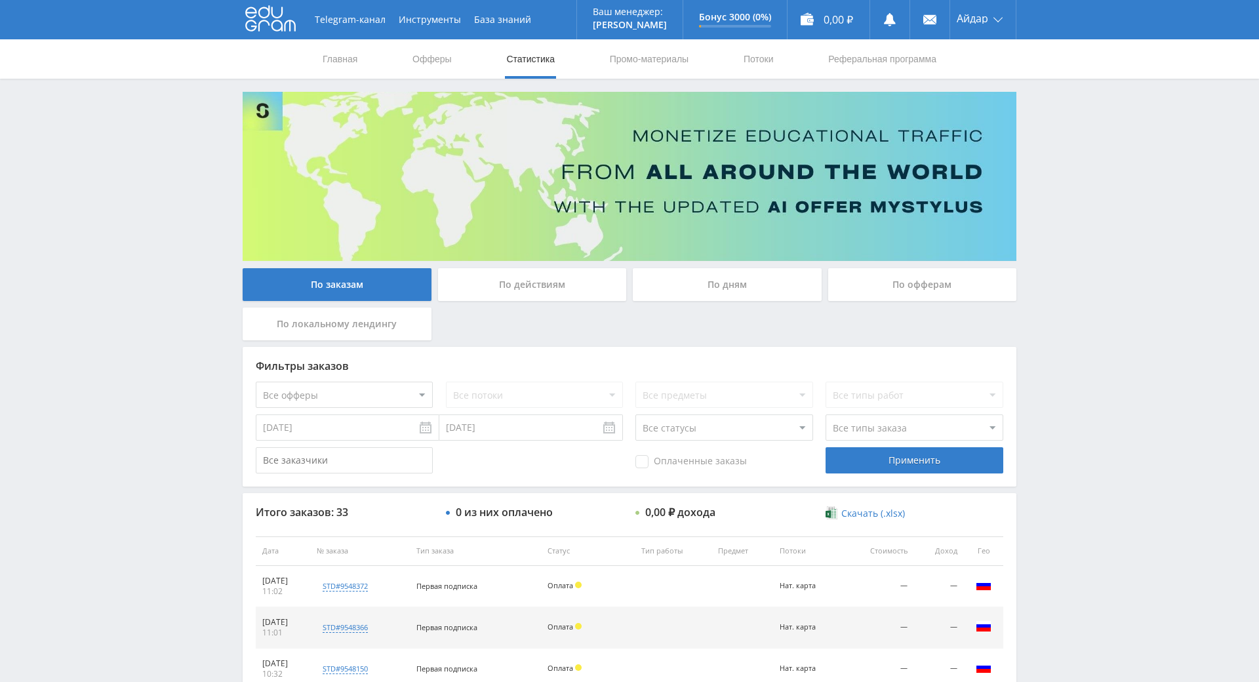
drag, startPoint x: 1020, startPoint y: 358, endPoint x: 1026, endPoint y: 239, distance: 118.9
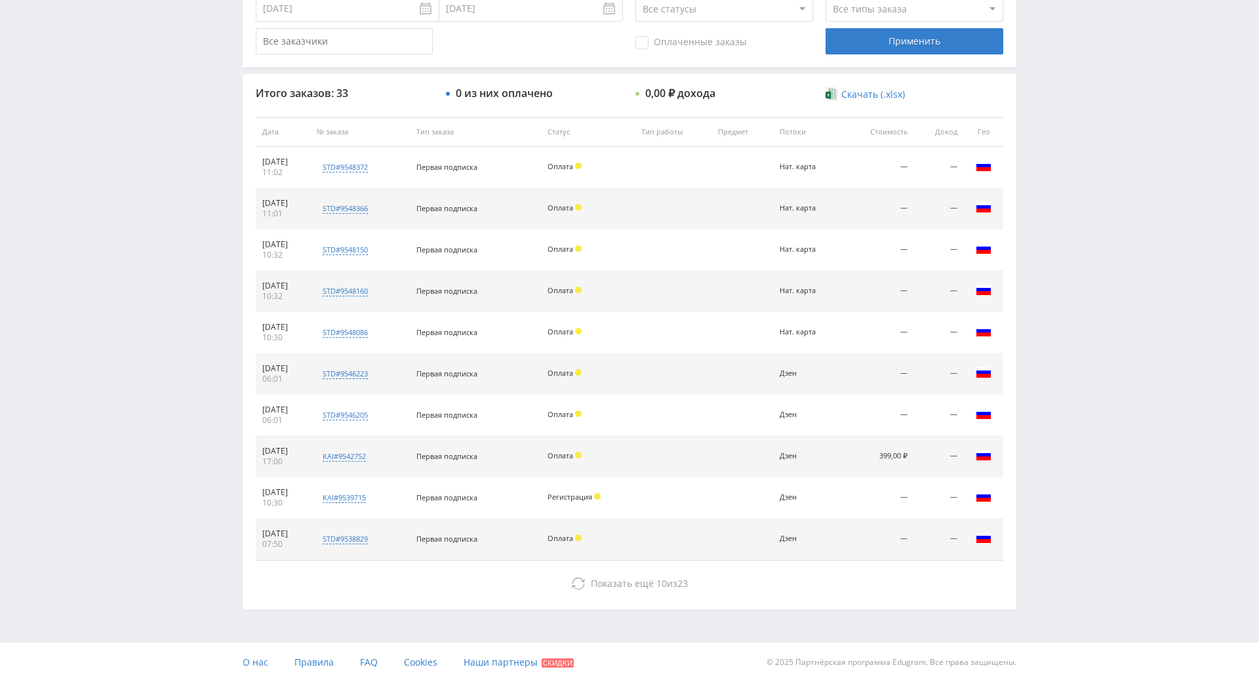
drag, startPoint x: 1028, startPoint y: 359, endPoint x: 1027, endPoint y: 413, distance: 53.8
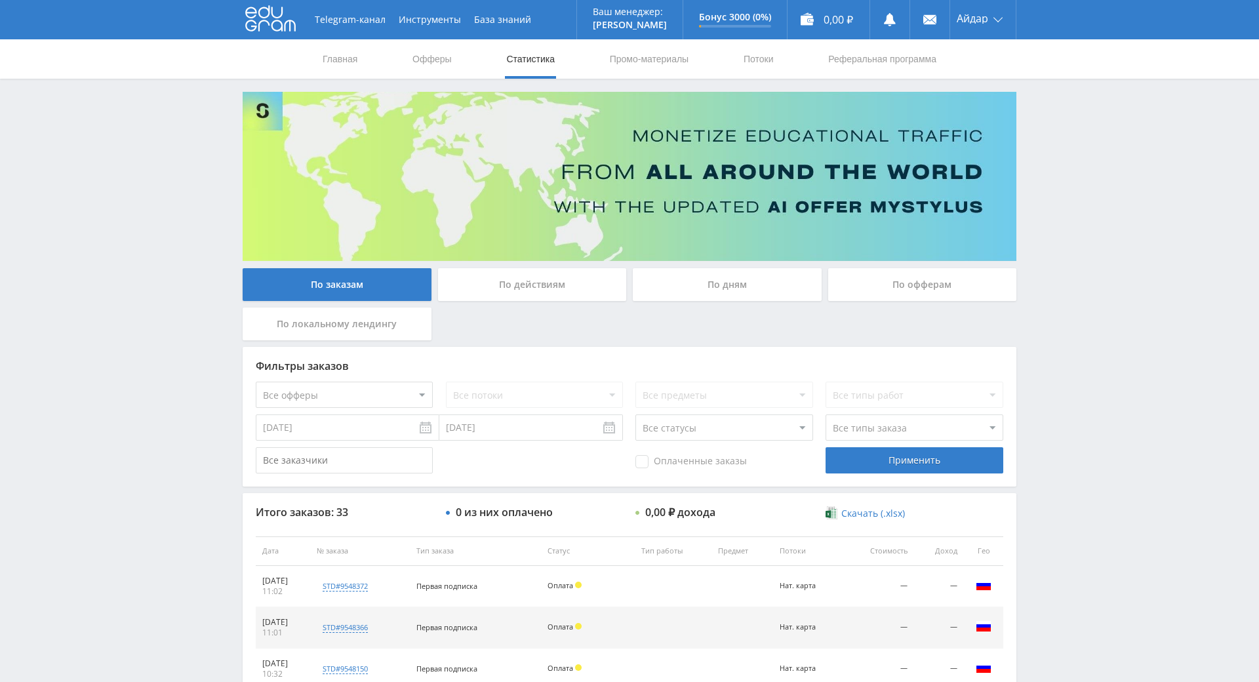
drag, startPoint x: 1031, startPoint y: 390, endPoint x: 1038, endPoint y: 257, distance: 133.3
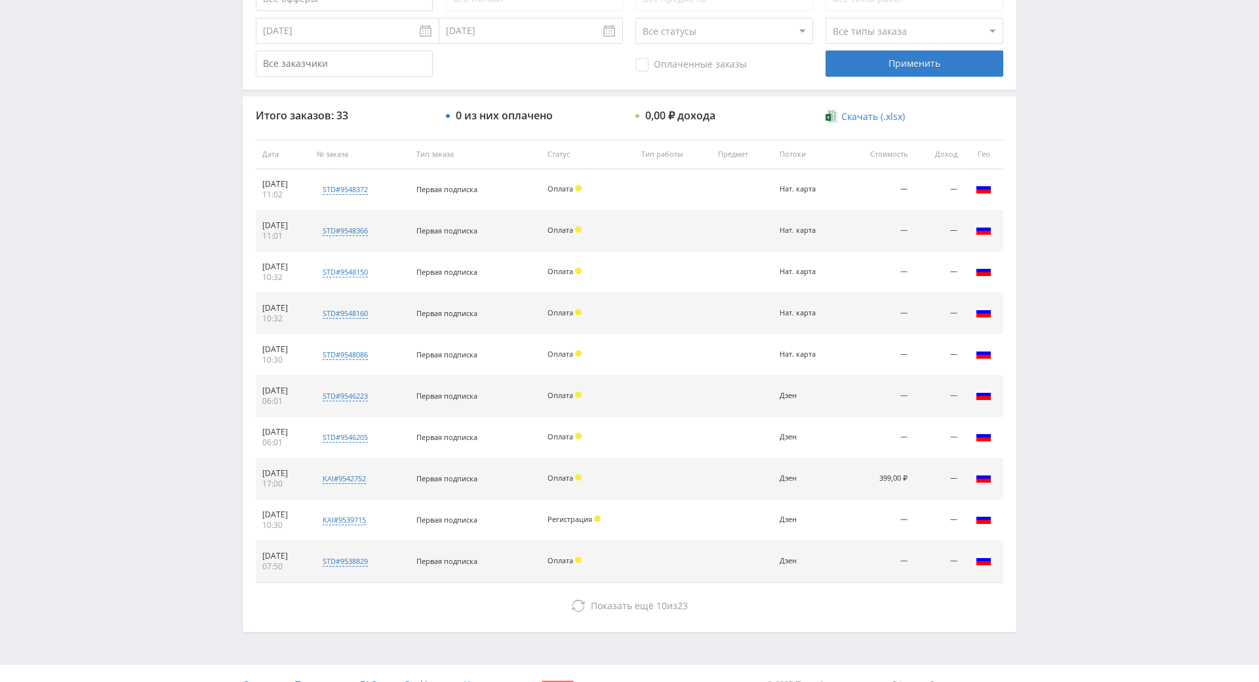
drag, startPoint x: 1047, startPoint y: 279, endPoint x: 1046, endPoint y: 365, distance: 85.9
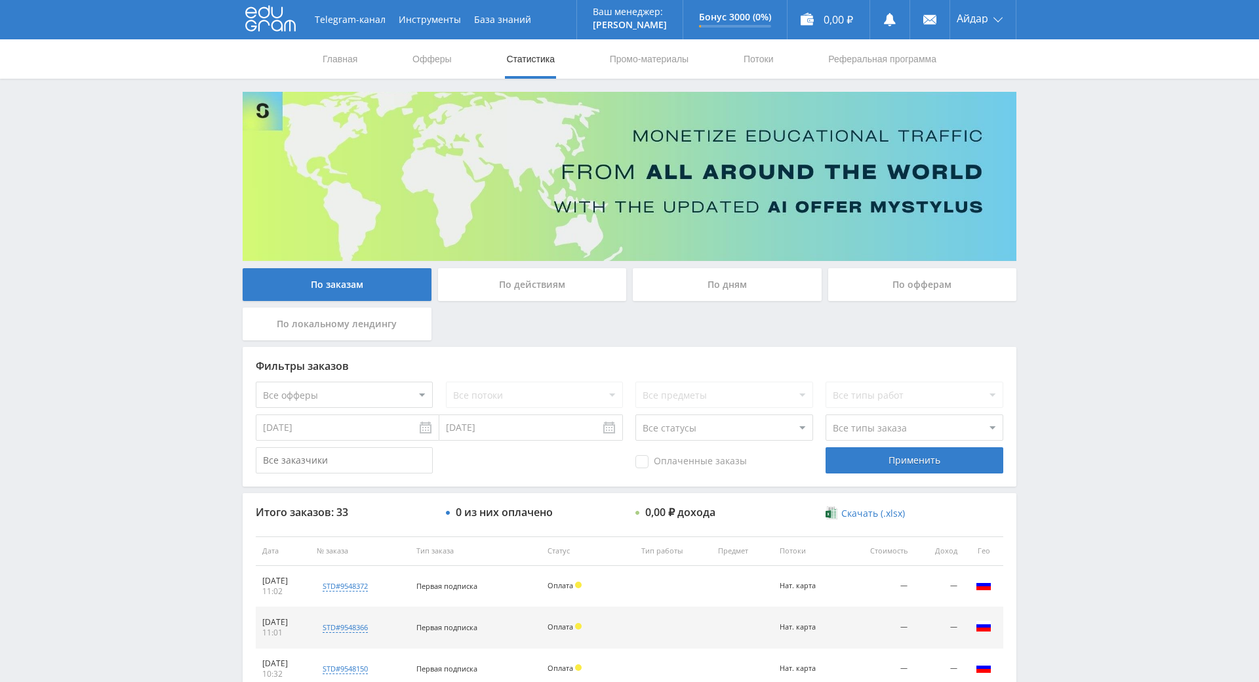
drag, startPoint x: 1049, startPoint y: 383, endPoint x: 1036, endPoint y: 220, distance: 163.2
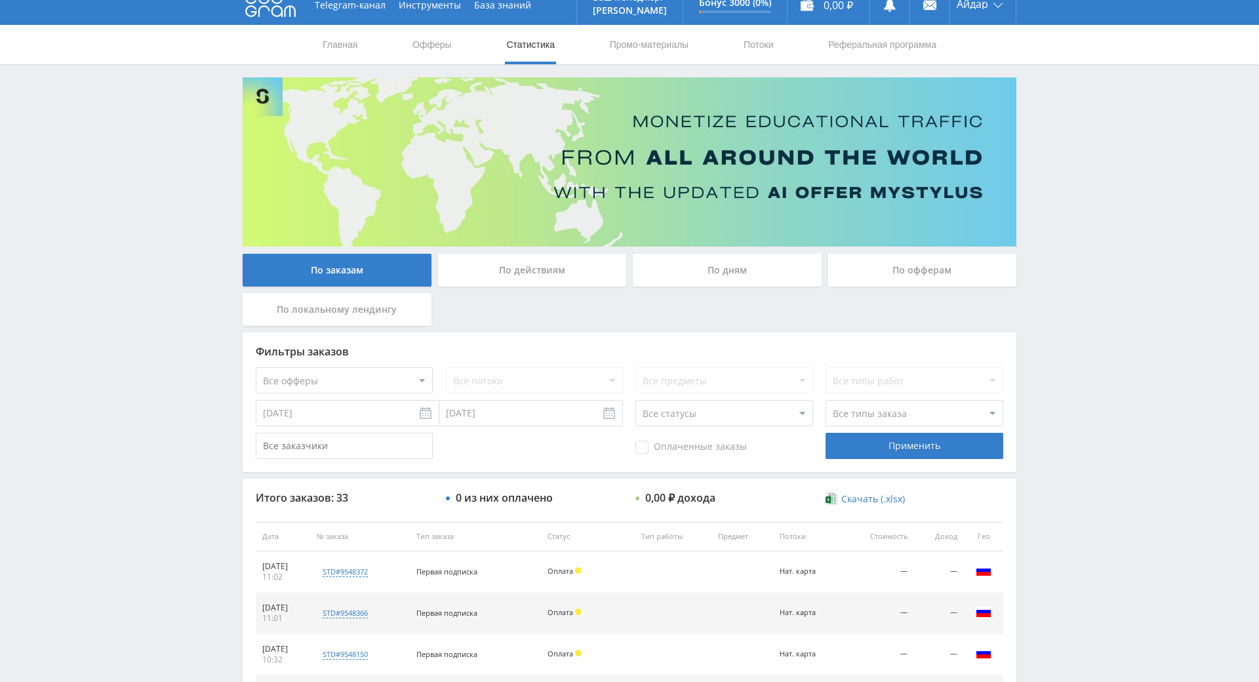
drag, startPoint x: 1022, startPoint y: 216, endPoint x: 1023, endPoint y: 236, distance: 20.4
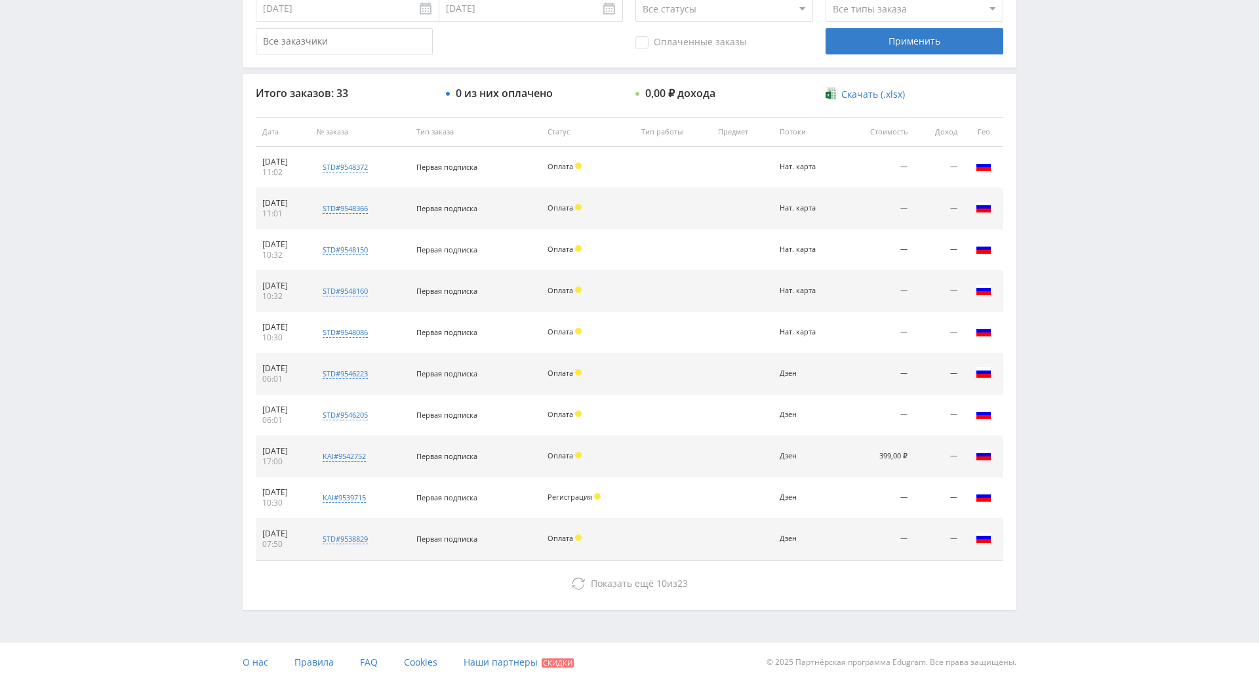
drag, startPoint x: 1025, startPoint y: 259, endPoint x: 1055, endPoint y: 361, distance: 106.2
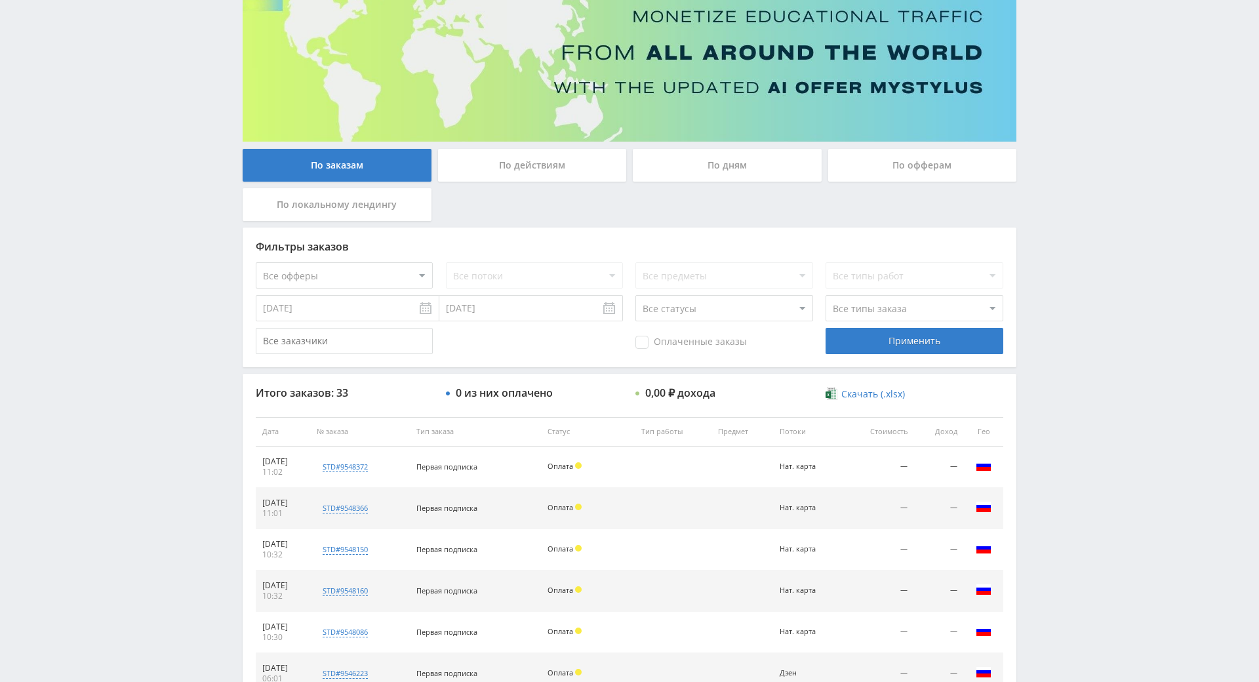
scroll to position [0, 0]
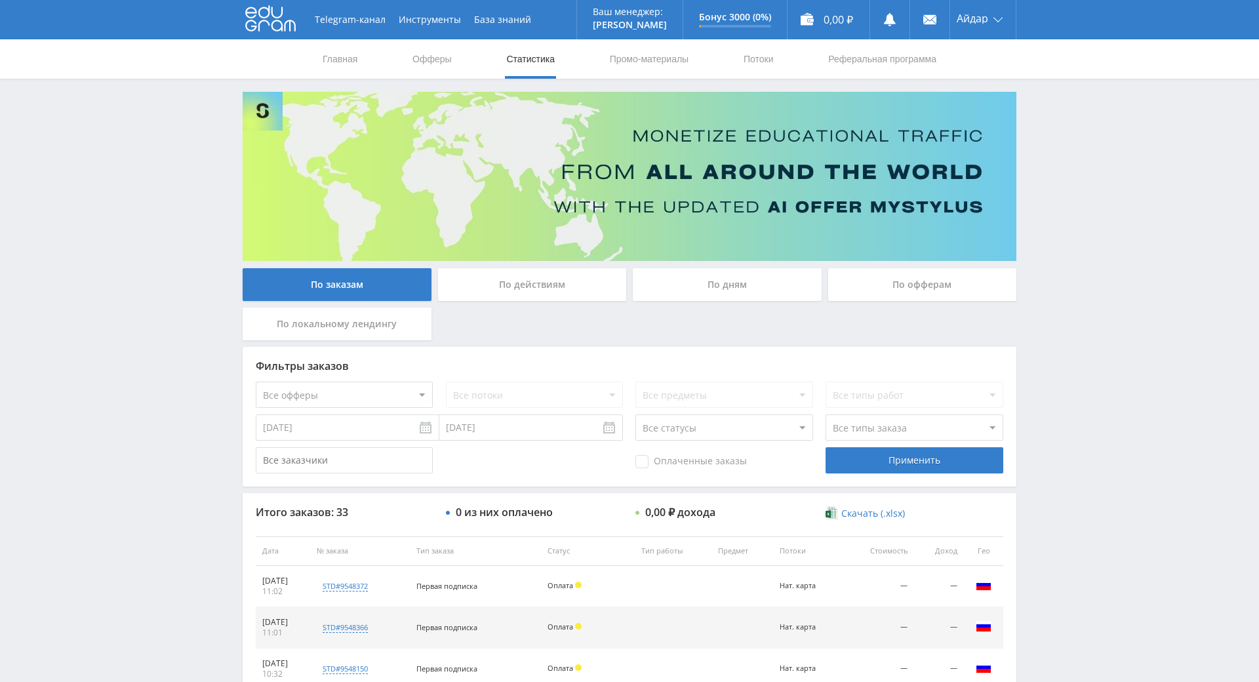
drag, startPoint x: 1086, startPoint y: 236, endPoint x: 1087, endPoint y: 225, distance: 11.3
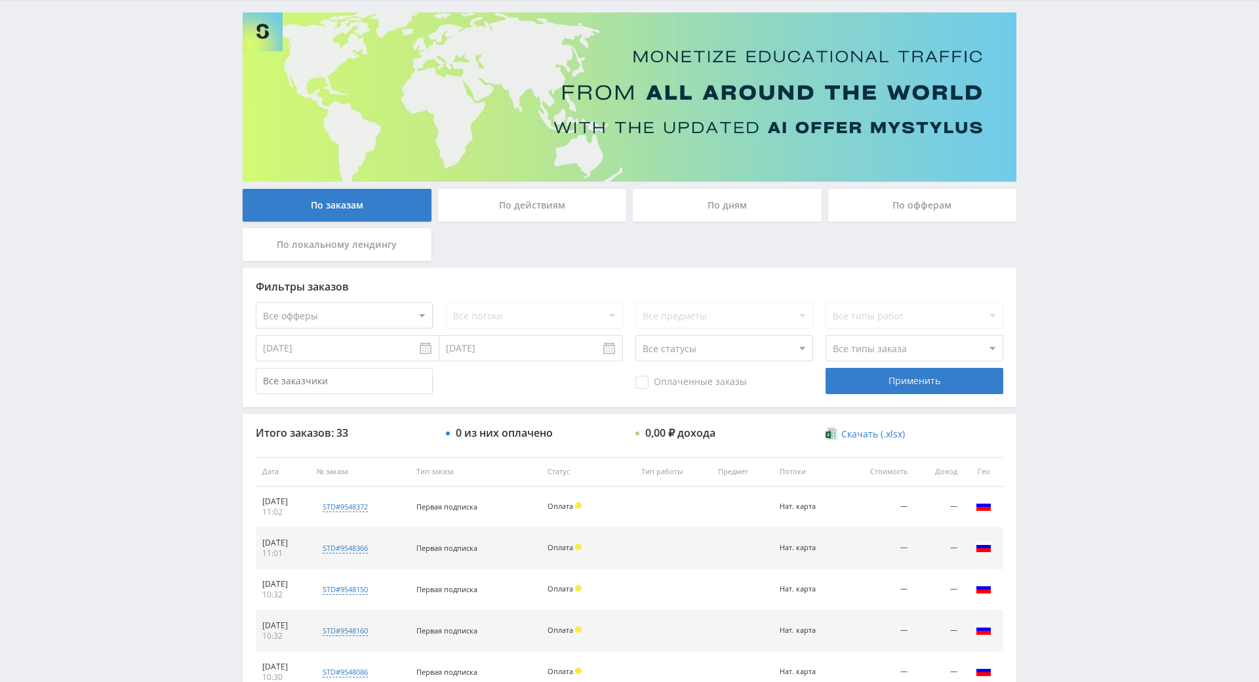
drag, startPoint x: 1086, startPoint y: 240, endPoint x: 1087, endPoint y: 342, distance: 102.3
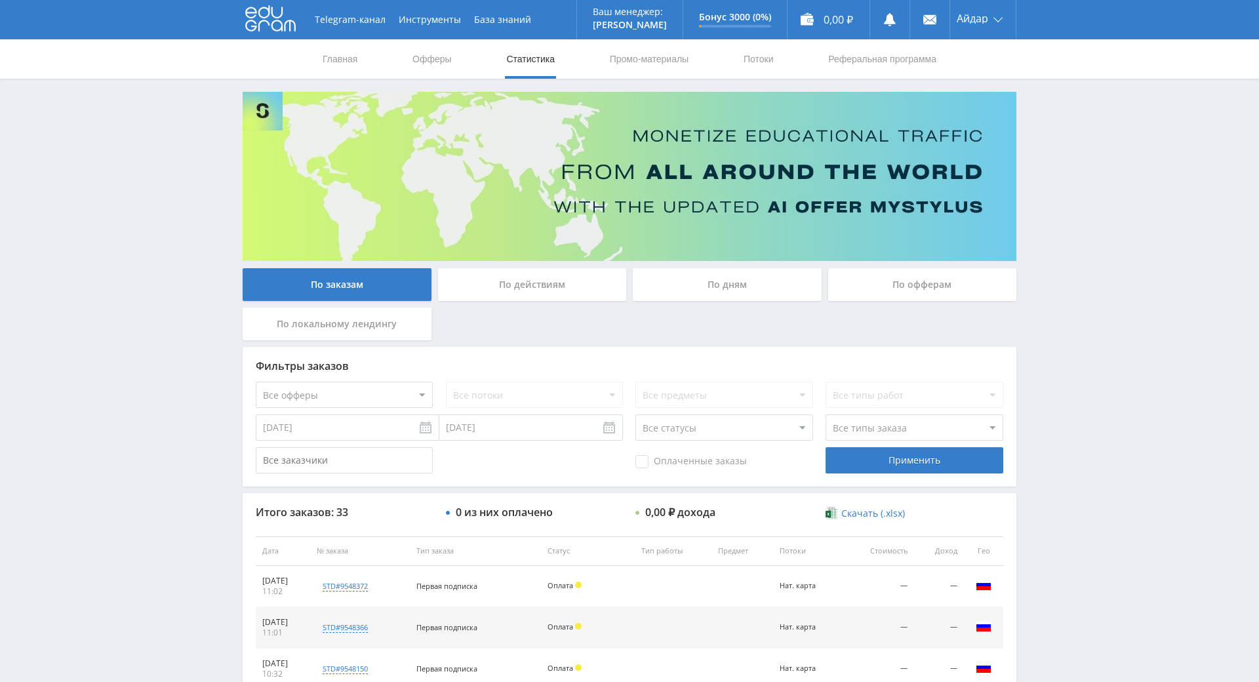
drag, startPoint x: 1087, startPoint y: 343, endPoint x: 1076, endPoint y: 246, distance: 97.6
click at [1076, 180] on div "Telegram-канал Инструменты База знаний Ваш менеджер: Alex Alex Online @edugram_…" at bounding box center [629, 550] width 1259 height 1101
drag, startPoint x: 1076, startPoint y: 180, endPoint x: 1069, endPoint y: 168, distance: 14.4
click at [1068, 167] on div "Telegram-канал Инструменты База знаний Ваш менеджер: Alex Alex Online @edugram_…" at bounding box center [629, 550] width 1259 height 1101
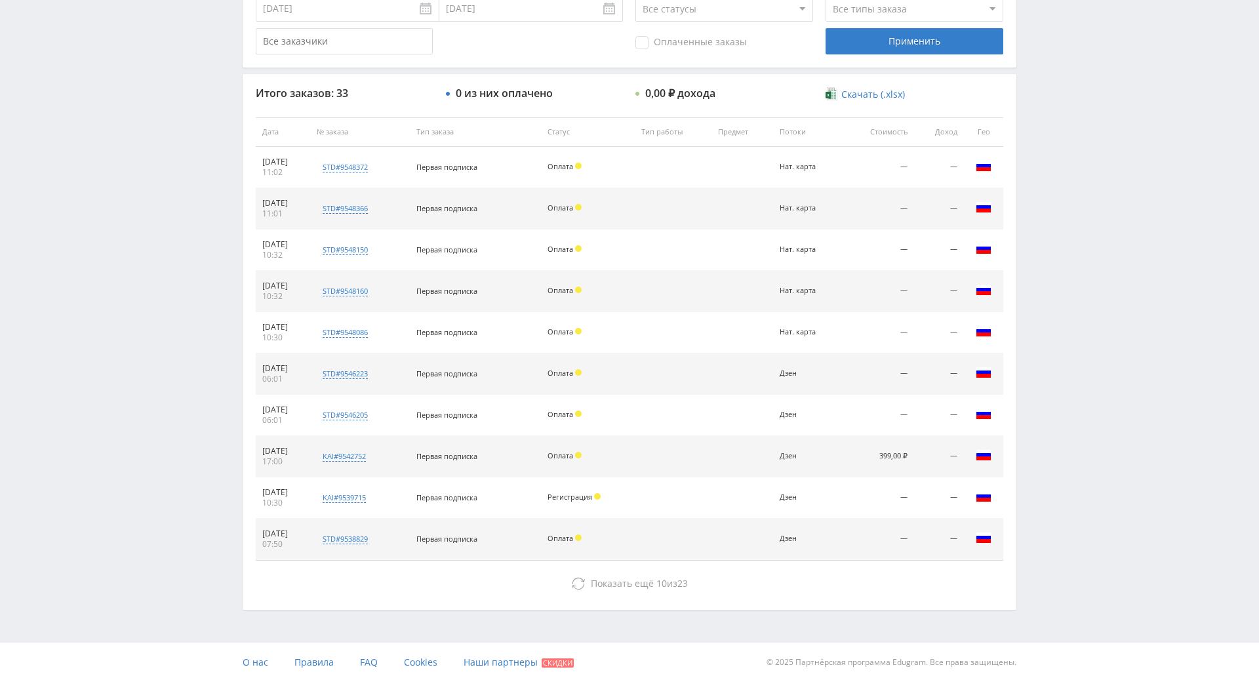
drag, startPoint x: 1061, startPoint y: 243, endPoint x: 1068, endPoint y: 344, distance: 100.7
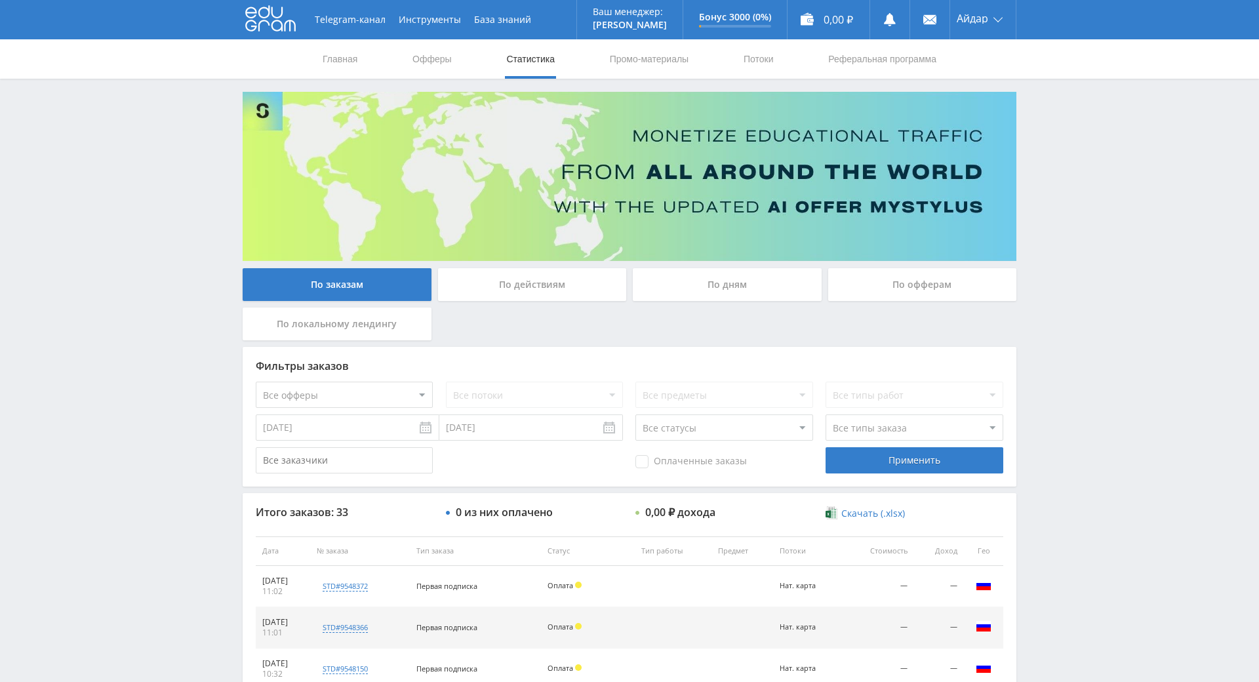
drag, startPoint x: 1068, startPoint y: 333, endPoint x: 1058, endPoint y: 209, distance: 123.8
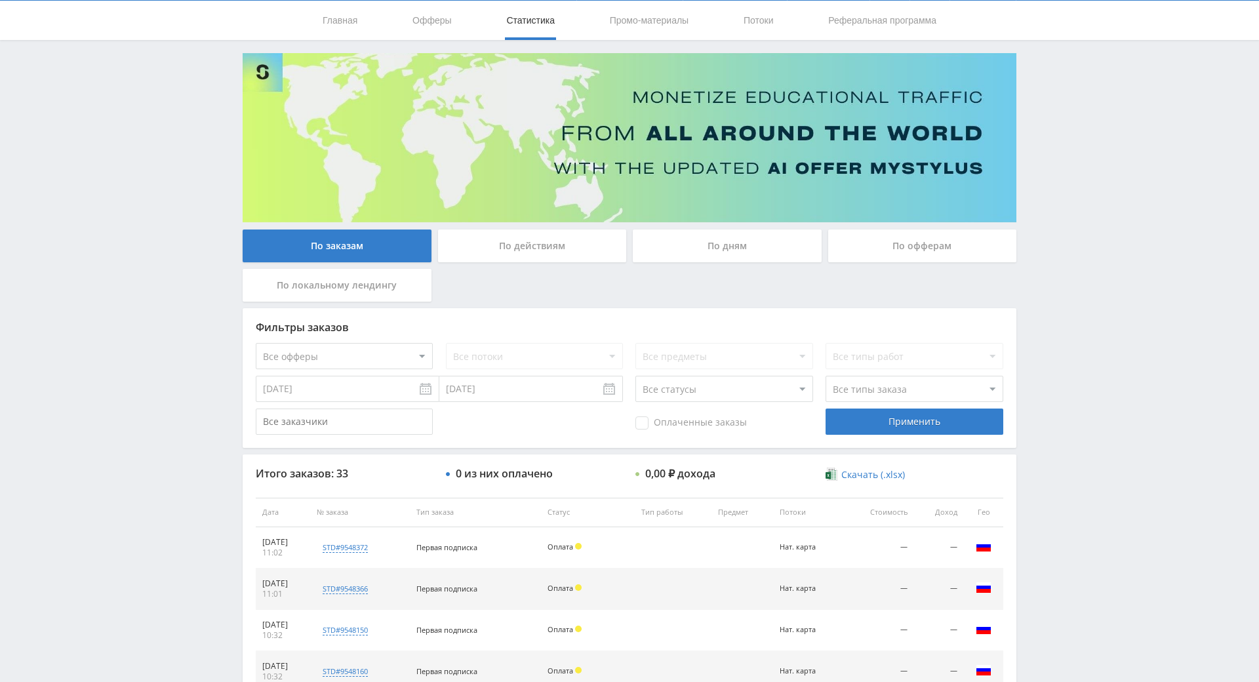
drag, startPoint x: 1058, startPoint y: 209, endPoint x: 1063, endPoint y: 272, distance: 63.2
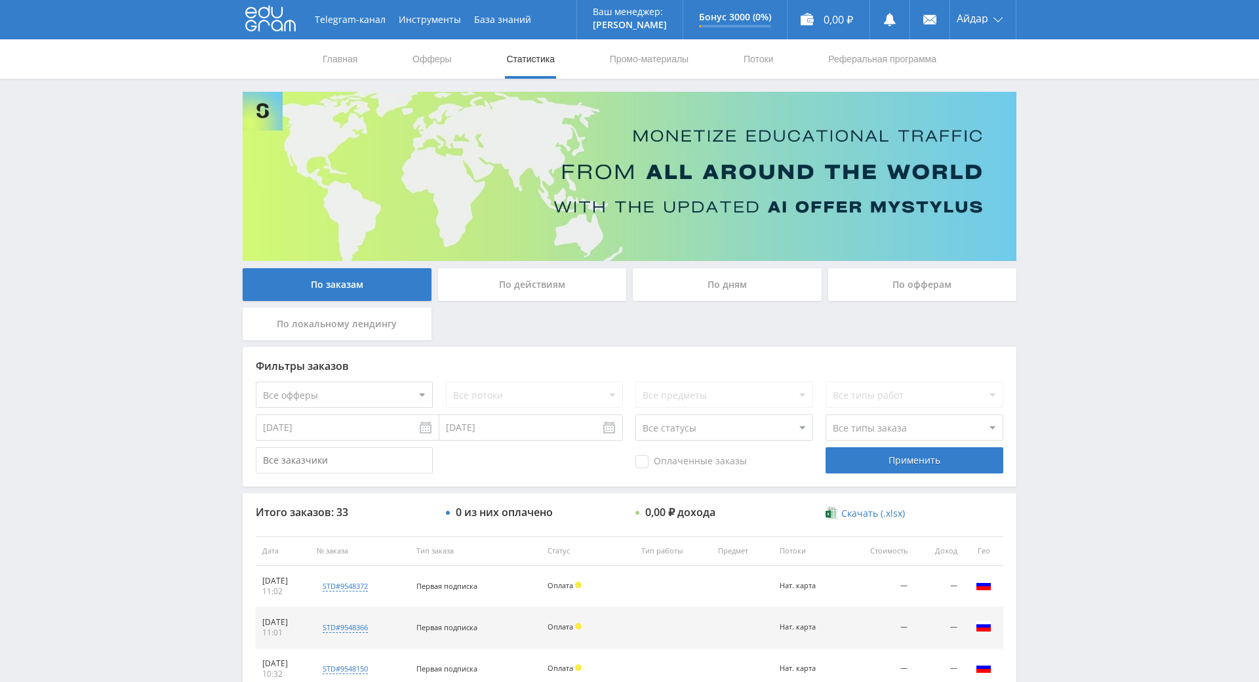
drag, startPoint x: 1063, startPoint y: 272, endPoint x: 1042, endPoint y: 121, distance: 153.1
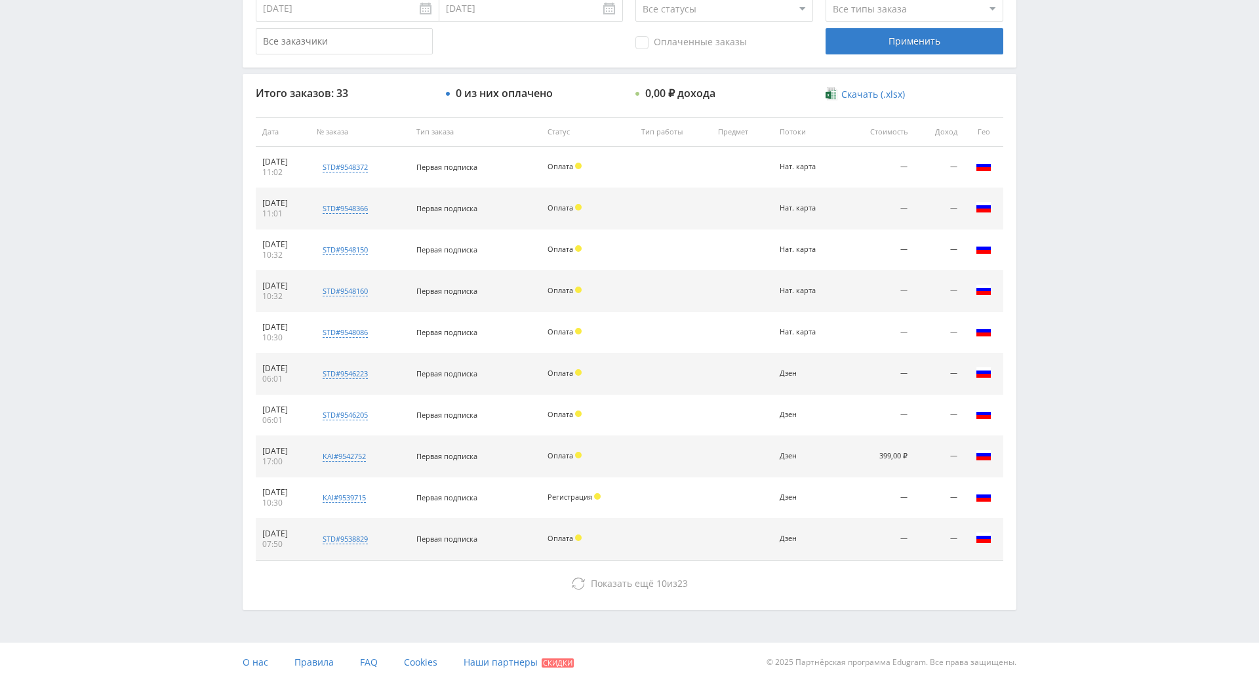
drag, startPoint x: 992, startPoint y: 328, endPoint x: 1004, endPoint y: 392, distance: 64.8
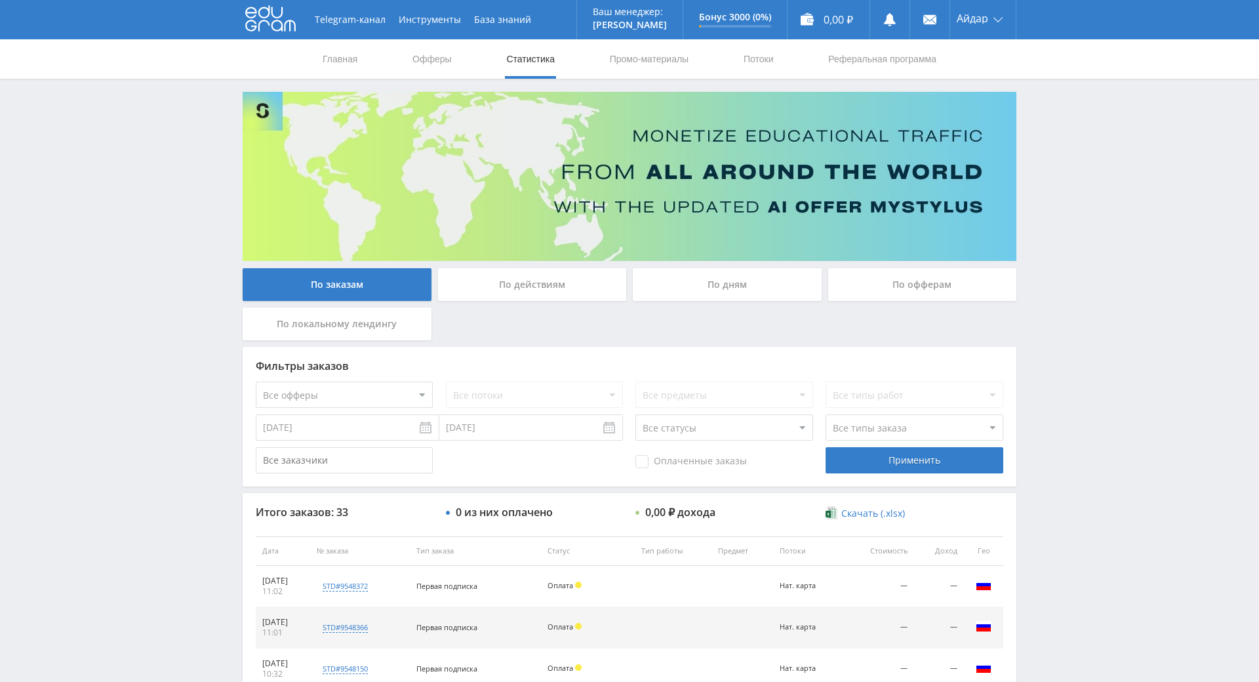
drag, startPoint x: 1007, startPoint y: 344, endPoint x: 998, endPoint y: 216, distance: 128.2
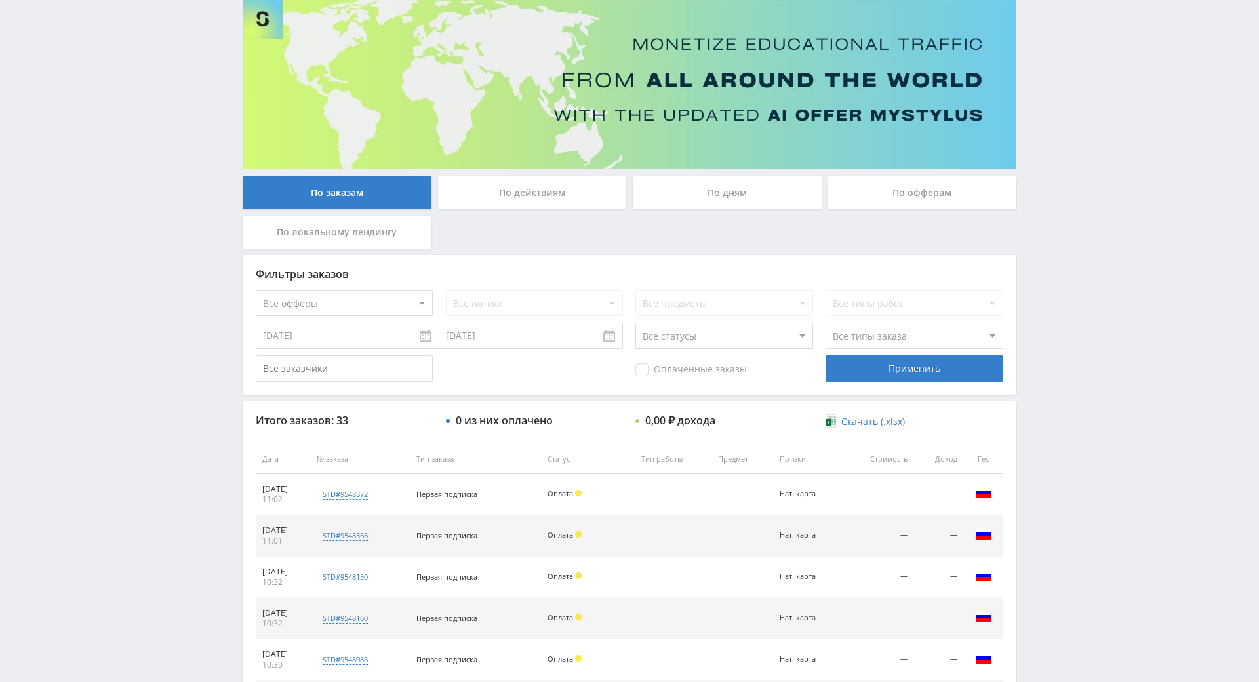
drag, startPoint x: 1019, startPoint y: 273, endPoint x: 1018, endPoint y: 306, distance: 33.5
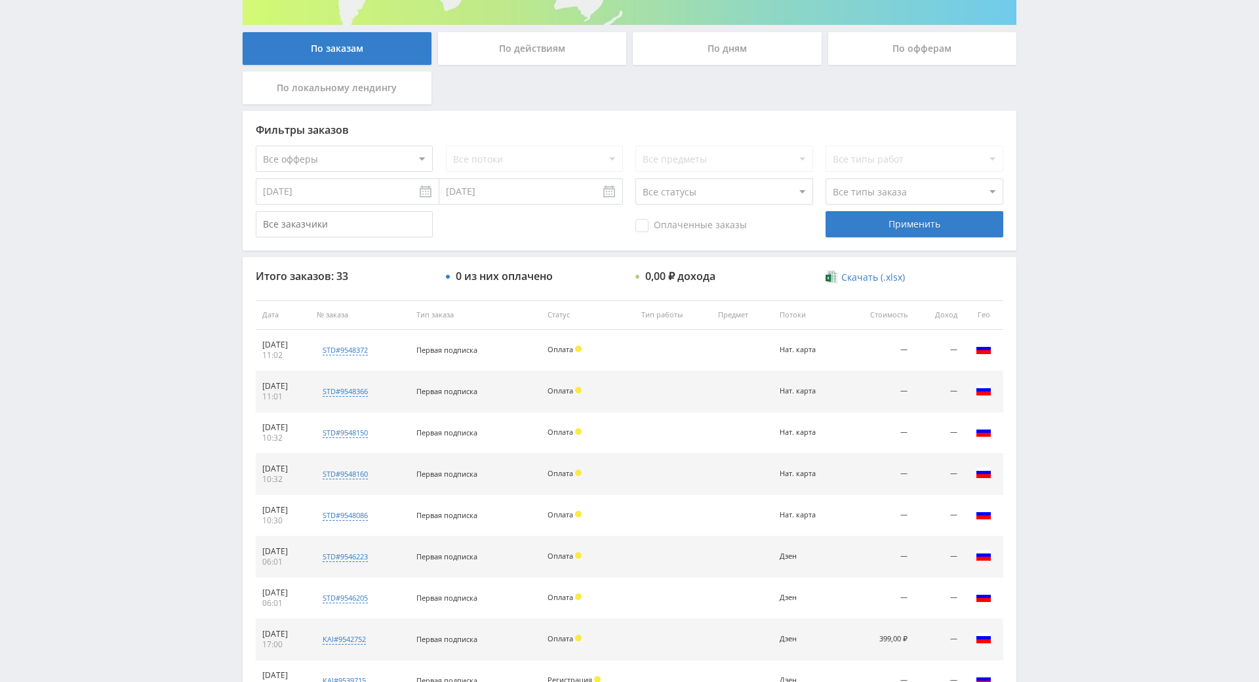
scroll to position [262, 0]
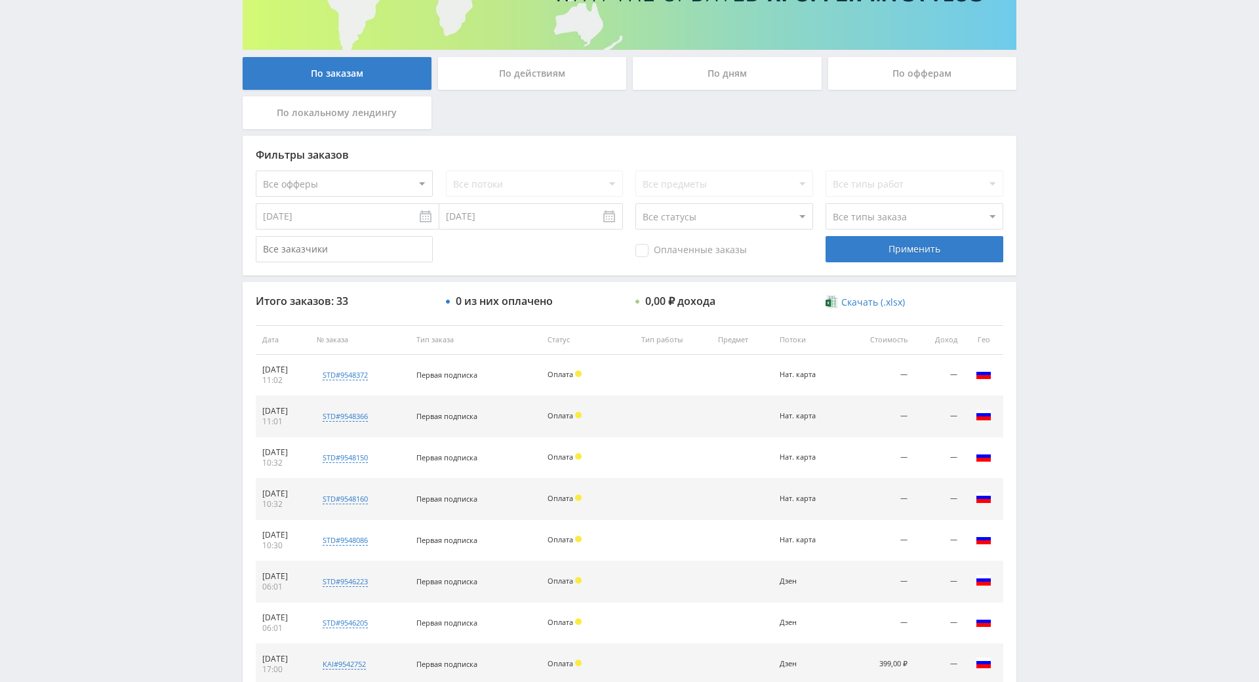
scroll to position [258, 0]
